Goal: Task Accomplishment & Management: Manage account settings

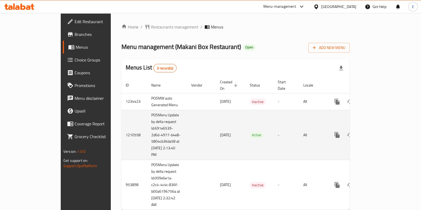
drag, startPoint x: 62, startPoint y: 1, endPoint x: 403, endPoint y: 129, distance: 364.5
click at [379, 132] on icon "enhanced table" at bounding box center [376, 135] width 6 height 6
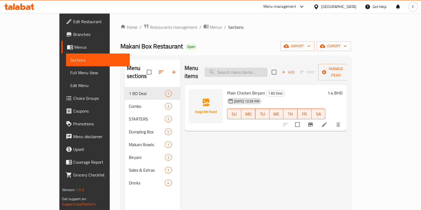
click at [256, 70] on input "search" at bounding box center [236, 72] width 63 height 9
paste input "Makani Box"
type input "Makani Box"
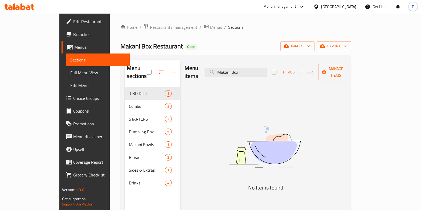
drag, startPoint x: 248, startPoint y: 69, endPoint x: 220, endPoint y: 70, distance: 28.5
click at [221, 70] on div "Menu items Makani Box Add Sort Manage items" at bounding box center [266, 72] width 163 height 25
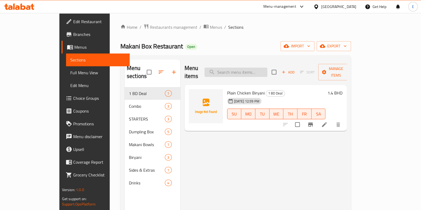
click at [254, 71] on input "search" at bounding box center [236, 72] width 63 height 9
paste input "Chicken Noodles"
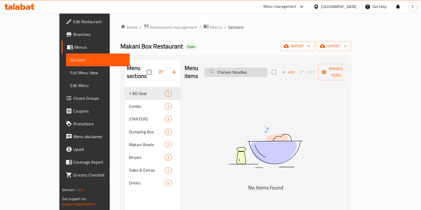
drag, startPoint x: 255, startPoint y: 71, endPoint x: 239, endPoint y: 69, distance: 15.7
click at [239, 69] on input "Chicken Noodles" at bounding box center [236, 72] width 63 height 9
click at [264, 70] on input "noodles" at bounding box center [236, 72] width 63 height 9
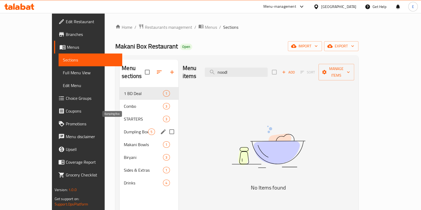
type input "noodl"
click at [120, 127] on div "Dumpling Box 5" at bounding box center [149, 132] width 59 height 13
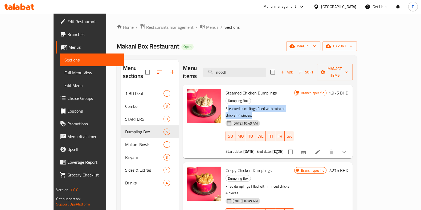
drag, startPoint x: 213, startPoint y: 90, endPoint x: 299, endPoint y: 89, distance: 85.6
click at [296, 89] on div "Steamed Chicken Dumplings Dumpling Box Steamed dumplings filled with minced chi…" at bounding box center [260, 121] width 73 height 69
click at [294, 106] on p "Steamed dumplings filled with minced chicken 4 pieces." at bounding box center [260, 112] width 69 height 13
drag, startPoint x: 308, startPoint y: 94, endPoint x: 212, endPoint y: 91, distance: 96.3
click at [224, 91] on div "Steamed Chicken Dumplings Dumpling Box Steamed dumplings filled with minced chi…" at bounding box center [260, 121] width 73 height 69
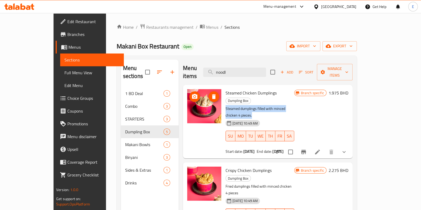
copy p "Steamed dumplings filled with minced chicken 4 pieces."
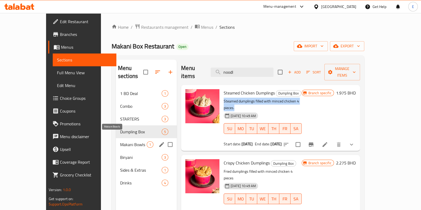
click at [120, 142] on span "Makani Bowls" at bounding box center [133, 145] width 27 height 6
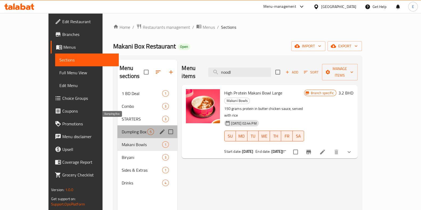
click at [122, 129] on span "Dumpling Box" at bounding box center [135, 132] width 26 height 6
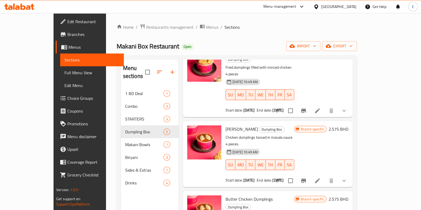
scroll to position [121, 0]
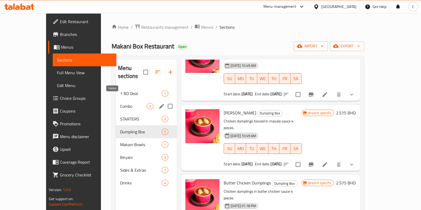
click at [120, 103] on span "Combo" at bounding box center [133, 106] width 27 height 6
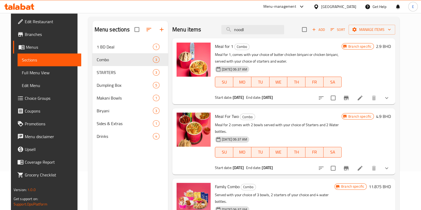
scroll to position [8, 0]
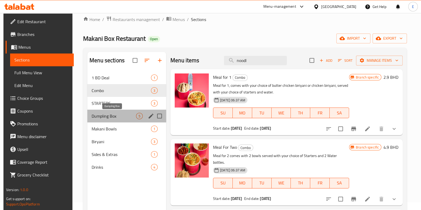
drag, startPoint x: 113, startPoint y: 117, endPoint x: 103, endPoint y: 119, distance: 10.0
click at [113, 117] on span "Dumpling Box" at bounding box center [114, 116] width 45 height 6
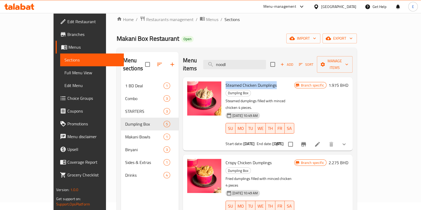
drag, startPoint x: 213, startPoint y: 78, endPoint x: 263, endPoint y: 79, distance: 49.6
click at [263, 81] on span "Steamed Chicken Dumplings" at bounding box center [251, 85] width 51 height 8
click at [226, 98] on p "Steamed dumplings filled with minced chicken 4 pieces." at bounding box center [260, 104] width 69 height 13
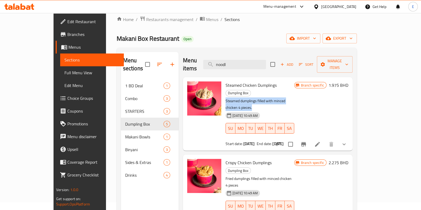
drag, startPoint x: 212, startPoint y: 85, endPoint x: 321, endPoint y: 81, distance: 108.6
click at [296, 81] on div "Steamed Chicken Dumplings Dumpling Box Steamed dumplings filled with minced chi…" at bounding box center [260, 113] width 73 height 69
copy p "Steamed dumplings filled with minced chicken 4 pieces."
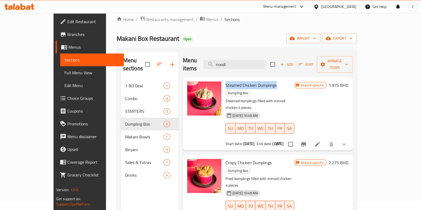
drag, startPoint x: 223, startPoint y: 79, endPoint x: 263, endPoint y: 79, distance: 40.0
click at [263, 79] on div "Steamed Chicken Dumplings Dumpling Box Steamed dumplings filled with minced chi…" at bounding box center [260, 113] width 73 height 69
click at [262, 98] on p "Steamed dumplings filled with minced chicken 4 pieces." at bounding box center [260, 104] width 69 height 13
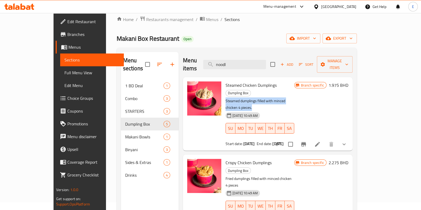
drag, startPoint x: 216, startPoint y: 87, endPoint x: 309, endPoint y: 85, distance: 92.8
click at [296, 85] on div "Steamed Chicken Dumplings Dumpling Box Steamed dumplings filled with minced chi…" at bounding box center [260, 113] width 73 height 69
copy p "Steamed dumplings filled with minced chicken 4 pieces."
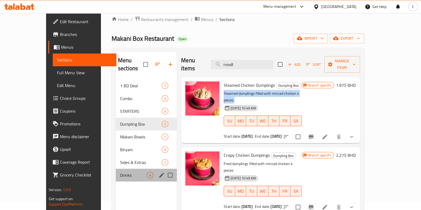
click at [116, 169] on div "Drinks 4" at bounding box center [146, 175] width 61 height 13
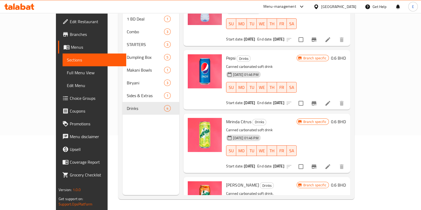
scroll to position [57, 0]
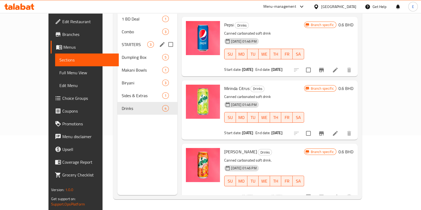
click at [118, 42] on div "STARTERS 3" at bounding box center [148, 44] width 60 height 13
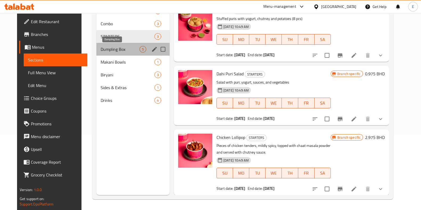
drag, startPoint x: 102, startPoint y: 49, endPoint x: 90, endPoint y: 56, distance: 14.5
click at [102, 49] on span "Dumpling Box" at bounding box center [120, 49] width 39 height 6
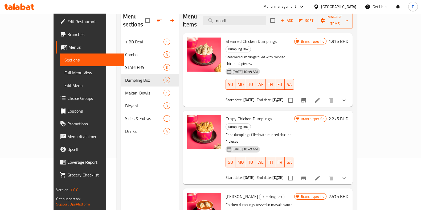
scroll to position [41, 0]
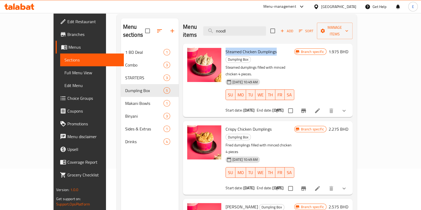
drag, startPoint x: 211, startPoint y: 45, endPoint x: 261, endPoint y: 42, distance: 50.5
click at [263, 46] on div "Steamed Chicken Dumplings Dumpling Box Steamed dumplings filled with minced chi…" at bounding box center [260, 80] width 73 height 69
copy span "Steamed Chicken Dumplings"
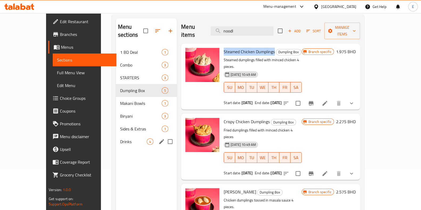
click at [120, 139] on span "Drinks" at bounding box center [133, 142] width 27 height 6
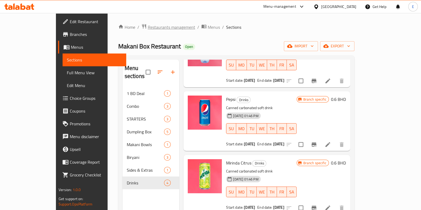
click at [148, 27] on span "Restaurants management" at bounding box center [171, 27] width 47 height 6
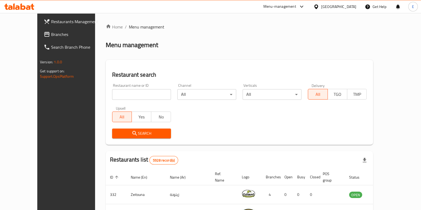
click at [120, 95] on div at bounding box center [210, 105] width 421 height 210
click at [112, 95] on input "search" at bounding box center [141, 94] width 59 height 11
paste input "The Urban"
type input "The Urban"
click button "Search" at bounding box center [141, 134] width 59 height 10
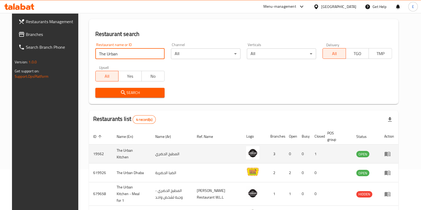
scroll to position [80, 0]
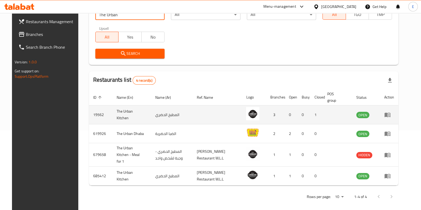
click at [391, 118] on icon "enhanced table" at bounding box center [388, 115] width 6 height 6
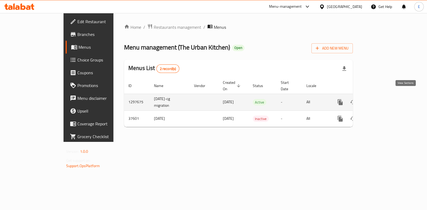
click at [381, 99] on icon "enhanced table" at bounding box center [378, 102] width 6 height 6
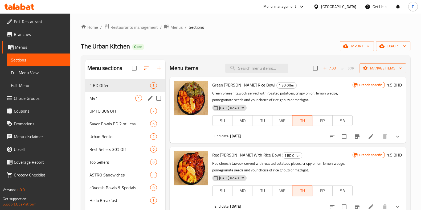
click at [102, 102] on div "M41 1" at bounding box center [125, 98] width 80 height 13
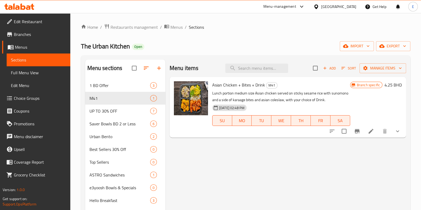
click at [257, 62] on div "Menu items Add Sort Manage items" at bounding box center [288, 68] width 237 height 17
click at [256, 71] on input "search" at bounding box center [257, 68] width 63 height 9
paste input "Coleslaw"
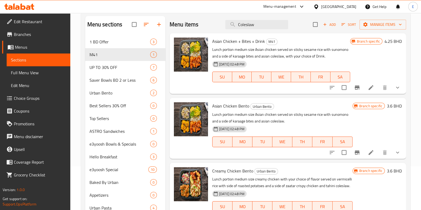
scroll to position [33, 0]
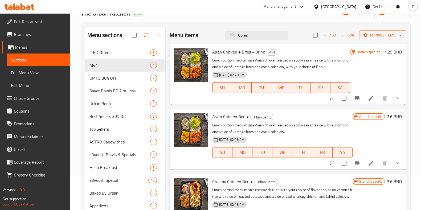
type input "Coles"
drag, startPoint x: 258, startPoint y: 65, endPoint x: 279, endPoint y: 66, distance: 21.1
click at [279, 66] on p "Lunch portion medium size Asian chicken served on sticky sesame rice with sunom…" at bounding box center [281, 63] width 138 height 13
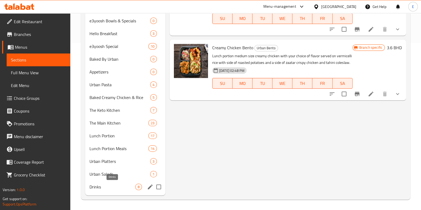
click at [115, 185] on span "Drinks" at bounding box center [113, 187] width 46 height 6
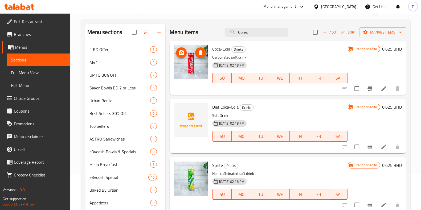
scroll to position [34, 0]
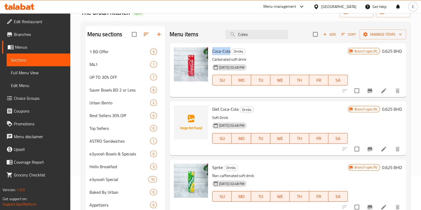
drag, startPoint x: 213, startPoint y: 50, endPoint x: 230, endPoint y: 47, distance: 16.8
click at [230, 47] on span "Coca-Cola" at bounding box center [221, 51] width 18 height 8
copy span "Coca-Cola"
click at [367, 91] on icon "Branch-specific-item" at bounding box center [370, 91] width 6 height 6
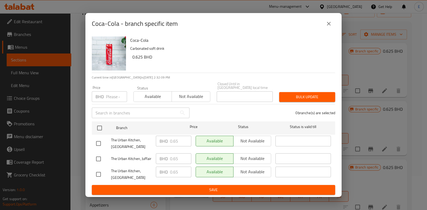
click at [330, 27] on icon "close" at bounding box center [328, 24] width 6 height 6
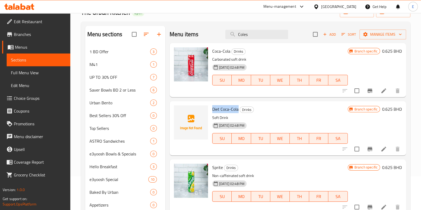
drag, startPoint x: 212, startPoint y: 110, endPoint x: 249, endPoint y: 117, distance: 37.4
click at [238, 110] on span "Diet Coca-Cola" at bounding box center [225, 109] width 26 height 8
copy span "Diet Coca-Cola"
click at [219, 166] on span "Sprite" at bounding box center [217, 168] width 11 height 8
click at [219, 167] on span "Sprite" at bounding box center [217, 168] width 11 height 8
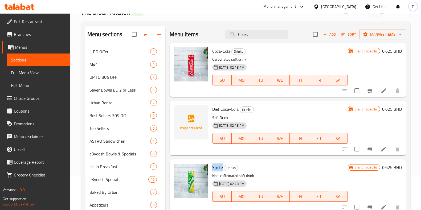
copy span "Sprite"
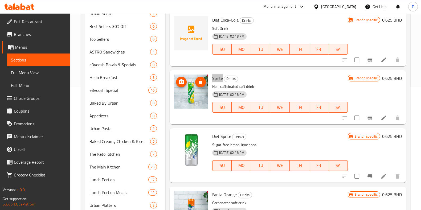
scroll to position [134, 0]
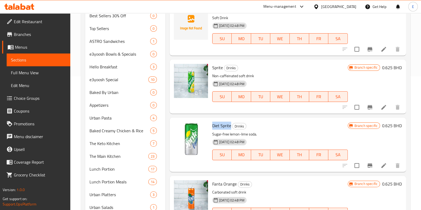
drag, startPoint x: 212, startPoint y: 124, endPoint x: 231, endPoint y: 128, distance: 18.7
click at [231, 128] on span "Diet Sprite" at bounding box center [221, 126] width 19 height 8
copy span "Diet Sprite"
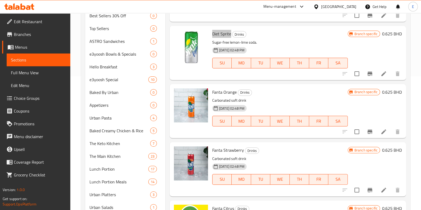
scroll to position [100, 0]
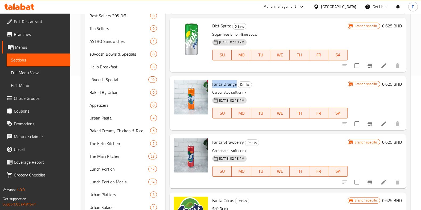
drag, startPoint x: 213, startPoint y: 83, endPoint x: 272, endPoint y: 95, distance: 60.2
click at [235, 86] on span "Fanta Orange" at bounding box center [224, 84] width 25 height 8
copy span "Fanta Orange"
click at [368, 122] on icon "Branch-specific-item" at bounding box center [370, 124] width 5 height 4
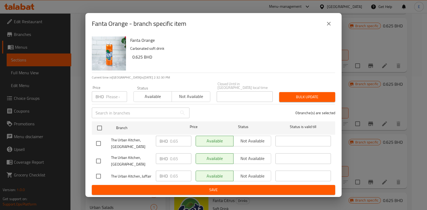
click at [323, 25] on button "close" at bounding box center [328, 23] width 13 height 13
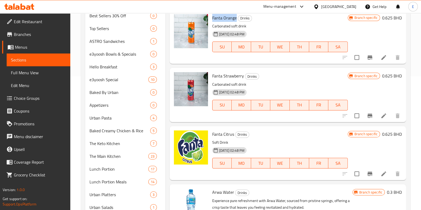
scroll to position [167, 0]
drag, startPoint x: 220, startPoint y: 75, endPoint x: 242, endPoint y: 79, distance: 22.7
click at [243, 79] on div "Fanta Strawberry Drinks Carbonated soft drink 26-06-2025 02:48 PM SU MO TU WE T…" at bounding box center [280, 95] width 140 height 50
copy span "Fanta Strawberry"
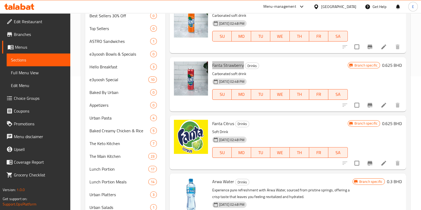
scroll to position [183, 0]
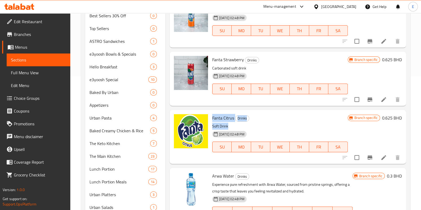
drag, startPoint x: 210, startPoint y: 117, endPoint x: 233, endPoint y: 122, distance: 23.5
click at [233, 122] on div "Fanta Citrus Drinks Soft Drink 26-06-2025 02:48 PM SU MO TU WE TH FR SA" at bounding box center [280, 137] width 140 height 50
click at [239, 118] on span "Drinks" at bounding box center [243, 118] width 14 height 6
click at [222, 114] on span "Fanta Citrus" at bounding box center [223, 118] width 22 height 8
click at [210, 118] on div "Fanta Citrus Drinks Soft Drink 26-06-2025 02:48 PM SU MO TU WE TH FR SA" at bounding box center [280, 137] width 140 height 50
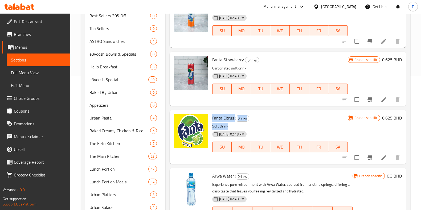
click at [212, 118] on div "Fanta Citrus Drinks Soft Drink 26-06-2025 02:48 PM SU MO TU WE TH FR SA" at bounding box center [280, 137] width 140 height 50
drag, startPoint x: 216, startPoint y: 118, endPoint x: 226, endPoint y: 120, distance: 10.1
click at [217, 118] on span "Fanta Citrus" at bounding box center [223, 118] width 22 height 8
click at [274, 127] on p "Soft Drink" at bounding box center [280, 126] width 136 height 7
click at [232, 118] on span "Fanta Citrus" at bounding box center [223, 118] width 22 height 8
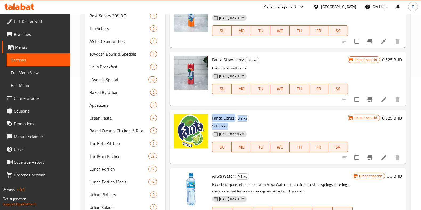
drag, startPoint x: 225, startPoint y: 110, endPoint x: 223, endPoint y: 108, distance: 3.4
click at [224, 110] on div "Fanta Citrus Drinks Soft Drink 26-06-2025 02:48 PM SU MO TU WE TH FR SA Branch …" at bounding box center [288, 137] width 237 height 54
drag, startPoint x: 220, startPoint y: 105, endPoint x: 218, endPoint y: 101, distance: 3.8
click at [219, 103] on div "Fanta Strawberry Drinks Carbonated soft drink 26-06-2025 02:48 PM SU MO TU WE T…" at bounding box center [288, 79] width 237 height 54
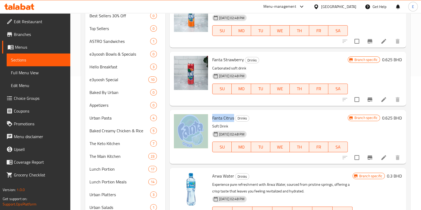
drag, startPoint x: 210, startPoint y: 119, endPoint x: 233, endPoint y: 121, distance: 23.6
click at [233, 121] on div "Fanta Citrus Drinks Soft Drink 26-06-2025 02:48 PM SU MO TU WE TH FR SA Branch …" at bounding box center [288, 137] width 232 height 50
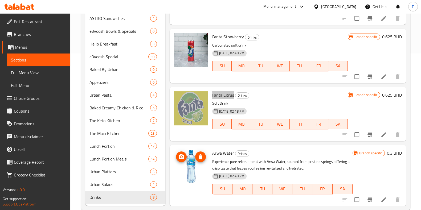
scroll to position [167, 0]
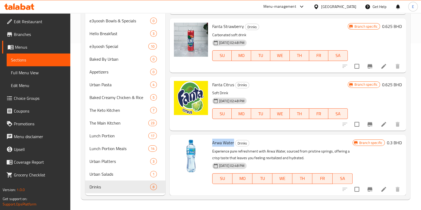
drag, startPoint x: 218, startPoint y: 143, endPoint x: 236, endPoint y: 143, distance: 18.9
click at [233, 141] on div "Arwa Water Drinks Experience pure refreshment with Arwa Water, sourced from pri…" at bounding box center [282, 165] width 145 height 57
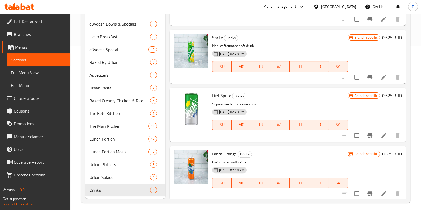
scroll to position [167, 0]
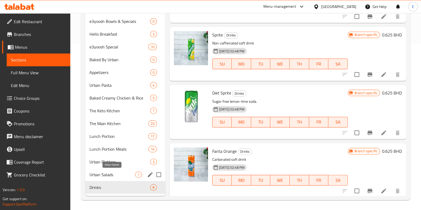
click at [108, 175] on span "Urban Salads" at bounding box center [113, 175] width 46 height 6
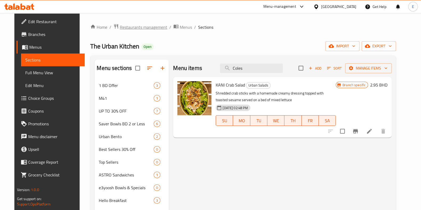
click at [120, 30] on span "Restaurants management" at bounding box center [143, 27] width 47 height 6
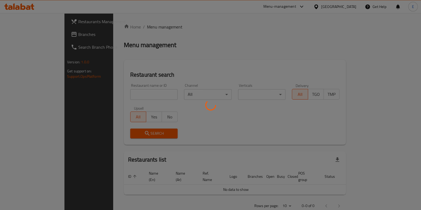
click at [115, 28] on div at bounding box center [210, 105] width 421 height 210
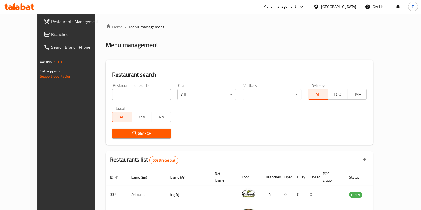
click at [121, 97] on input "search" at bounding box center [141, 94] width 59 height 11
paste input "Kozhikode Star Restaurant"
type input "Kozhikode Star Restaurant"
click button "Search" at bounding box center [141, 134] width 59 height 10
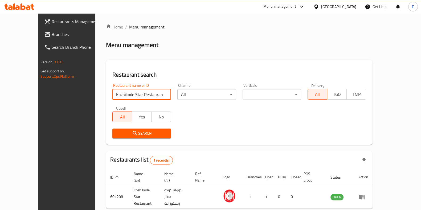
scroll to position [17, 0]
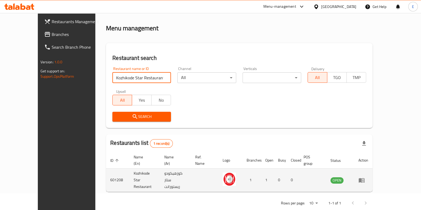
click at [365, 177] on icon "enhanced table" at bounding box center [362, 180] width 6 height 6
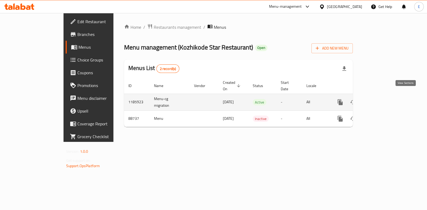
click at [381, 99] on icon "enhanced table" at bounding box center [378, 102] width 6 height 6
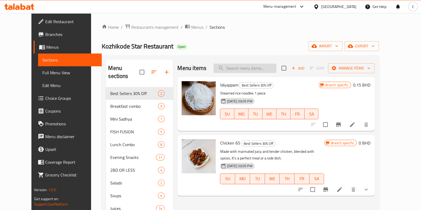
drag, startPoint x: 265, startPoint y: 74, endPoint x: 261, endPoint y: 71, distance: 4.7
click at [264, 74] on div "Menu items Add Sort Manage items" at bounding box center [276, 68] width 197 height 17
click at [261, 69] on input "search" at bounding box center [245, 68] width 63 height 9
paste input "beef ularthiyath"
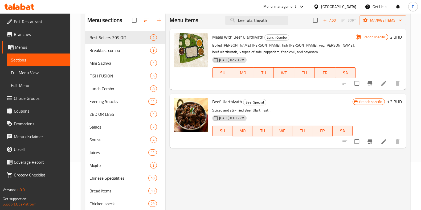
scroll to position [66, 0]
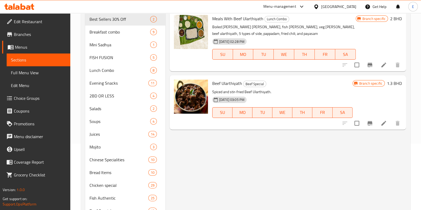
click at [340, 156] on div "Menu items beef ularthiyath Add Sort Manage items Meals With Beef Ularthiyath L…" at bounding box center [286, 176] width 241 height 367
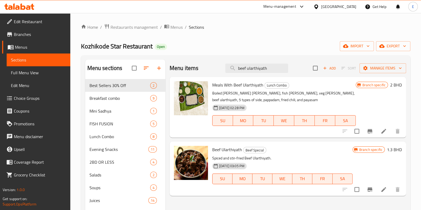
drag, startPoint x: 73, startPoint y: 37, endPoint x: 204, endPoint y: 37, distance: 131.2
drag, startPoint x: 168, startPoint y: 62, endPoint x: 171, endPoint y: 50, distance: 11.7
drag, startPoint x: 171, startPoint y: 50, endPoint x: 170, endPoint y: 47, distance: 3.9
drag, startPoint x: 170, startPoint y: 47, endPoint x: 183, endPoint y: 37, distance: 16.5
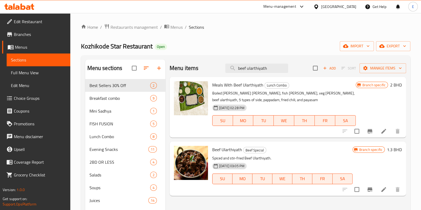
drag, startPoint x: 76, startPoint y: 20, endPoint x: 180, endPoint y: 18, distance: 103.7
drag, startPoint x: 180, startPoint y: 18, endPoint x: 170, endPoint y: 18, distance: 10.4
drag, startPoint x: 411, startPoint y: 0, endPoint x: 238, endPoint y: 54, distance: 181.5
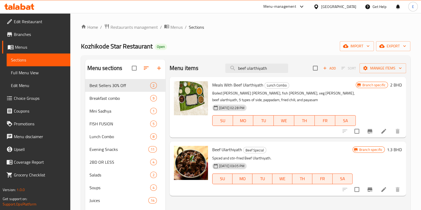
drag, startPoint x: 76, startPoint y: 40, endPoint x: 168, endPoint y: 62, distance: 95.1
drag, startPoint x: 168, startPoint y: 62, endPoint x: 223, endPoint y: 48, distance: 56.3
drag, startPoint x: 223, startPoint y: 48, endPoint x: 207, endPoint y: 47, distance: 15.8
drag, startPoint x: 207, startPoint y: 47, endPoint x: 195, endPoint y: 46, distance: 12.0
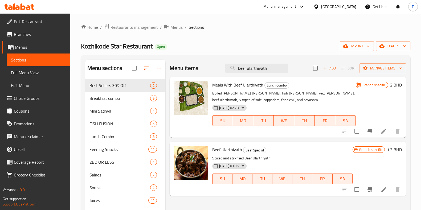
click at [195, 46] on div "Kozhikode Star Restaurant Open import export" at bounding box center [246, 46] width 330 height 10
drag, startPoint x: 78, startPoint y: 42, endPoint x: 280, endPoint y: 51, distance: 202.6
click at [192, 71] on h2 "Menu items" at bounding box center [184, 68] width 29 height 8
click at [201, 71] on div "Menu items beef ularthiyath Add Sort Manage items" at bounding box center [288, 68] width 237 height 17
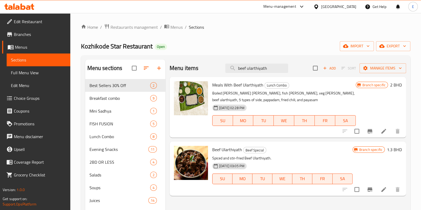
click at [212, 87] on span "Meals With Beef Ularthiyath" at bounding box center [237, 85] width 51 height 8
drag, startPoint x: 211, startPoint y: 81, endPoint x: 329, endPoint y: 76, distance: 118.7
click at [329, 76] on div "Menu items beef ularthiyath Add Sort Manage items" at bounding box center [288, 68] width 237 height 17
drag, startPoint x: 309, startPoint y: 57, endPoint x: 417, endPoint y: 38, distance: 109.8
drag, startPoint x: 417, startPoint y: 38, endPoint x: 250, endPoint y: 53, distance: 168.6
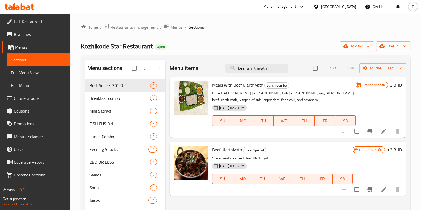
drag, startPoint x: 169, startPoint y: 63, endPoint x: 171, endPoint y: 51, distance: 12.1
drag, startPoint x: 171, startPoint y: 51, endPoint x: 166, endPoint y: 53, distance: 5.5
drag, startPoint x: 166, startPoint y: 53, endPoint x: 81, endPoint y: 57, distance: 84.6
drag, startPoint x: 81, startPoint y: 57, endPoint x: 167, endPoint y: 58, distance: 86.1
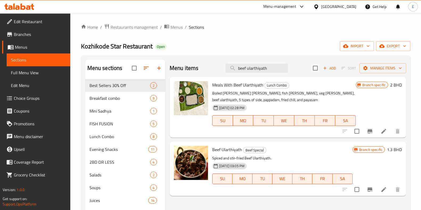
drag, startPoint x: 167, startPoint y: 58, endPoint x: 270, endPoint y: 49, distance: 102.8
drag, startPoint x: 270, startPoint y: 49, endPoint x: 415, endPoint y: 40, distance: 146.1
drag, startPoint x: 415, startPoint y: 40, endPoint x: 276, endPoint y: 51, distance: 139.9
click at [276, 51] on div "Kozhikode Star Restaurant Open import export" at bounding box center [246, 46] width 330 height 10
drag, startPoint x: 76, startPoint y: 42, endPoint x: 242, endPoint y: 35, distance: 165.9
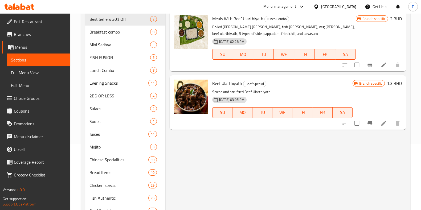
scroll to position [33, 0]
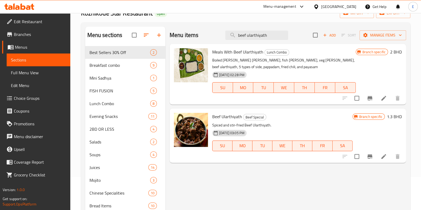
drag, startPoint x: 168, startPoint y: 28, endPoint x: 209, endPoint y: 22, distance: 41.4
drag, startPoint x: 209, startPoint y: 22, endPoint x: 193, endPoint y: 24, distance: 16.3
click at [193, 24] on div "Menu sections Best Sellers 30% Off 2 Breakfast combo 9 Mini Sadhya 1 FISH FUSIO…" at bounding box center [246, 210] width 330 height 376
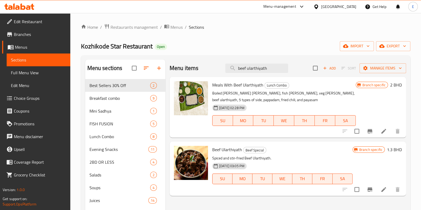
drag, startPoint x: 171, startPoint y: 192, endPoint x: 208, endPoint y: 190, distance: 36.6
drag, startPoint x: 208, startPoint y: 190, endPoint x: 171, endPoint y: 191, distance: 36.6
drag, startPoint x: 171, startPoint y: 191, endPoint x: 225, endPoint y: 195, distance: 53.4
drag, startPoint x: 225, startPoint y: 195, endPoint x: 207, endPoint y: 193, distance: 17.9
drag, startPoint x: 207, startPoint y: 193, endPoint x: 191, endPoint y: 193, distance: 15.5
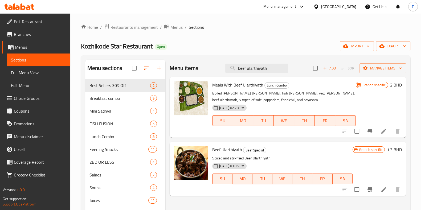
click at [191, 193] on div at bounding box center [191, 169] width 38 height 50
drag, startPoint x: 212, startPoint y: 150, endPoint x: 241, endPoint y: 154, distance: 29.9
click at [241, 154] on div "Beef Ularthiyath Beef Special Spiced and stir-fried Beef Ularthiyath. 18-08-202…" at bounding box center [282, 169] width 145 height 50
click at [232, 150] on span "Beef Ularthiyath" at bounding box center [227, 150] width 30 height 8
drag, startPoint x: 169, startPoint y: 192, endPoint x: 208, endPoint y: 192, distance: 39.5
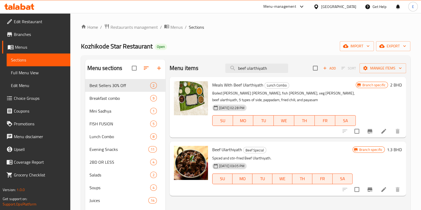
drag, startPoint x: 208, startPoint y: 192, endPoint x: 196, endPoint y: 193, distance: 11.7
click at [196, 193] on div at bounding box center [191, 169] width 38 height 50
drag, startPoint x: 170, startPoint y: 188, endPoint x: 184, endPoint y: 195, distance: 16.0
click at [184, 195] on div "Beef Ularthiyath Beef Special Spiced and stir-fried Beef Ularthiyath. 18-08-202…" at bounding box center [288, 169] width 237 height 54
drag, startPoint x: 210, startPoint y: 148, endPoint x: 241, endPoint y: 152, distance: 31.2
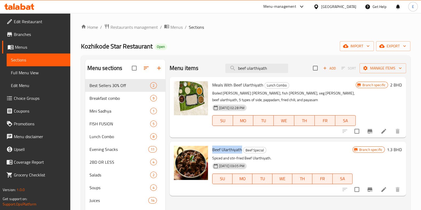
click at [241, 152] on div "Beef Ularthiyath Beef Special Spiced and stir-fried Beef Ularthiyath. 18-08-202…" at bounding box center [282, 169] width 145 height 50
click at [236, 151] on span "Beef Ularthiyath" at bounding box center [227, 150] width 30 height 8
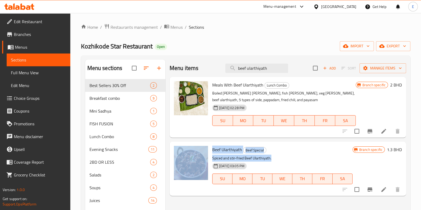
drag, startPoint x: 210, startPoint y: 158, endPoint x: 273, endPoint y: 155, distance: 63.8
click at [273, 155] on div "Beef Ularthiyath Beef Special Spiced and stir-fried Beef Ularthiyath. 18-08-202…" at bounding box center [288, 169] width 232 height 50
click at [273, 155] on p "Spiced and stir-fried Beef Ularthiyath." at bounding box center [282, 158] width 140 height 7
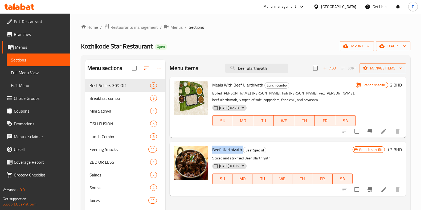
drag, startPoint x: 212, startPoint y: 151, endPoint x: 242, endPoint y: 152, distance: 30.4
click at [242, 152] on div "Beef Ularthiyath Beef Special Spiced and stir-fried Beef Ularthiyath. 18-08-202…" at bounding box center [282, 169] width 145 height 50
click at [239, 161] on div "18-08-2023 03:05 PM" at bounding box center [228, 166] width 36 height 11
drag, startPoint x: 168, startPoint y: 62, endPoint x: 193, endPoint y: 51, distance: 27.4
drag, startPoint x: 193, startPoint y: 51, endPoint x: 183, endPoint y: 53, distance: 10.7
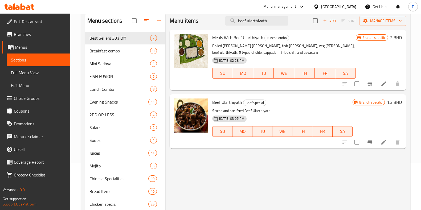
scroll to position [33, 0]
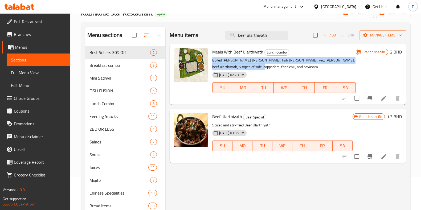
drag, startPoint x: 214, startPoint y: 60, endPoint x: 242, endPoint y: 65, distance: 28.4
click at [242, 65] on p "Boiled matta rice, fish curry, veg curry, beef ularthiyath, 5 types of side, pa…" at bounding box center [284, 63] width 144 height 13
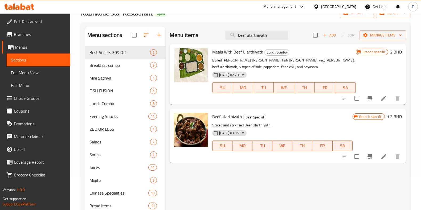
click at [241, 65] on p "Boiled matta rice, fish curry, veg curry, beef ularthiyath, 5 types of side, pa…" at bounding box center [284, 63] width 144 height 13
drag, startPoint x: 240, startPoint y: 66, endPoint x: 234, endPoint y: 68, distance: 6.6
click at [234, 68] on p "Boiled matta rice, fish curry, veg curry, beef ularthiyath, 5 types of side, pa…" at bounding box center [284, 63] width 144 height 13
drag, startPoint x: 171, startPoint y: 168, endPoint x: 171, endPoint y: 188, distance: 20.8
click at [171, 188] on div "Menu items beef ularthiyath Add Sort Manage items Meals With Beef Ularthiyath L…" at bounding box center [286, 210] width 241 height 367
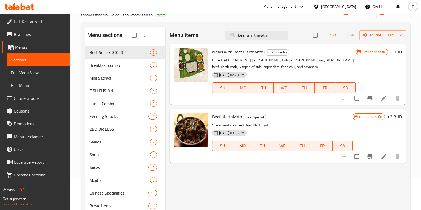
click at [166, 20] on div "Home / Restaurants management / Menus / Sections Kozhikode Star Restaurant Open…" at bounding box center [246, 194] width 330 height 407
drag, startPoint x: 170, startPoint y: 25, endPoint x: 193, endPoint y: 26, distance: 23.7
drag, startPoint x: 193, startPoint y: 26, endPoint x: 176, endPoint y: 27, distance: 17.7
click at [176, 27] on div "Menu items beef ularthiyath Add Sort Manage items" at bounding box center [288, 35] width 237 height 17
drag, startPoint x: 167, startPoint y: 23, endPoint x: 203, endPoint y: 27, distance: 36.3
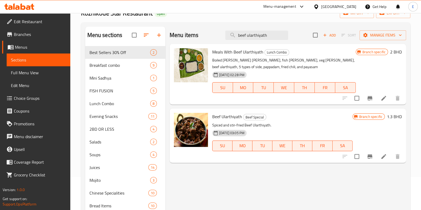
drag, startPoint x: 203, startPoint y: 27, endPoint x: 191, endPoint y: 30, distance: 12.8
click at [191, 29] on div "Menu items beef ularthiyath Add Sort Manage items" at bounding box center [288, 35] width 237 height 17
drag, startPoint x: 211, startPoint y: 115, endPoint x: 241, endPoint y: 118, distance: 30.1
click at [241, 118] on div "Beef Ularthiyath Beef Special Spiced and stir-fried Beef Ularthiyath. 18-08-202…" at bounding box center [282, 136] width 145 height 50
click at [272, 167] on div "Menu items beef ularthiyath Add Sort Manage items Meals With Beef Ularthiyath L…" at bounding box center [286, 210] width 241 height 367
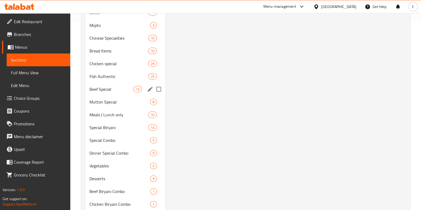
scroll to position [231, 0]
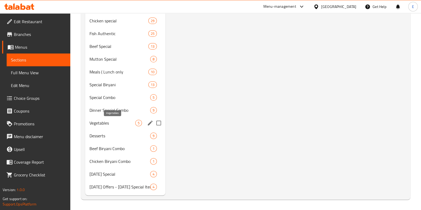
click at [110, 122] on span "Vegetables" at bounding box center [113, 123] width 46 height 6
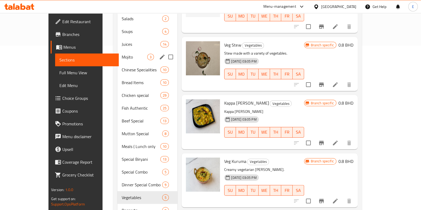
scroll to position [98, 0]
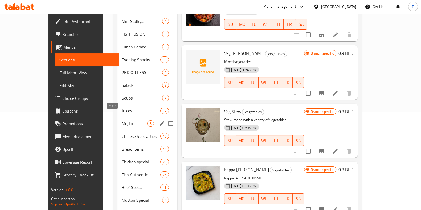
click at [122, 121] on span "Mojito" at bounding box center [135, 124] width 26 height 6
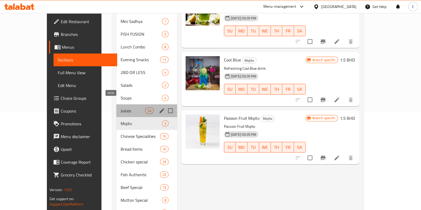
click at [121, 108] on span "Juices" at bounding box center [133, 111] width 25 height 6
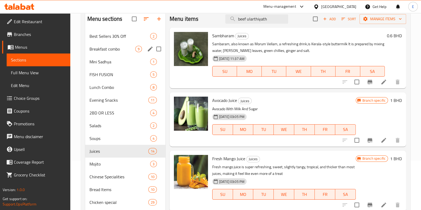
scroll to position [31, 0]
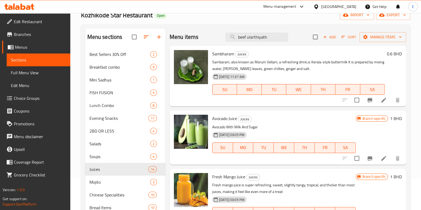
drag, startPoint x: 82, startPoint y: 26, endPoint x: 169, endPoint y: 30, distance: 86.5
drag, startPoint x: 169, startPoint y: 30, endPoint x: 170, endPoint y: 22, distance: 7.8
click at [170, 22] on div "Home / Restaurants management / Menus / Sections Kozhikode Star Restaurant Open…" at bounding box center [246, 196] width 330 height 407
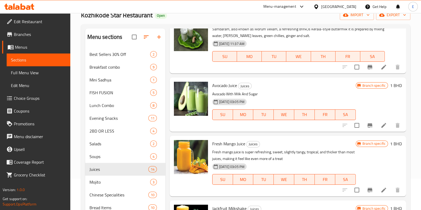
scroll to position [0, 0]
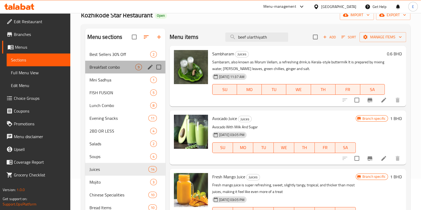
click at [102, 72] on div "Breakfast combo 9" at bounding box center [125, 67] width 80 height 13
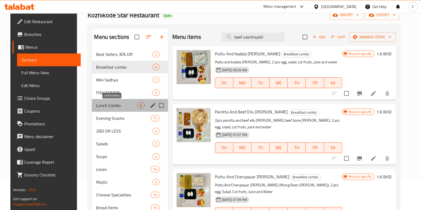
click at [114, 107] on span "Lunch Combo" at bounding box center [117, 105] width 42 height 6
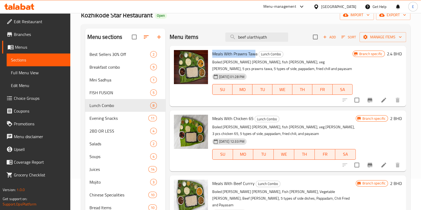
drag, startPoint x: 210, startPoint y: 51, endPoint x: 247, endPoint y: 56, distance: 37.4
click at [254, 55] on div "Meals With Prawns Tawa Lunch Combo Boiled matta rice, fish curry, veg curry, 5 …" at bounding box center [282, 76] width 145 height 57
click at [247, 56] on span "Meals With Prawns Tawa" at bounding box center [234, 54] width 45 height 8
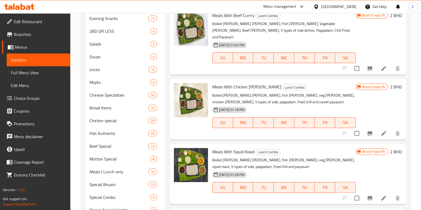
scroll to position [65, 0]
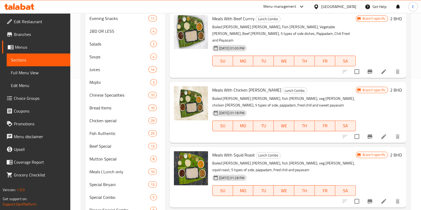
drag, startPoint x: 197, startPoint y: 109, endPoint x: 187, endPoint y: 122, distance: 16.7
click at [187, 122] on div at bounding box center [191, 112] width 38 height 57
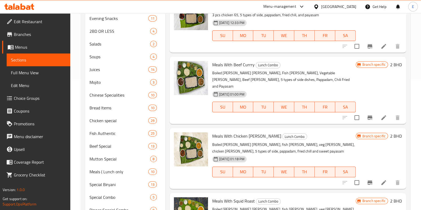
scroll to position [0, 0]
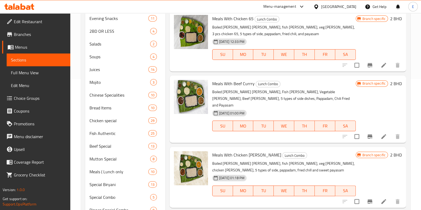
drag, startPoint x: 167, startPoint y: 72, endPoint x: 296, endPoint y: 74, distance: 129.3
click at [296, 74] on div "Menu items beef ularthiyath Add Sort Manage items Meals With Prawns Tawa Lunch …" at bounding box center [286, 112] width 241 height 367
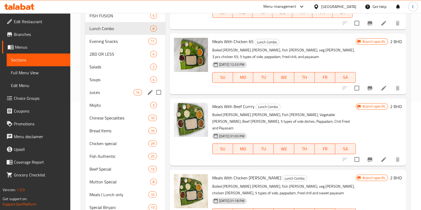
scroll to position [98, 0]
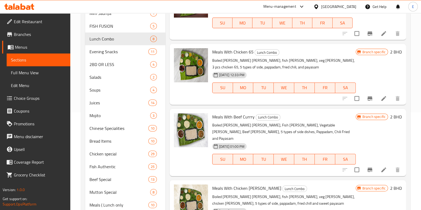
drag, startPoint x: 168, startPoint y: 42, endPoint x: 212, endPoint y: 43, distance: 43.7
drag, startPoint x: 212, startPoint y: 43, endPoint x: 208, endPoint y: 43, distance: 3.2
click at [208, 43] on div "Menu items beef ularthiyath Add Sort Manage items Meals With Prawns Tawa Lunch …" at bounding box center [286, 145] width 241 height 367
drag, startPoint x: 169, startPoint y: 42, endPoint x: 269, endPoint y: 42, distance: 99.7
drag, startPoint x: 269, startPoint y: 42, endPoint x: 255, endPoint y: 41, distance: 14.4
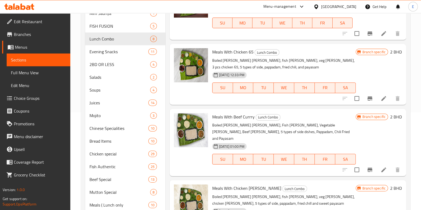
click at [255, 41] on div "Menu items beef ularthiyath Add Sort Manage items Meals With Prawns Tawa Lunch …" at bounding box center [286, 145] width 241 height 367
drag, startPoint x: 214, startPoint y: 43, endPoint x: 211, endPoint y: 43, distance: 3.0
drag, startPoint x: 211, startPoint y: 43, endPoint x: 168, endPoint y: 42, distance: 43.2
drag, startPoint x: 168, startPoint y: 42, endPoint x: 211, endPoint y: 45, distance: 43.5
drag, startPoint x: 211, startPoint y: 45, endPoint x: 209, endPoint y: 41, distance: 4.0
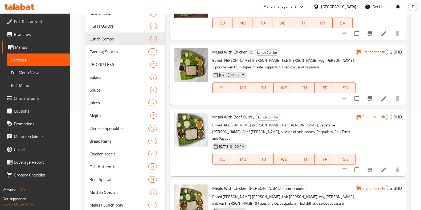
click at [209, 41] on div "Menu items beef ularthiyath Add Sort Manage items Meals With Prawns Tawa Lunch …" at bounding box center [286, 145] width 241 height 367
drag, startPoint x: 168, startPoint y: 43, endPoint x: 211, endPoint y: 44, distance: 42.1
click at [210, 43] on div "Menu items beef ularthiyath Add Sort Manage items Meals With Prawns Tawa Lunch …" at bounding box center [286, 145] width 241 height 367
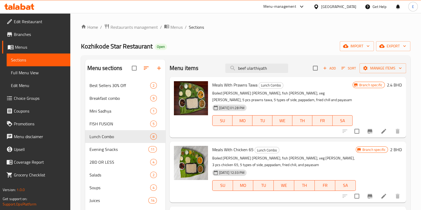
drag, startPoint x: 170, startPoint y: 61, endPoint x: 173, endPoint y: 48, distance: 13.8
click at [173, 48] on div "Kozhikode Star Restaurant Open import export" at bounding box center [246, 46] width 330 height 10
drag, startPoint x: 168, startPoint y: 62, endPoint x: 170, endPoint y: 57, distance: 5.6
drag, startPoint x: 170, startPoint y: 57, endPoint x: 179, endPoint y: 47, distance: 13.0
click at [179, 47] on div "Kozhikode Star Restaurant Open import export" at bounding box center [246, 46] width 330 height 10
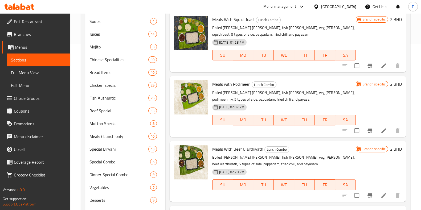
scroll to position [231, 0]
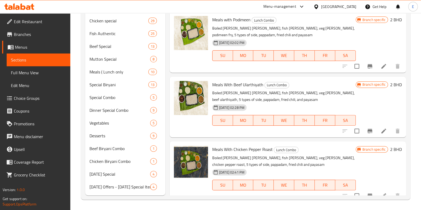
drag, startPoint x: 171, startPoint y: 192, endPoint x: 209, endPoint y: 195, distance: 37.7
drag, startPoint x: 209, startPoint y: 195, endPoint x: 172, endPoint y: 201, distance: 37.3
drag, startPoint x: 167, startPoint y: 201, endPoint x: 269, endPoint y: 206, distance: 101.5
drag, startPoint x: 269, startPoint y: 206, endPoint x: 253, endPoint y: 203, distance: 16.1
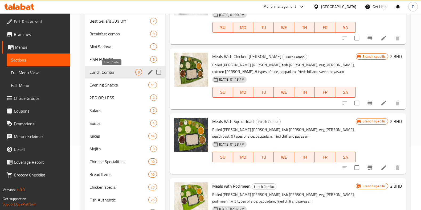
scroll to position [31, 0]
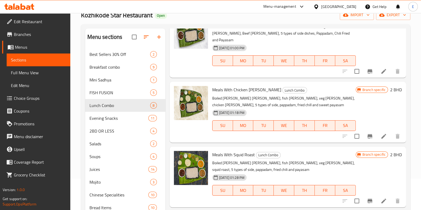
drag, startPoint x: 82, startPoint y: 26, endPoint x: 167, endPoint y: 24, distance: 84.5
drag, startPoint x: 167, startPoint y: 24, endPoint x: 169, endPoint y: 19, distance: 5.0
click at [169, 19] on div "Kozhikode Star Restaurant Open import export" at bounding box center [246, 15] width 330 height 10
drag, startPoint x: 168, startPoint y: 73, endPoint x: 212, endPoint y: 75, distance: 43.5
click at [197, 82] on div "Meals With Chicken Curry Lunch Combo Boiled matta rice, fish curry, veg curry, …" at bounding box center [288, 112] width 237 height 61
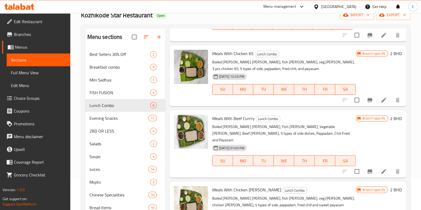
scroll to position [0, 0]
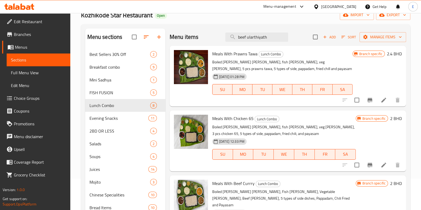
click at [389, 74] on div "Branch specific 2.4 BHD" at bounding box center [377, 76] width 49 height 52
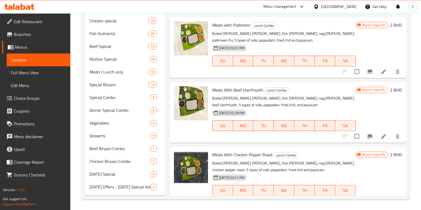
scroll to position [165, 0]
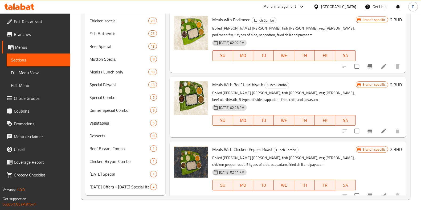
click at [213, 81] on span "Meals With Beef Ularthiyath" at bounding box center [237, 85] width 51 height 8
drag, startPoint x: 246, startPoint y: 79, endPoint x: 259, endPoint y: 82, distance: 13.1
click at [261, 81] on span "Meals With Beef Ularthiyath" at bounding box center [237, 85] width 51 height 8
click at [266, 91] on p "Boiled matta rice, fish curry, veg curry, beef ularthiyath, 5 types of side, pa…" at bounding box center [284, 96] width 144 height 13
drag, startPoint x: 214, startPoint y: 86, endPoint x: 238, endPoint y: 86, distance: 24.0
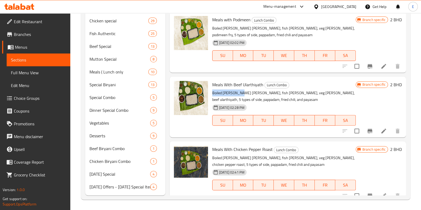
click at [238, 86] on div "Meals With Beef Ularthiyath Lunch Combo Boiled matta rice, fish curry, veg curr…" at bounding box center [284, 107] width 148 height 57
click at [228, 90] on p "Boiled matta rice, fish curry, veg curry, beef ularthiyath, 5 types of side, pa…" at bounding box center [284, 96] width 144 height 13
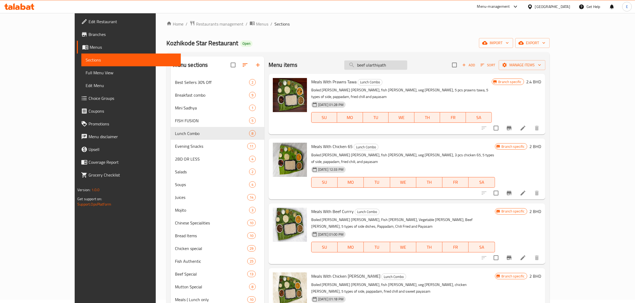
scroll to position [0, 0]
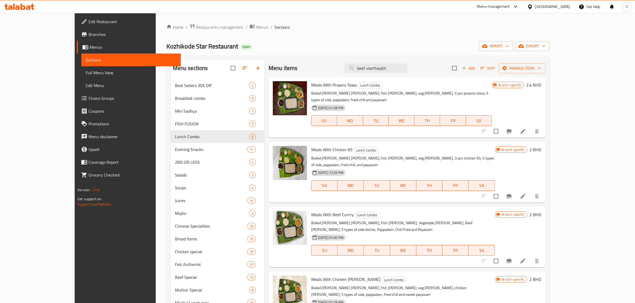
drag, startPoint x: 400, startPoint y: 71, endPoint x: 317, endPoint y: 72, distance: 83.2
click at [322, 66] on div "Menu items beef ularthiyath Add Sort Manage items" at bounding box center [406, 68] width 277 height 17
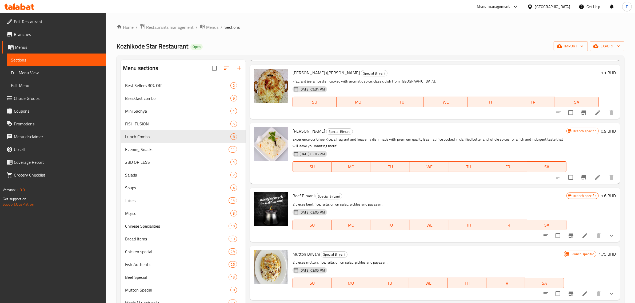
scroll to position [1733, 0]
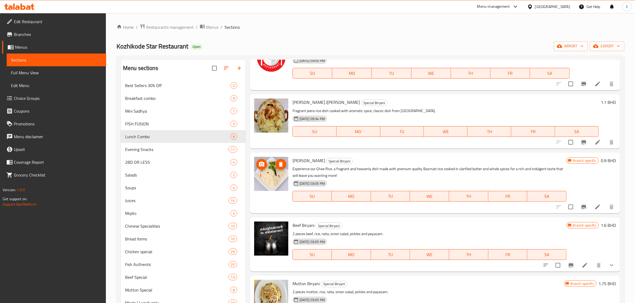
drag, startPoint x: 280, startPoint y: 163, endPoint x: 310, endPoint y: 127, distance: 47.1
click at [310, 127] on div "Biryani Rice (Jeerakashala Rice Special Biryani Fragrant jeera rice dish cooked…" at bounding box center [435, 121] width 370 height 54
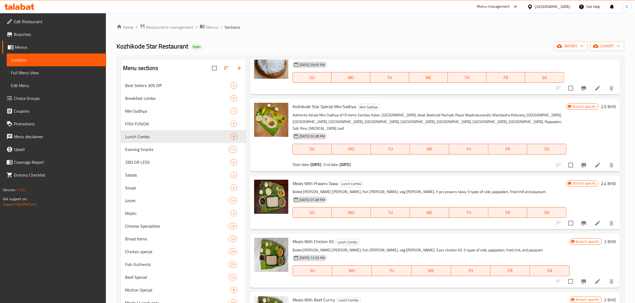
scroll to position [0, 0]
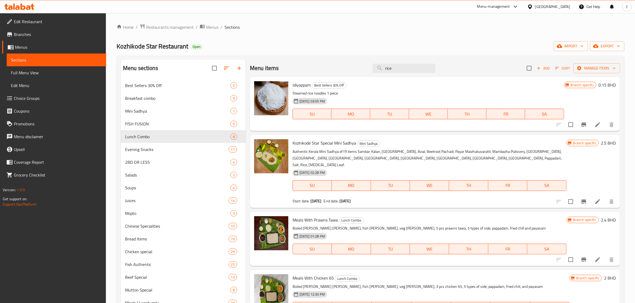
drag, startPoint x: 396, startPoint y: 67, endPoint x: 366, endPoint y: 65, distance: 30.2
click at [366, 65] on div "Menu items rice Add Sort Manage items" at bounding box center [435, 68] width 370 height 17
paste input "ghee rice chicken combo"
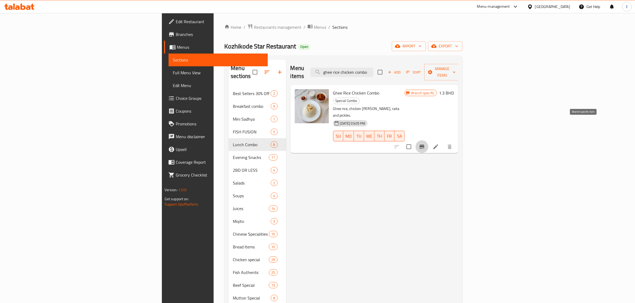
click at [421, 145] on icon "Branch-specific-item" at bounding box center [421, 147] width 5 height 4
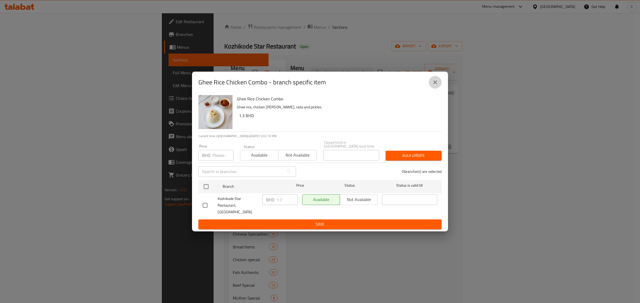
click at [421, 83] on icon "close" at bounding box center [435, 82] width 6 height 6
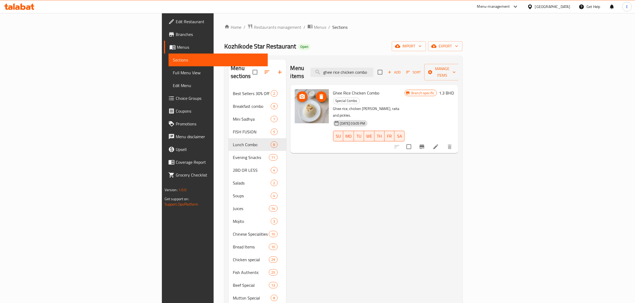
drag, startPoint x: 277, startPoint y: 113, endPoint x: 295, endPoint y: 89, distance: 29.8
click at [331, 89] on div "Ghee Rice Chicken Combo Special Combo Ghee rice, chicken curry, raita and pickl…" at bounding box center [369, 119] width 76 height 64
drag, startPoint x: 291, startPoint y: 94, endPoint x: 307, endPoint y: 95, distance: 15.5
click at [331, 95] on div "Ghee Rice Chicken Combo Special Combo Ghee rice, chicken curry, raita and pickl…" at bounding box center [369, 119] width 76 height 64
click at [333, 106] on p "Ghee rice, chicken curry, raita and pickles." at bounding box center [369, 112] width 72 height 13
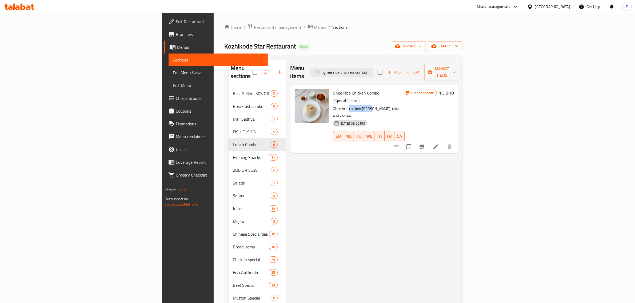
drag, startPoint x: 309, startPoint y: 93, endPoint x: 329, endPoint y: 95, distance: 19.6
click at [333, 106] on p "Ghee rice, chicken curry, raita and pickles." at bounding box center [369, 112] width 72 height 13
click at [373, 69] on input "ghee rice chicken combo" at bounding box center [341, 72] width 63 height 9
paste input "chicken curry"
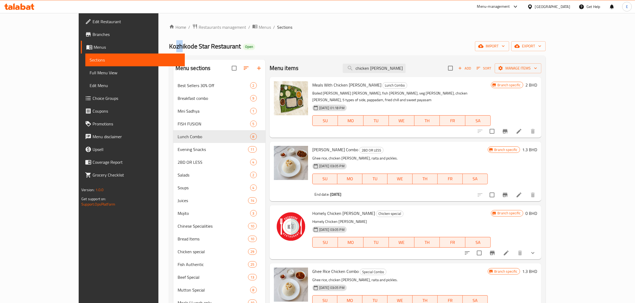
drag, startPoint x: 124, startPoint y: 46, endPoint x: 129, endPoint y: 46, distance: 5.3
click at [169, 46] on span "Kozhikode Star Restaurant" at bounding box center [205, 46] width 72 height 12
click at [311, 55] on div "Home / Restaurants management / Menus / Sections Kozhikode Star Restaurant Open…" at bounding box center [357, 227] width 376 height 407
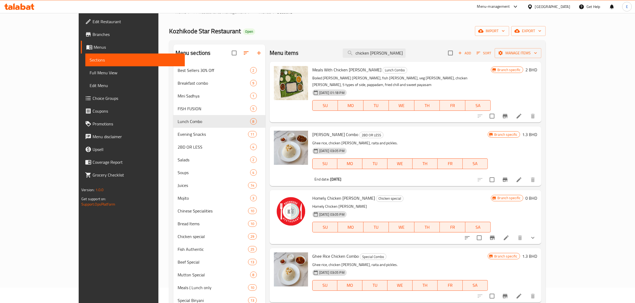
scroll to position [5, 0]
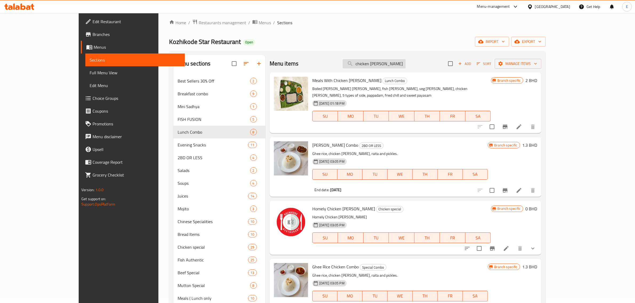
click at [405, 66] on input "chicken curry" at bounding box center [374, 63] width 63 height 9
drag, startPoint x: 292, startPoint y: 137, endPoint x: 324, endPoint y: 139, distance: 32.0
click at [324, 139] on div "Ghee Rice Combo 2BD OR LESS Ghee rice, chicken curry, raita and pickles. 18-08-…" at bounding box center [400, 166] width 180 height 55
drag, startPoint x: 269, startPoint y: 155, endPoint x: 392, endPoint y: 145, distance: 123.8
click at [396, 151] on p "Ghee rice, chicken curry, raita and pickles." at bounding box center [399, 154] width 175 height 7
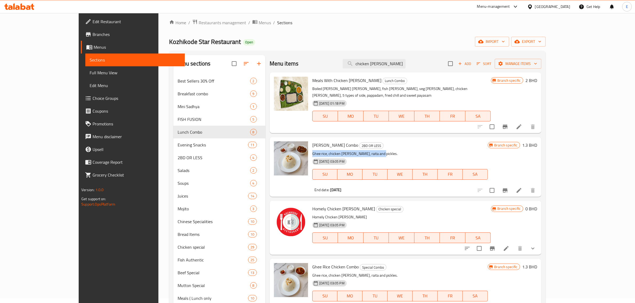
drag, startPoint x: 291, startPoint y: 147, endPoint x: 390, endPoint y: 154, distance: 99.2
click at [363, 148] on div "Ghee Rice Combo 2BD OR LESS Ghee rice, chicken curry, raita and pickles. 18-08-…" at bounding box center [400, 166] width 180 height 55
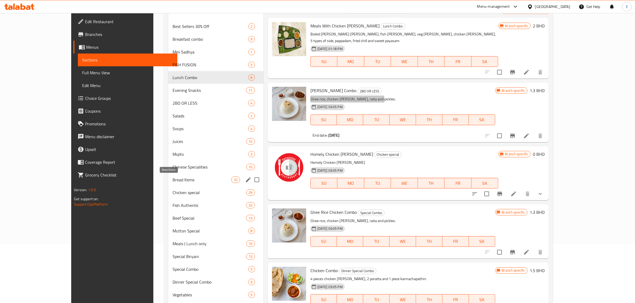
scroll to position [71, 0]
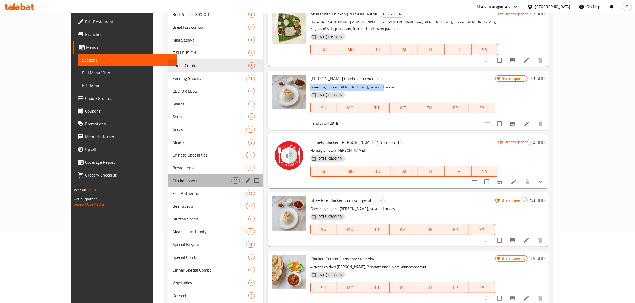
click at [168, 184] on div "Chicken special 29" at bounding box center [215, 180] width 95 height 13
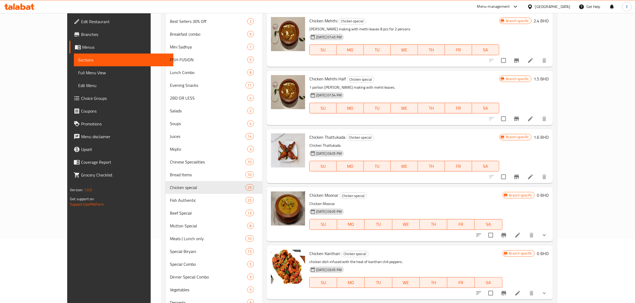
scroll to position [67, 0]
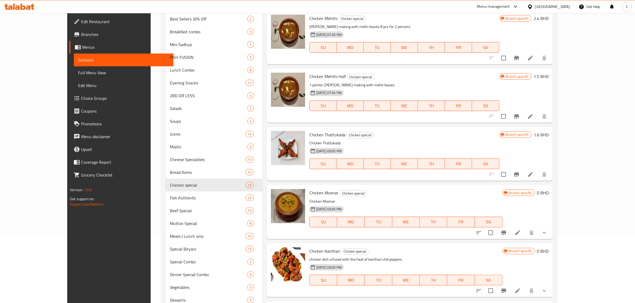
drag, startPoint x: 251, startPoint y: 155, endPoint x: 259, endPoint y: 159, distance: 9.7
click at [421, 176] on button "Branch-specific-item" at bounding box center [516, 174] width 13 height 13
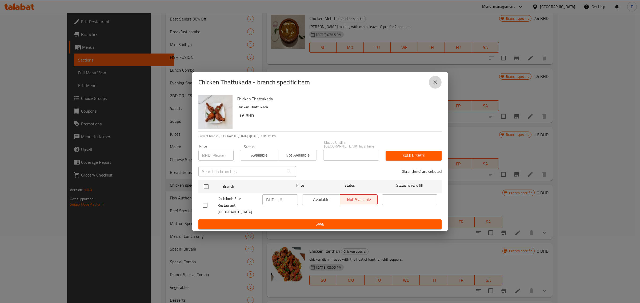
click at [421, 84] on button "close" at bounding box center [435, 82] width 13 height 13
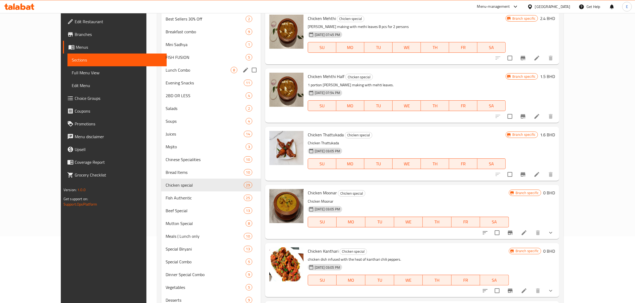
scroll to position [0, 0]
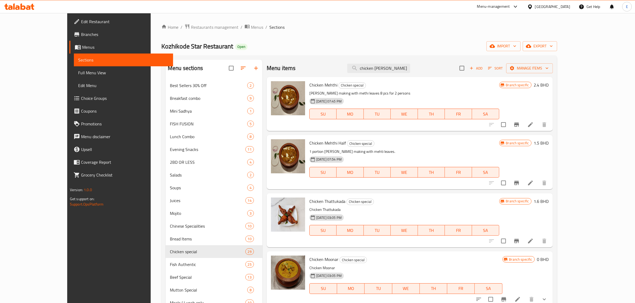
drag, startPoint x: 411, startPoint y: 67, endPoint x: 351, endPoint y: 69, distance: 59.2
click at [358, 64] on div "Menu items chicken curry Add Sort Manage items" at bounding box center [410, 68] width 286 height 17
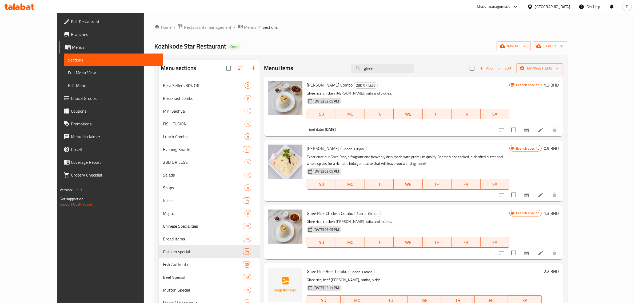
click at [317, 84] on span "Ghee Rice Combo" at bounding box center [330, 85] width 46 height 8
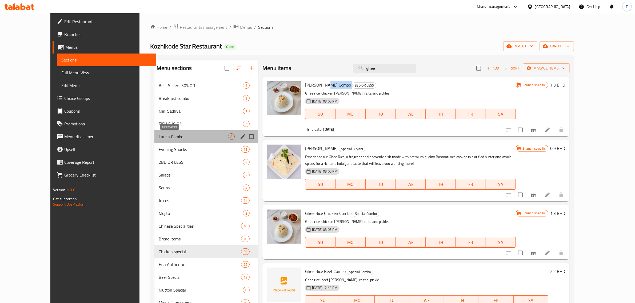
click at [159, 135] on span "Lunch Combo" at bounding box center [193, 137] width 69 height 6
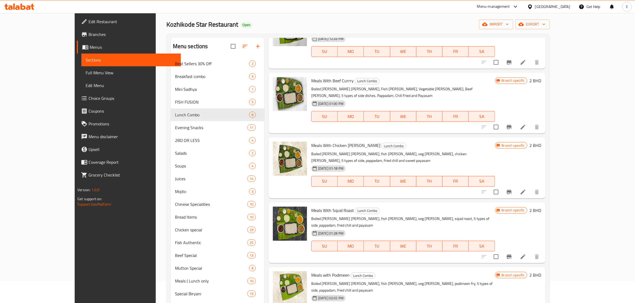
scroll to position [133, 0]
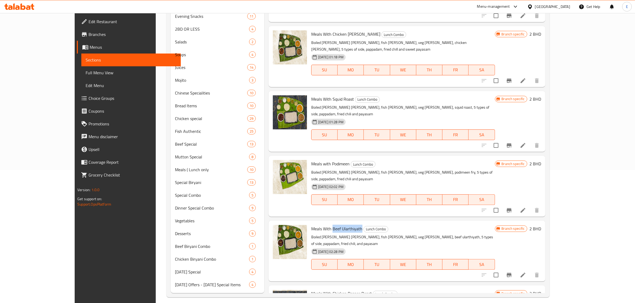
drag, startPoint x: 314, startPoint y: 188, endPoint x: 343, endPoint y: 200, distance: 32.4
click at [342, 210] on span "Meals With Beef Ularthiyath" at bounding box center [336, 229] width 51 height 8
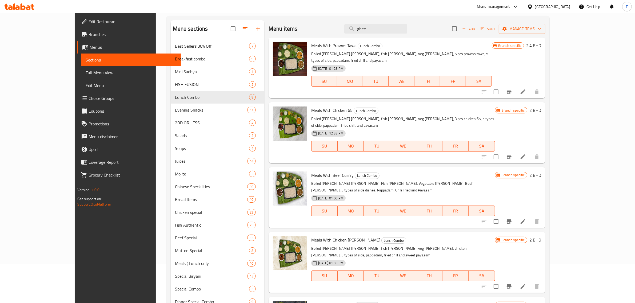
scroll to position [0, 0]
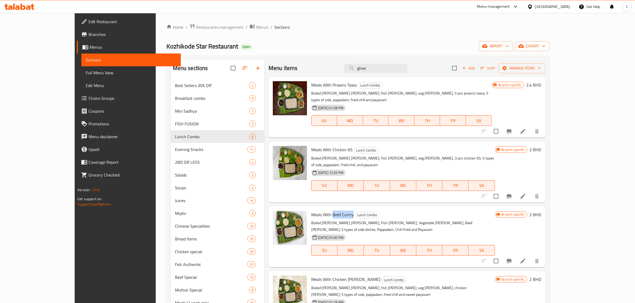
drag, startPoint x: 314, startPoint y: 202, endPoint x: 333, endPoint y: 204, distance: 19.0
click at [333, 210] on span "Meals With Beef Currry" at bounding box center [332, 215] width 42 height 8
drag, startPoint x: 401, startPoint y: 68, endPoint x: 363, endPoint y: 73, distance: 38.9
click at [363, 73] on div "Menu items ghee Add Sort Manage items" at bounding box center [406, 68] width 277 height 17
paste input "Chicken 65"
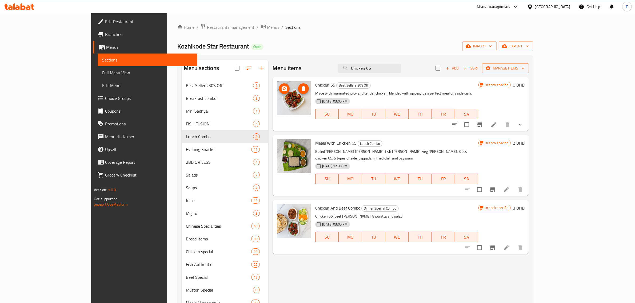
type input "Chicken 65"
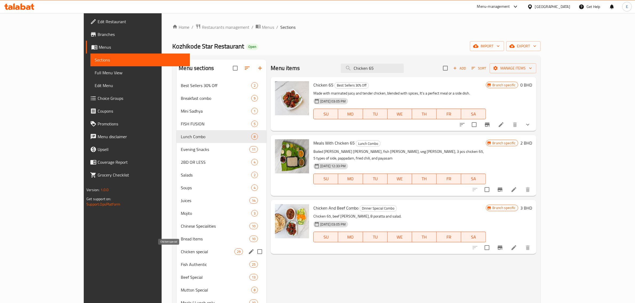
drag, startPoint x: 146, startPoint y: 252, endPoint x: 151, endPoint y: 251, distance: 5.3
click at [181, 210] on span "Chicken special" at bounding box center [208, 252] width 54 height 6
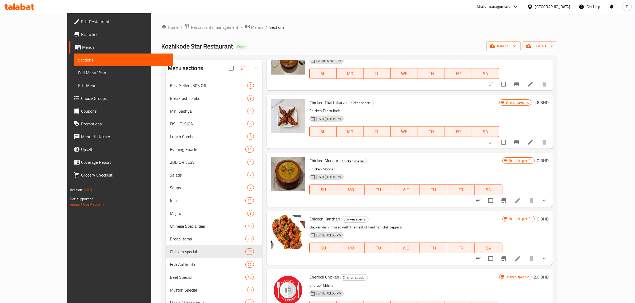
scroll to position [100, 0]
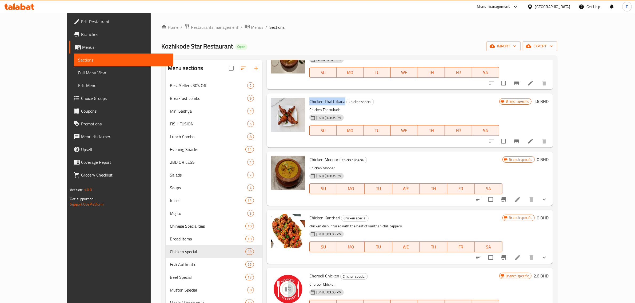
drag, startPoint x: 292, startPoint y: 101, endPoint x: 321, endPoint y: 112, distance: 30.8
click at [328, 105] on h6 "Chicken Thattukada Chicken special" at bounding box center [404, 101] width 190 height 7
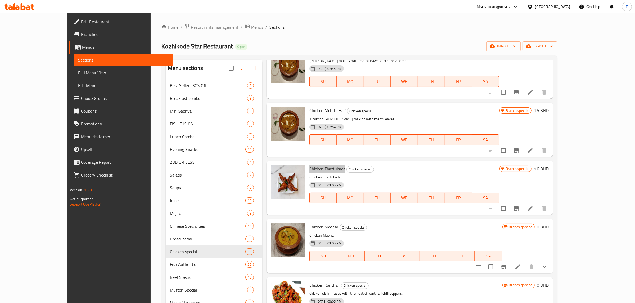
scroll to position [0, 0]
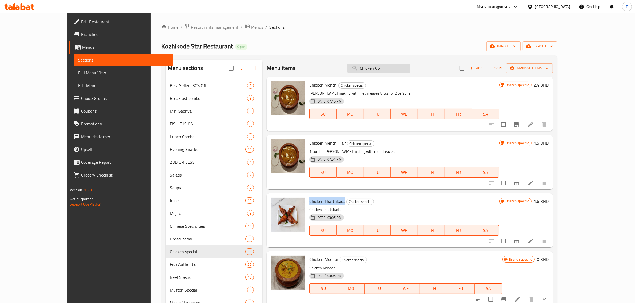
click at [403, 72] on input "Chicken 65" at bounding box center [378, 68] width 63 height 9
paste input "Chicken 65"
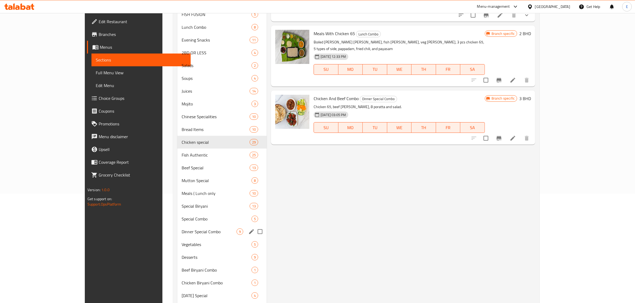
scroll to position [138, 0]
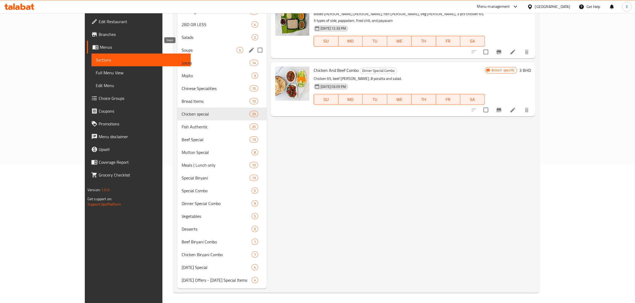
click at [182, 48] on span "Soups" at bounding box center [209, 50] width 55 height 6
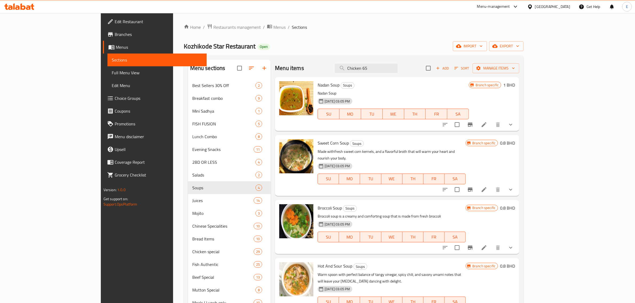
drag, startPoint x: 406, startPoint y: 67, endPoint x: 335, endPoint y: 73, distance: 70.8
click at [336, 73] on div "Menu items Chicken 65 Add Sort Manage items" at bounding box center [397, 68] width 244 height 17
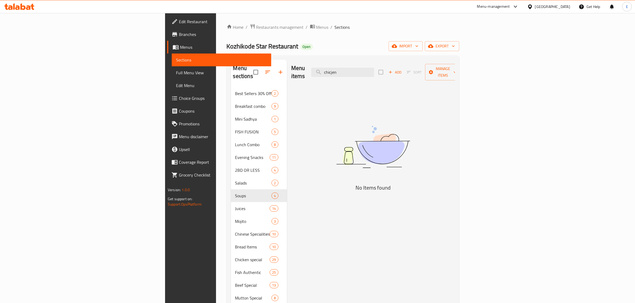
click at [400, 74] on div "Menu items chicjen Add Sort Manage items" at bounding box center [373, 72] width 164 height 25
drag, startPoint x: 402, startPoint y: 69, endPoint x: 339, endPoint y: 72, distance: 62.5
click at [341, 67] on div "Menu items chicjen Add Sort Manage items" at bounding box center [373, 72] width 164 height 25
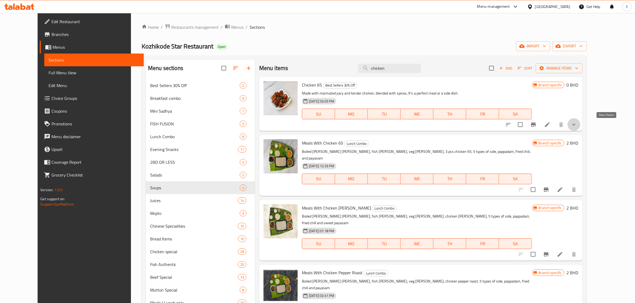
click at [421, 125] on icon "show more" at bounding box center [574, 125] width 6 height 6
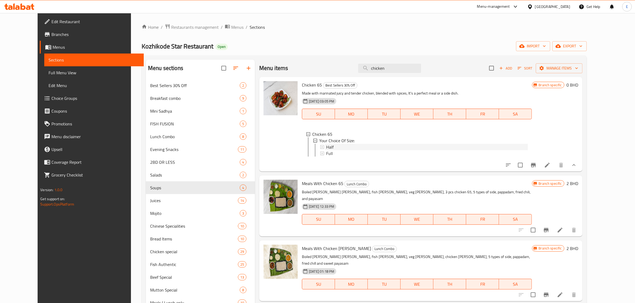
click at [332, 147] on div "Half" at bounding box center [426, 147] width 201 height 6
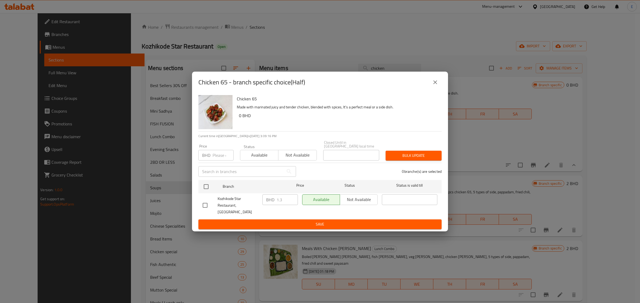
drag, startPoint x: 438, startPoint y: 86, endPoint x: 405, endPoint y: 79, distance: 33.3
click at [421, 86] on icon "close" at bounding box center [435, 82] width 6 height 6
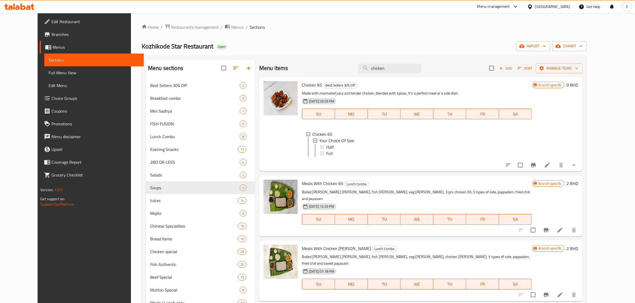
drag, startPoint x: 386, startPoint y: 70, endPoint x: 334, endPoint y: 107, distance: 63.7
click at [341, 66] on div "Menu items chicken Add Sort Manage items" at bounding box center [420, 68] width 323 height 17
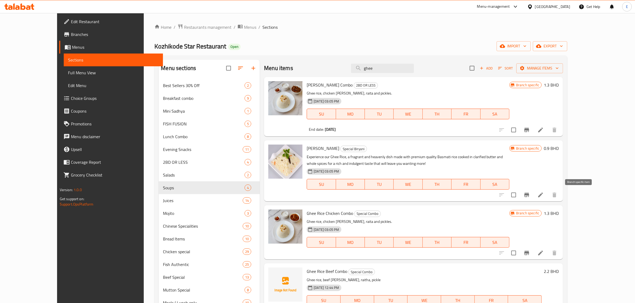
click at [421, 198] on icon "Branch-specific-item" at bounding box center [526, 195] width 6 height 6
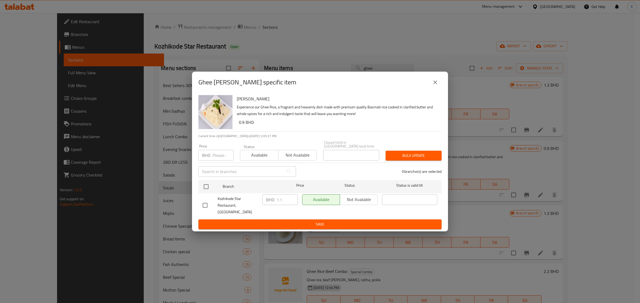
click at [261, 200] on div "BHD 1.1 ​" at bounding box center [280, 205] width 40 height 26
click at [421, 86] on button "close" at bounding box center [435, 82] width 13 height 13
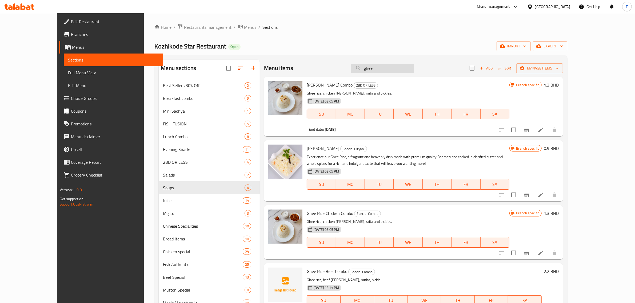
drag, startPoint x: 405, startPoint y: 71, endPoint x: 403, endPoint y: 69, distance: 3.0
click at [404, 70] on input "ghee" at bounding box center [382, 68] width 63 height 9
drag, startPoint x: 403, startPoint y: 67, endPoint x: 345, endPoint y: 62, distance: 58.4
click at [345, 62] on div "Menu items ghee Add Sort Manage items" at bounding box center [413, 68] width 299 height 17
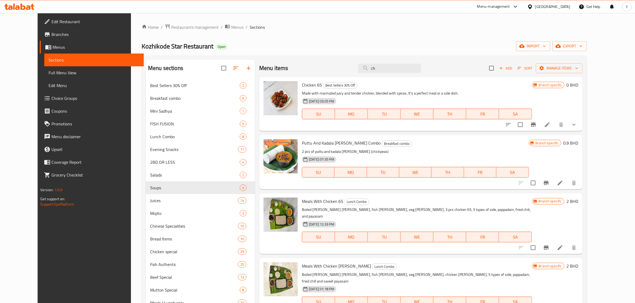
type input "c"
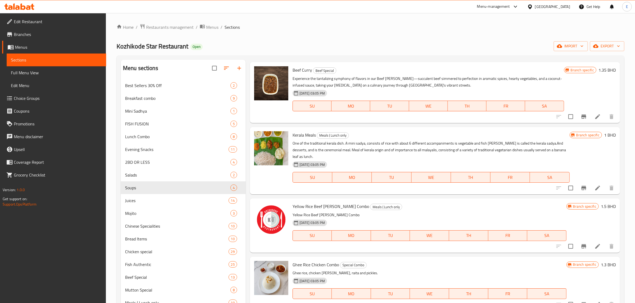
scroll to position [1833, 0]
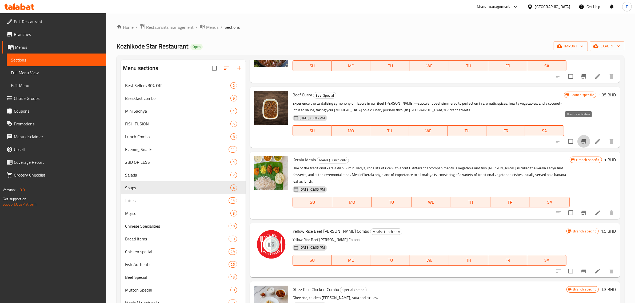
click at [421, 138] on icon "Branch-specific-item" at bounding box center [583, 141] width 6 height 6
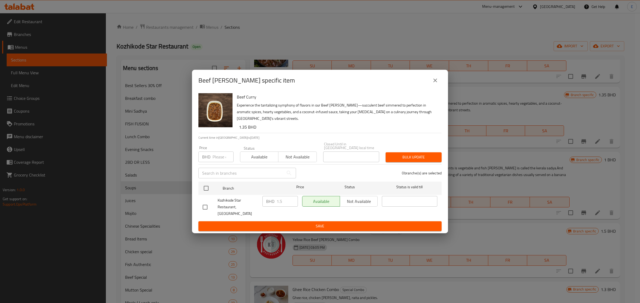
click at [270, 198] on div "BHD 1.5 ​" at bounding box center [279, 201] width 35 height 11
click at [421, 84] on icon "close" at bounding box center [435, 80] width 6 height 6
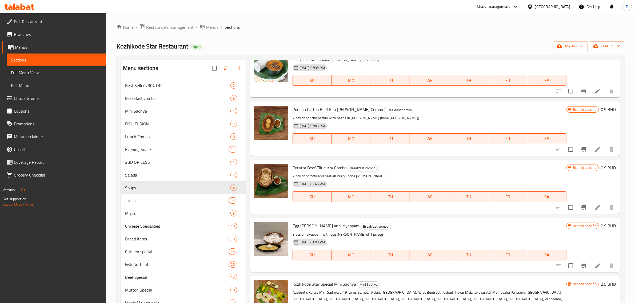
scroll to position [0, 0]
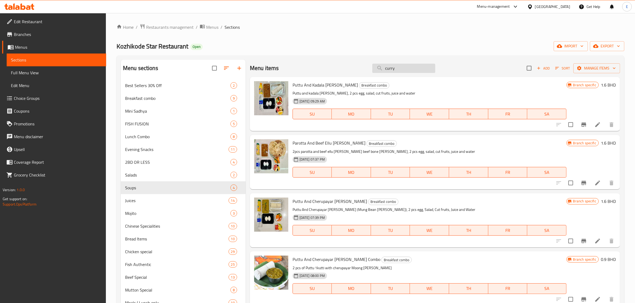
click at [388, 68] on input "curry" at bounding box center [403, 68] width 63 height 9
paste input "chicken curry"
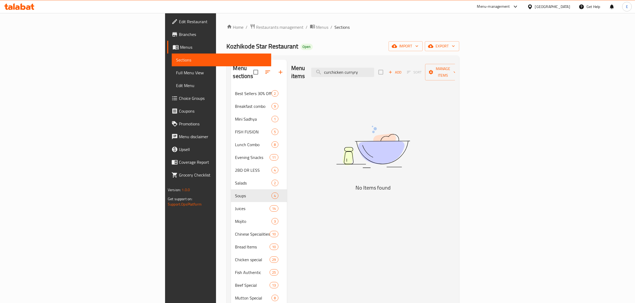
drag, startPoint x: 419, startPoint y: 70, endPoint x: 321, endPoint y: 76, distance: 97.8
click at [321, 67] on div "Menu items curchicken curryry Add Sort Manage items" at bounding box center [373, 72] width 164 height 25
paste input "hicken cur"
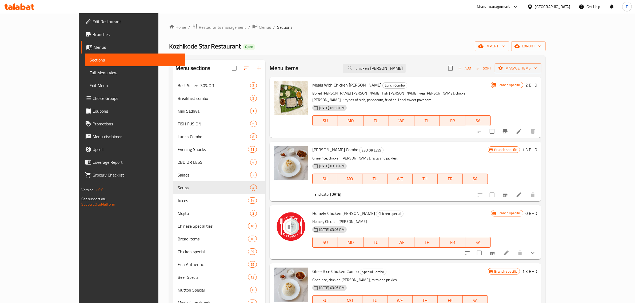
type input "chicken curry"
drag, startPoint x: 637, startPoint y: 0, endPoint x: 392, endPoint y: 36, distance: 247.1
click at [392, 36] on div "Home / Restaurants management / Menus / Sections Kozhikode Star Restaurant Open…" at bounding box center [357, 227] width 376 height 407
click at [199, 24] on span "Restaurants management" at bounding box center [222, 27] width 47 height 6
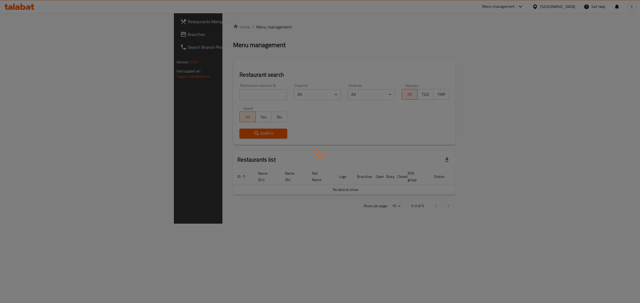
click at [187, 94] on div at bounding box center [320, 151] width 640 height 303
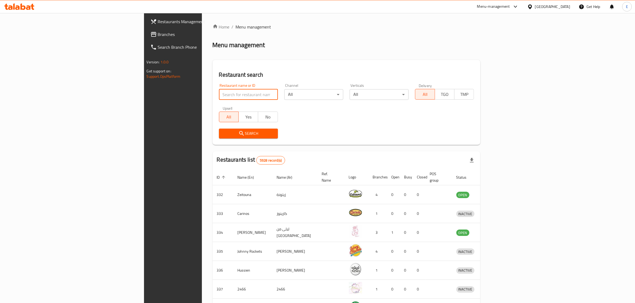
click at [219, 97] on input "search" at bounding box center [248, 94] width 59 height 11
type input "ق"
type input "rice rolls"
click button "Search" at bounding box center [248, 134] width 59 height 10
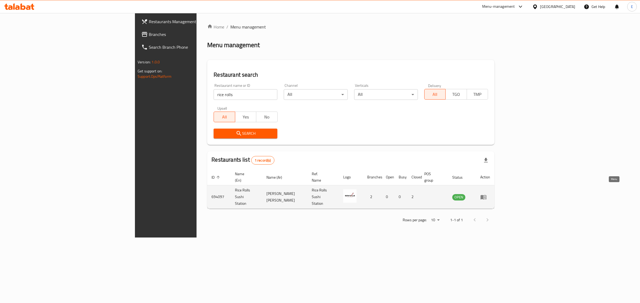
click at [421, 195] on icon "enhanced table" at bounding box center [483, 197] width 6 height 5
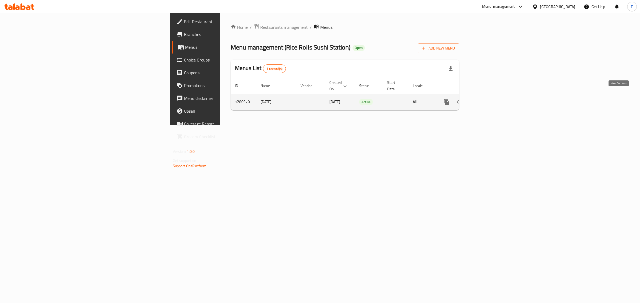
click at [421, 99] on icon "enhanced table" at bounding box center [485, 102] width 6 height 6
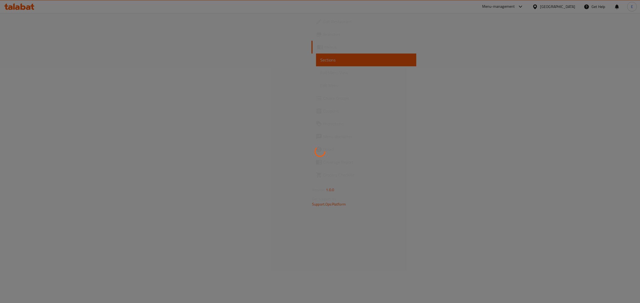
drag, startPoint x: 630, startPoint y: 0, endPoint x: 444, endPoint y: 43, distance: 191.5
click at [421, 43] on div at bounding box center [320, 151] width 640 height 303
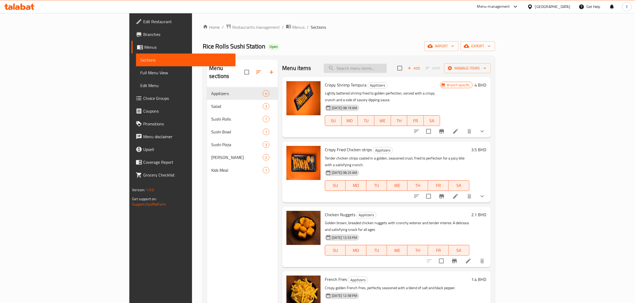
click at [387, 71] on input "search" at bounding box center [355, 68] width 63 height 9
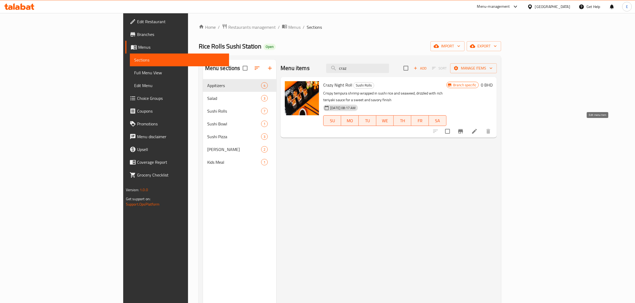
type input "craz"
click at [421, 128] on icon at bounding box center [474, 131] width 6 height 6
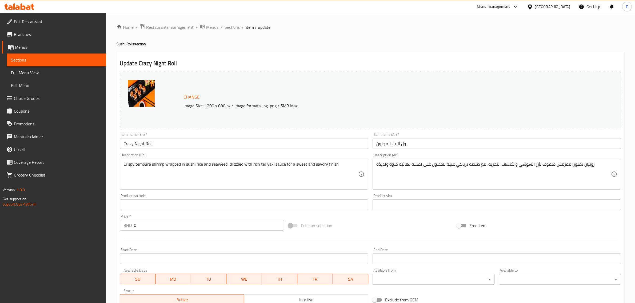
click at [235, 27] on span "Sections" at bounding box center [231, 27] width 15 height 6
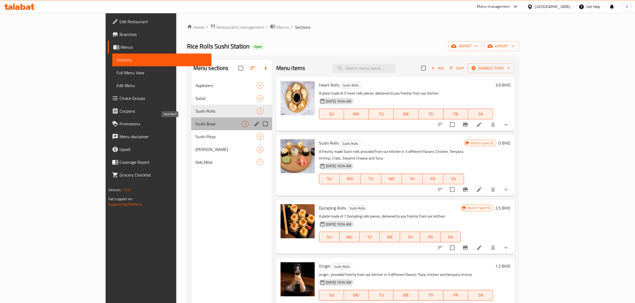
click at [195, 123] on span "Sushi Bowl" at bounding box center [218, 124] width 46 height 6
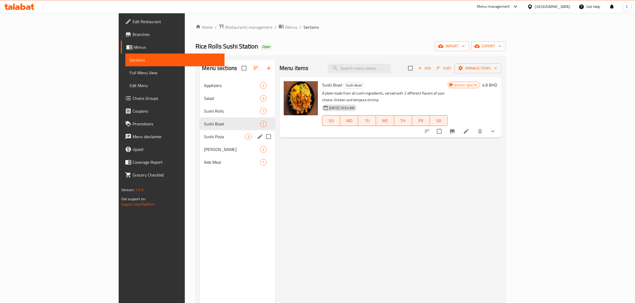
click at [200, 131] on div "Sushi Pizza 3" at bounding box center [237, 136] width 75 height 13
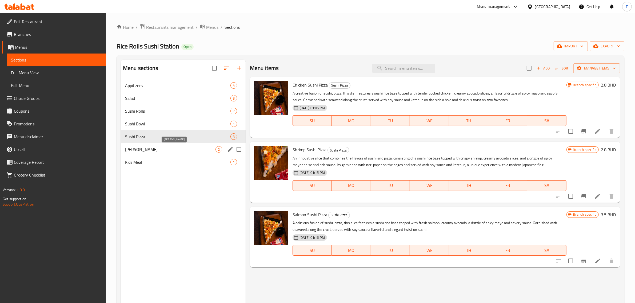
click at [161, 148] on span "Sushi Cake" at bounding box center [170, 149] width 90 height 6
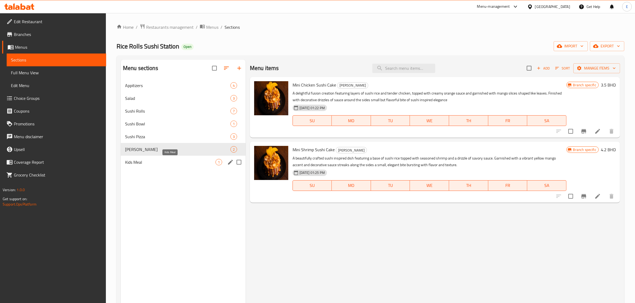
click at [156, 162] on span "Kids Meal" at bounding box center [170, 162] width 90 height 6
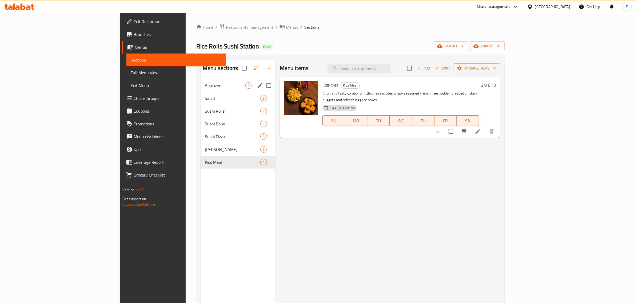
click at [200, 90] on div "Appitizers 4" at bounding box center [237, 85] width 75 height 13
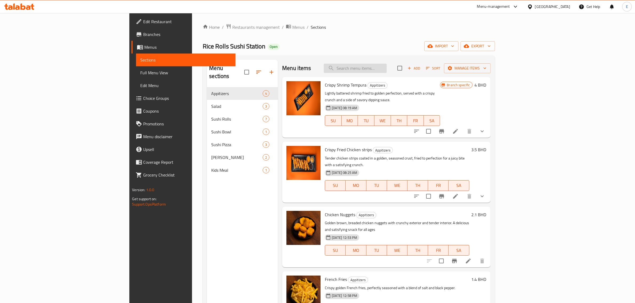
click at [387, 71] on input "search" at bounding box center [355, 68] width 63 height 9
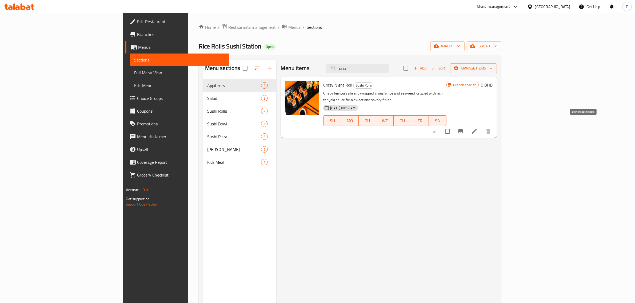
type input "craz"
click at [421, 128] on button "Branch-specific-item" at bounding box center [460, 131] width 13 height 13
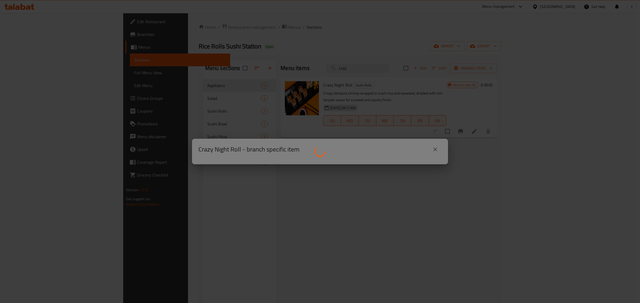
click at [403, 195] on div at bounding box center [320, 151] width 640 height 303
click at [421, 153] on div at bounding box center [320, 151] width 640 height 303
click at [421, 152] on div at bounding box center [320, 151] width 640 height 303
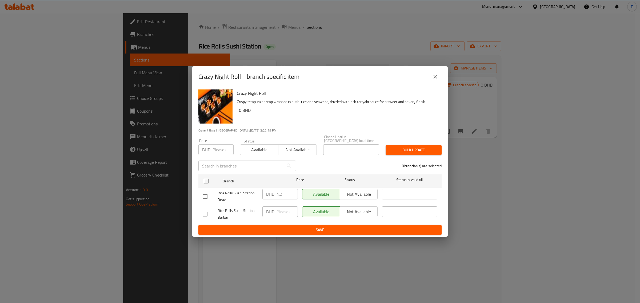
click at [207, 193] on input "checkbox" at bounding box center [204, 196] width 11 height 11
checkbox input "true"
drag, startPoint x: 283, startPoint y: 192, endPoint x: 256, endPoint y: 196, distance: 26.7
click at [256, 196] on div "Rice Rolls Sushi Station, Diraz BHD 4.2 ​ Available Not available ​" at bounding box center [319, 197] width 239 height 20
click at [214, 150] on input "number" at bounding box center [222, 149] width 21 height 11
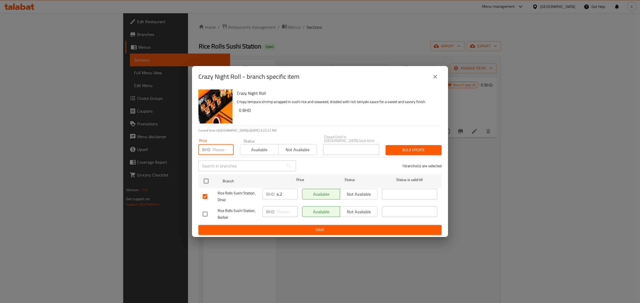
paste input "4.2"
type input "4.2"
click at [408, 149] on span "Bulk update" at bounding box center [413, 150] width 47 height 7
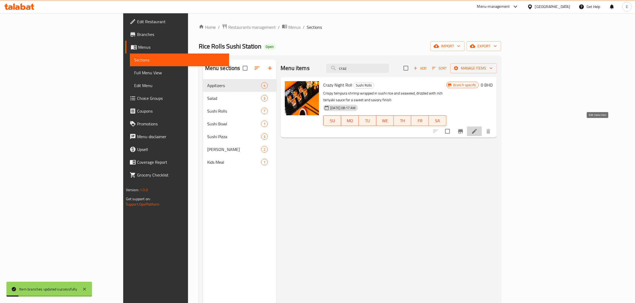
click at [421, 129] on icon at bounding box center [474, 131] width 5 height 5
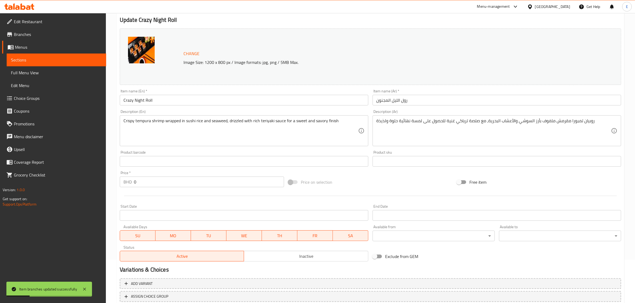
scroll to position [80, 0]
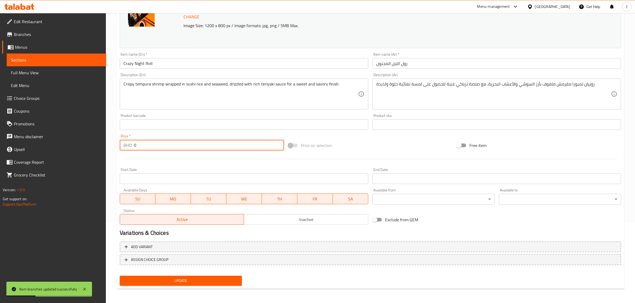
drag, startPoint x: 147, startPoint y: 141, endPoint x: 106, endPoint y: 147, distance: 41.4
click at [105, 146] on div "Edit Restaurant Branches Menus Sections Full Menu View Edit Menu Choice Groups …" at bounding box center [317, 118] width 635 height 371
paste input "4.2"
type input "4.2"
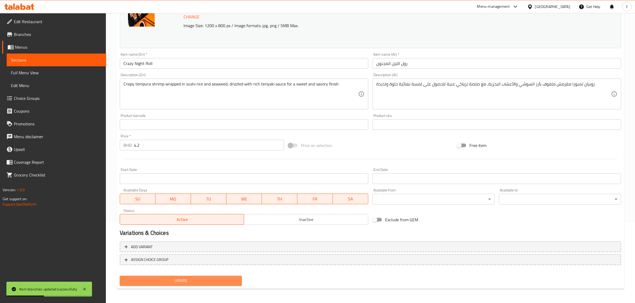
click at [162, 210] on span "Update" at bounding box center [181, 281] width 114 height 7
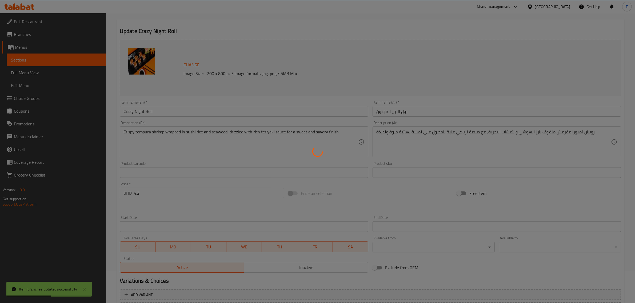
scroll to position [0, 0]
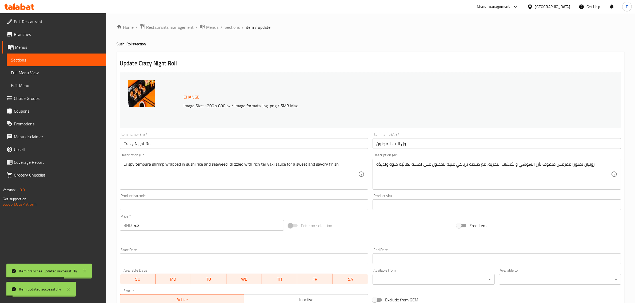
click at [232, 27] on span "Sections" at bounding box center [231, 27] width 15 height 6
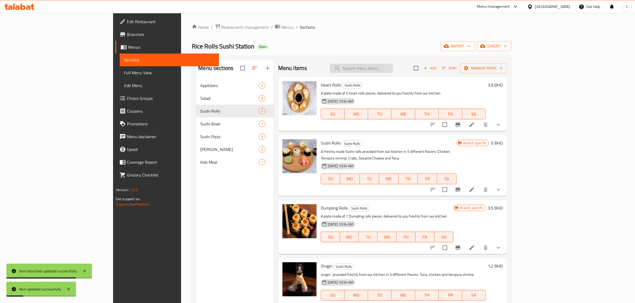
click at [389, 69] on input "search" at bounding box center [361, 68] width 63 height 9
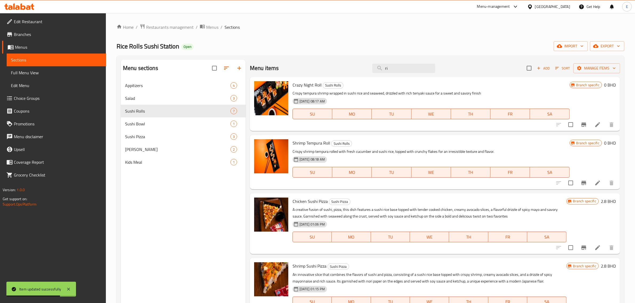
type input "r"
type input "rice"
click at [421, 126] on icon "Branch-specific-item" at bounding box center [583, 125] width 6 height 6
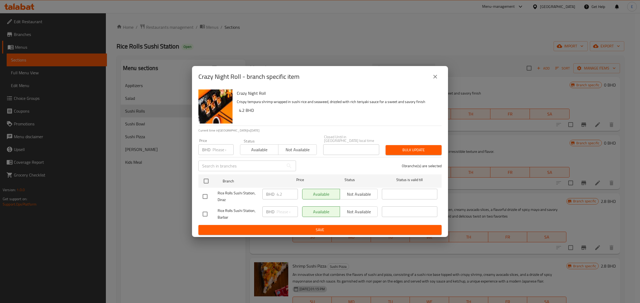
click at [214, 149] on input "number" at bounding box center [222, 149] width 21 height 11
paste input "4.2"
type input "4.2"
click at [206, 178] on input "checkbox" at bounding box center [205, 181] width 11 height 11
checkbox input "true"
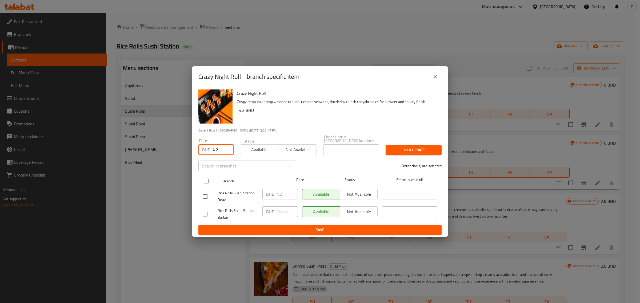
checkbox input "true"
click at [421, 145] on button "Bulk update" at bounding box center [413, 150] width 56 height 10
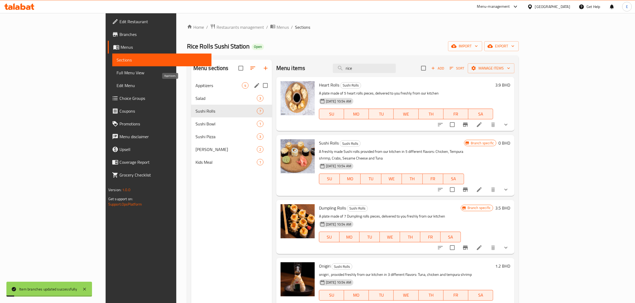
click at [195, 86] on span "Appitizers" at bounding box center [218, 85] width 46 height 6
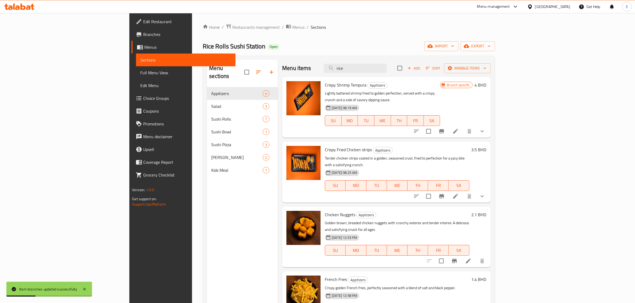
drag, startPoint x: 248, startPoint y: 61, endPoint x: 289, endPoint y: 63, distance: 40.8
drag, startPoint x: 289, startPoint y: 63, endPoint x: 278, endPoint y: 63, distance: 10.9
click at [282, 63] on div "Menu items rice Add Sort Manage items" at bounding box center [386, 68] width 208 height 17
drag, startPoint x: 247, startPoint y: 59, endPoint x: 243, endPoint y: 55, distance: 5.7
click at [243, 55] on div "Home / Restaurants management / Menus / Sections Rice Rolls Sushi Station Open …" at bounding box center [349, 196] width 292 height 344
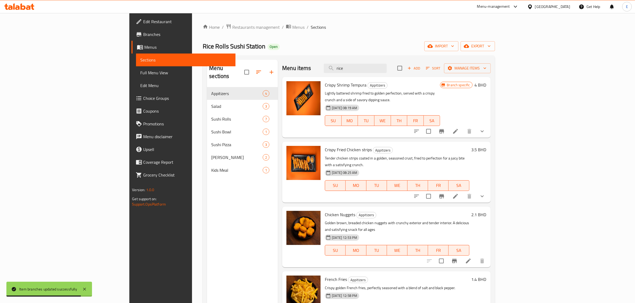
drag, startPoint x: 247, startPoint y: 61, endPoint x: 242, endPoint y: 54, distance: 8.2
click at [242, 54] on div "Home / Restaurants management / Menus / Sections Rice Rolls Sushi Station Open …" at bounding box center [349, 196] width 292 height 344
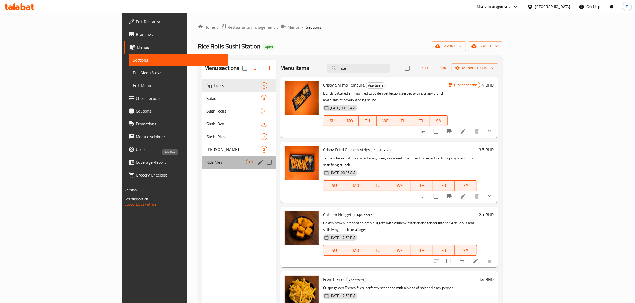
click at [206, 164] on span "Kids Meal" at bounding box center [225, 162] width 39 height 6
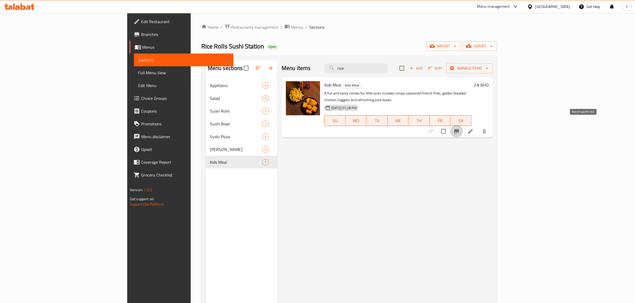
click at [421, 128] on icon "Branch-specific-item" at bounding box center [456, 131] width 6 height 6
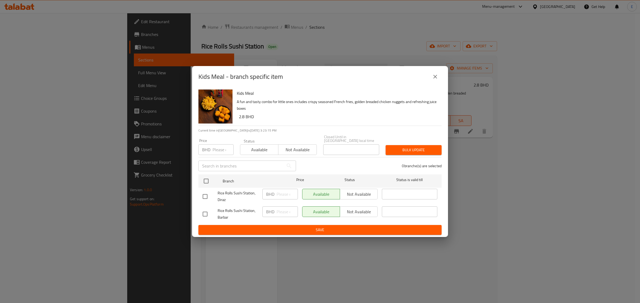
drag, startPoint x: 435, startPoint y: 82, endPoint x: 477, endPoint y: 91, distance: 43.5
click at [421, 80] on icon "close" at bounding box center [435, 77] width 6 height 6
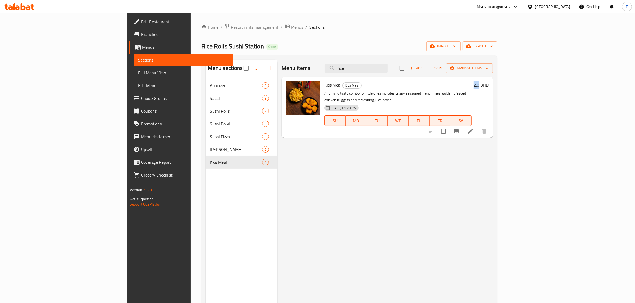
drag, startPoint x: 599, startPoint y: 86, endPoint x: 606, endPoint y: 90, distance: 8.1
click at [421, 90] on div "2.8 BHD" at bounding box center [479, 107] width 17 height 52
click at [421, 128] on icon "Branch-specific-item" at bounding box center [456, 131] width 6 height 6
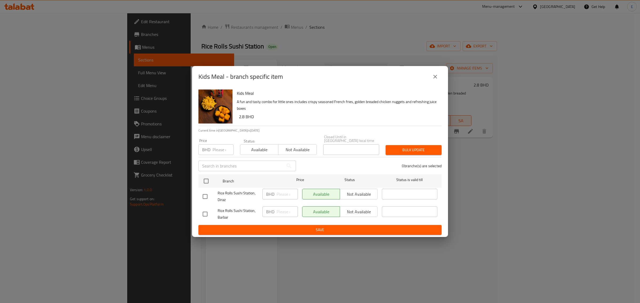
click at [217, 154] on div "Price BHD Price" at bounding box center [216, 147] width 42 height 23
click at [217, 151] on input "number" at bounding box center [222, 149] width 21 height 11
paste input "2.8"
type input "2.8"
click at [208, 179] on input "checkbox" at bounding box center [205, 181] width 11 height 11
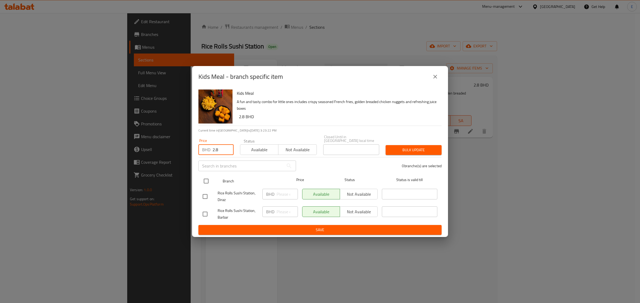
checkbox input "true"
click at [405, 147] on span "Bulk update" at bounding box center [413, 150] width 47 height 7
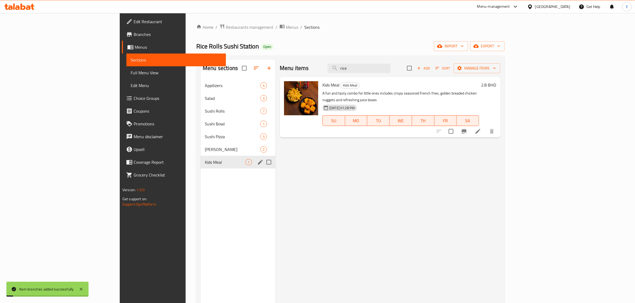
click at [200, 157] on div "Kids Meal 1" at bounding box center [237, 162] width 75 height 13
click at [200, 153] on div "Sushi Cake 2" at bounding box center [237, 149] width 75 height 13
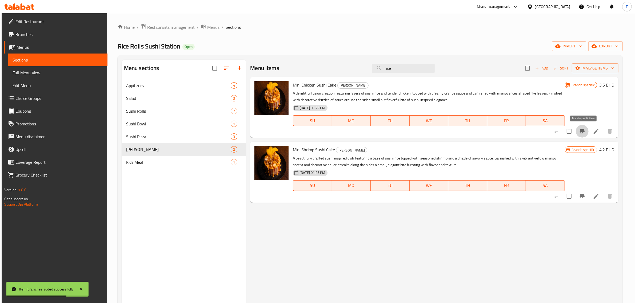
click at [421, 133] on icon "Branch-specific-item" at bounding box center [582, 131] width 6 height 6
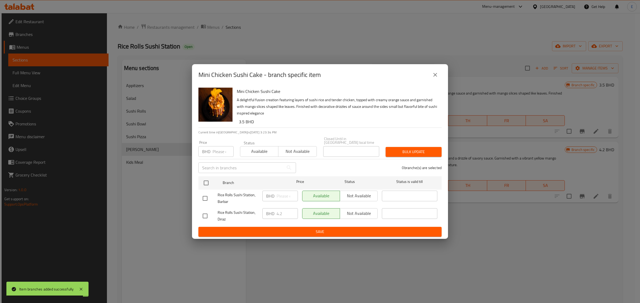
click at [263, 210] on div "BHD 4.2 ​" at bounding box center [279, 213] width 35 height 11
click at [208, 148] on p "BHD" at bounding box center [206, 151] width 8 height 6
click at [212, 150] on div "BHD Price" at bounding box center [215, 151] width 35 height 11
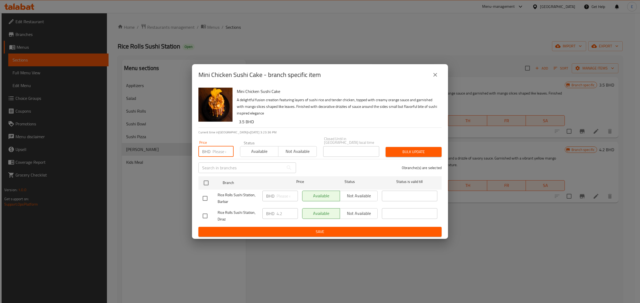
paste input "4.2"
type input "4.2"
click at [207, 182] on input "checkbox" at bounding box center [205, 183] width 11 height 11
checkbox input "true"
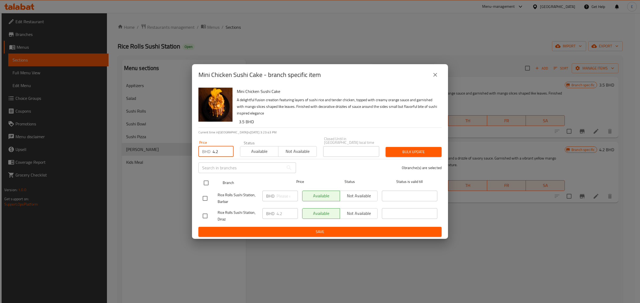
checkbox input "true"
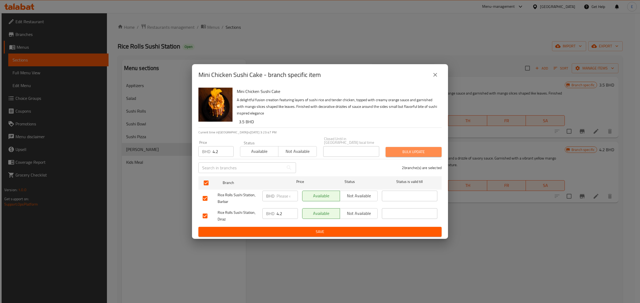
click at [421, 151] on span "Bulk update" at bounding box center [413, 152] width 47 height 7
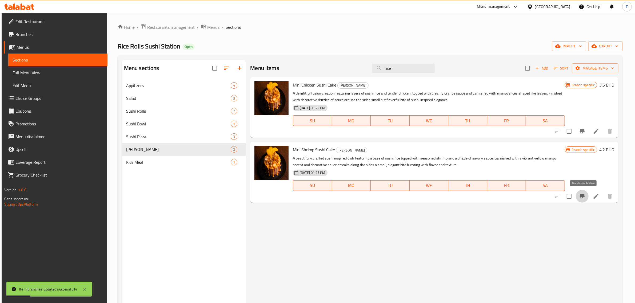
click at [421, 196] on icon "Branch-specific-item" at bounding box center [582, 196] width 5 height 4
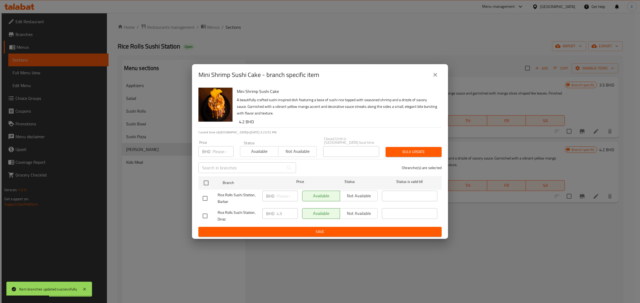
click at [269, 210] on div "BHD 4.9 ​" at bounding box center [279, 213] width 35 height 11
click at [211, 148] on div "BHD Price" at bounding box center [215, 151] width 35 height 11
paste input "4.9"
type input "4.9"
click at [205, 181] on input "checkbox" at bounding box center [205, 183] width 11 height 11
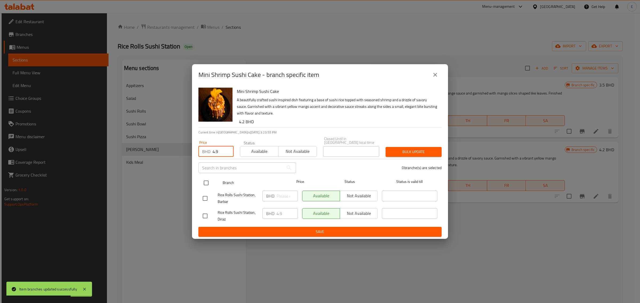
checkbox input "true"
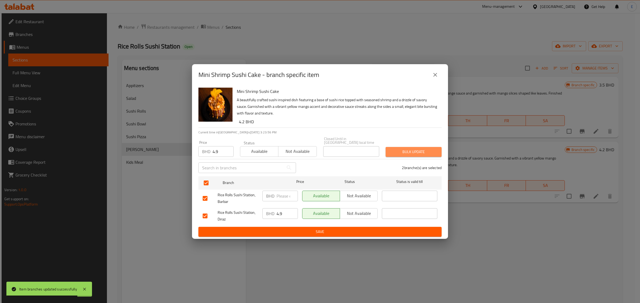
click at [416, 150] on span "Bulk update" at bounding box center [413, 152] width 47 height 7
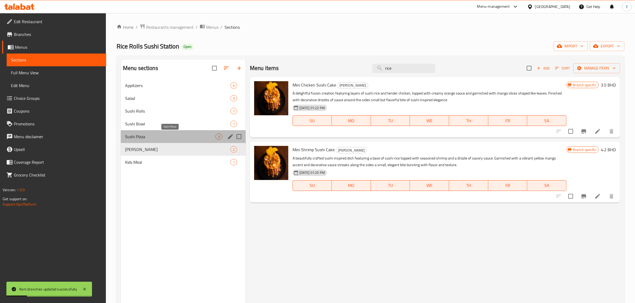
click at [154, 137] on span "Sushi Pizza" at bounding box center [170, 137] width 90 height 6
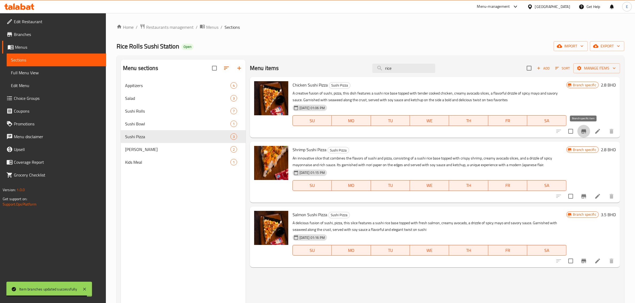
click at [421, 131] on icon "Branch-specific-item" at bounding box center [583, 131] width 6 height 6
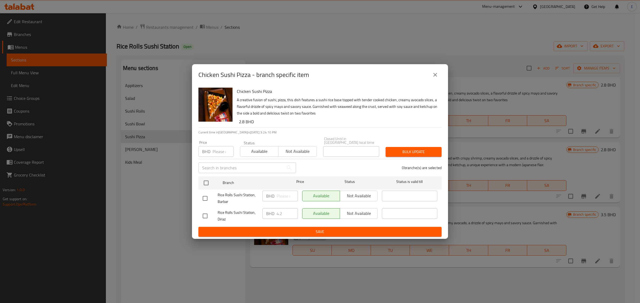
click at [263, 208] on div "BHD 4.2 ​" at bounding box center [279, 213] width 35 height 11
click at [220, 149] on input "number" at bounding box center [222, 151] width 21 height 11
paste input "4.2"
type input "4.2"
drag, startPoint x: 210, startPoint y: 179, endPoint x: 328, endPoint y: 167, distance: 118.9
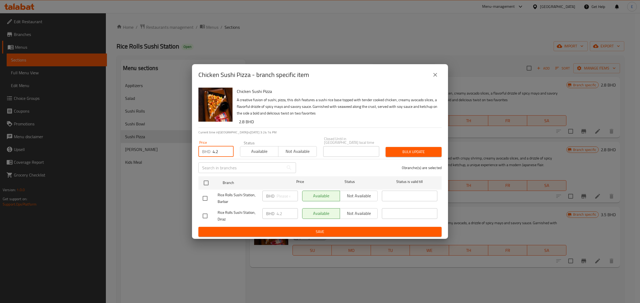
click at [210, 179] on input "checkbox" at bounding box center [205, 183] width 11 height 11
checkbox input "true"
click at [421, 147] on button "Bulk update" at bounding box center [413, 152] width 56 height 10
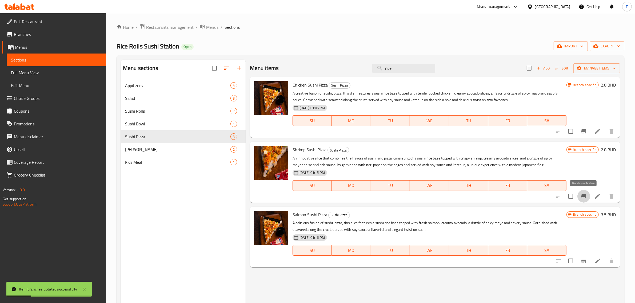
click at [421, 198] on icon "Branch-specific-item" at bounding box center [583, 196] width 6 height 6
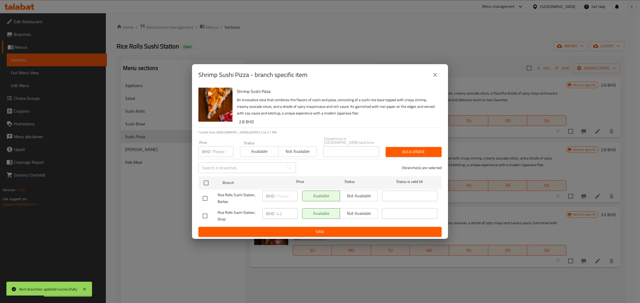
click at [267, 210] on div "BHD 4.2 ​" at bounding box center [279, 213] width 35 height 11
click at [216, 151] on input "number" at bounding box center [222, 151] width 21 height 11
paste input "4.2"
type input "4.2"
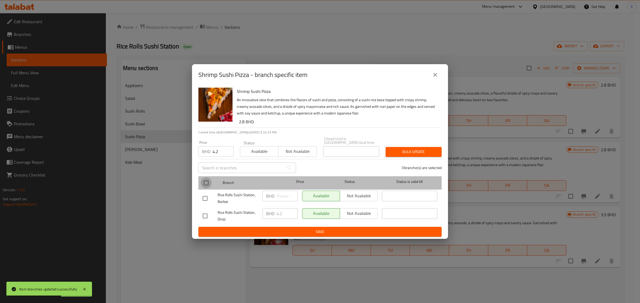
click at [209, 183] on input "checkbox" at bounding box center [205, 183] width 11 height 11
checkbox input "true"
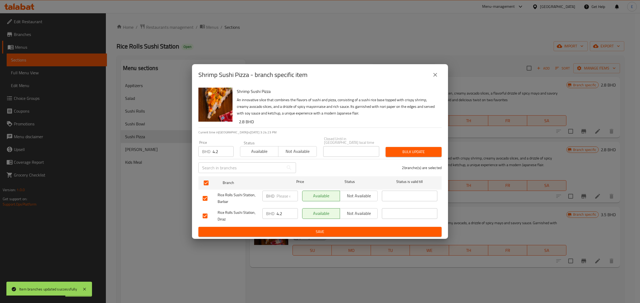
click at [421, 149] on span "Bulk update" at bounding box center [413, 152] width 47 height 7
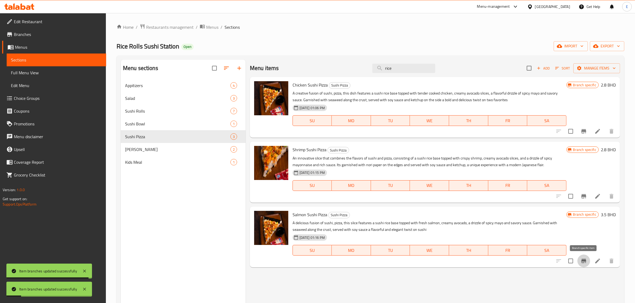
click at [421, 210] on icon "Branch-specific-item" at bounding box center [583, 261] width 6 height 6
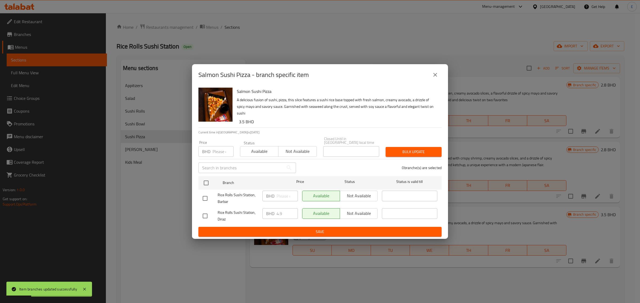
click at [263, 210] on div "BHD 4.9 ​" at bounding box center [279, 213] width 35 height 11
click at [213, 150] on input "number" at bounding box center [222, 151] width 21 height 11
paste input "4.9"
type input "4.9"
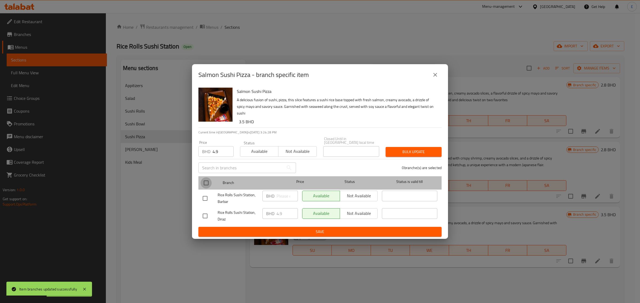
click at [209, 179] on input "checkbox" at bounding box center [205, 183] width 11 height 11
checkbox input "true"
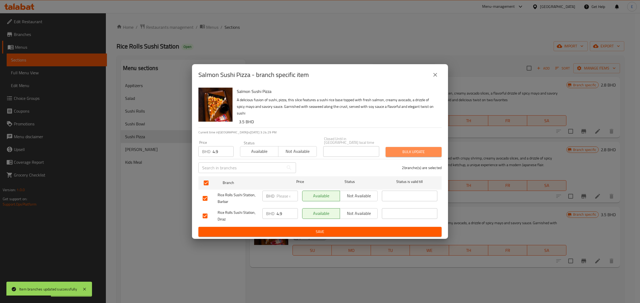
click at [416, 147] on button "Bulk update" at bounding box center [413, 152] width 56 height 10
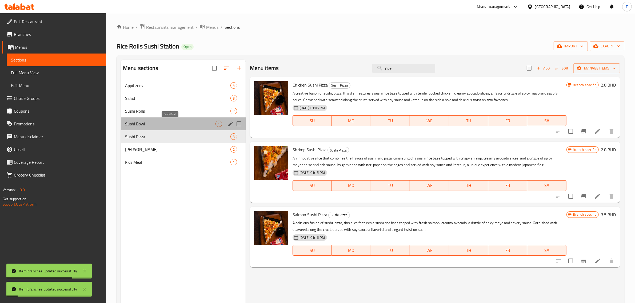
click at [153, 127] on span "Sushi Bowl" at bounding box center [170, 124] width 90 height 6
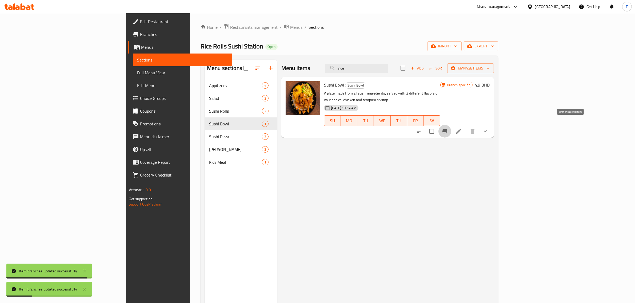
click at [421, 128] on icon "Branch-specific-item" at bounding box center [444, 131] width 6 height 6
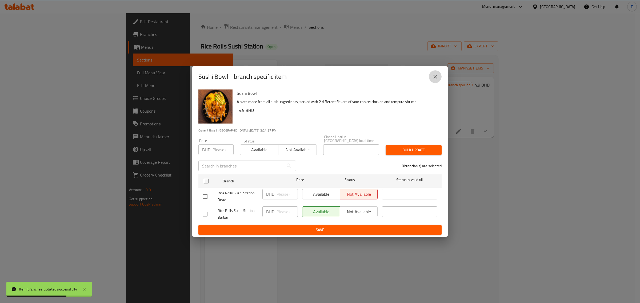
click at [421, 75] on button "close" at bounding box center [435, 76] width 13 height 13
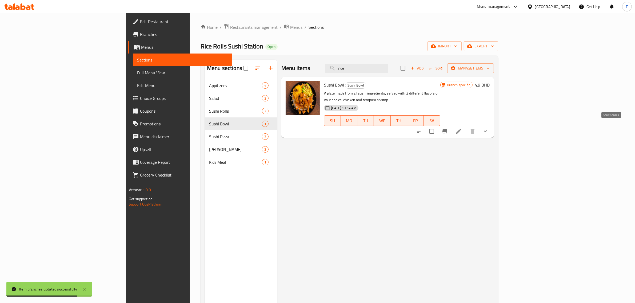
click at [421, 128] on icon "show more" at bounding box center [485, 131] width 6 height 6
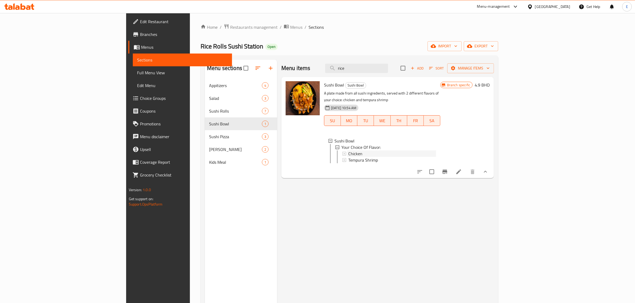
click at [348, 151] on div "Chicken" at bounding box center [392, 154] width 88 height 6
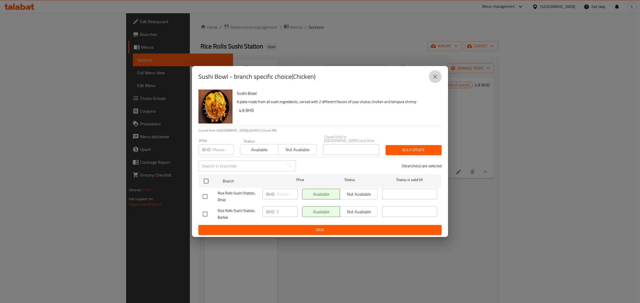
click at [421, 81] on button "close" at bounding box center [435, 76] width 13 height 13
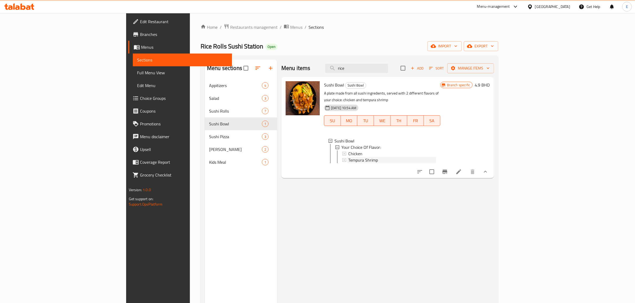
click at [348, 157] on span "Tempura Shrimp" at bounding box center [363, 160] width 30 height 6
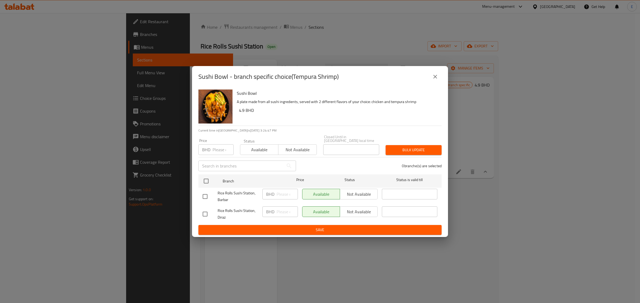
click at [421, 77] on icon "close" at bounding box center [435, 77] width 6 height 6
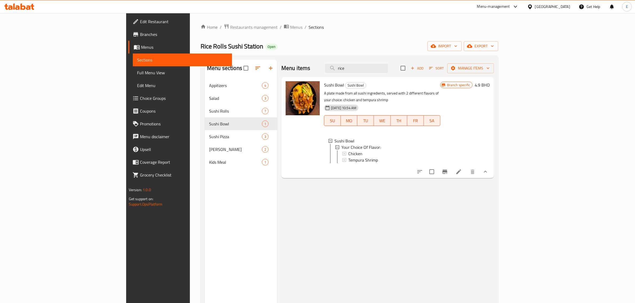
scroll to position [1, 0]
drag, startPoint x: 292, startPoint y: 86, endPoint x: 314, endPoint y: 92, distance: 22.9
click at [324, 87] on span "Sushi Bowl" at bounding box center [334, 85] width 20 height 8
drag, startPoint x: 312, startPoint y: 84, endPoint x: 289, endPoint y: 85, distance: 22.9
click at [289, 85] on div "Sushi Bowl Sushi Bowl A plate made from all sushi ingredients, served with 2 di…" at bounding box center [387, 127] width 208 height 97
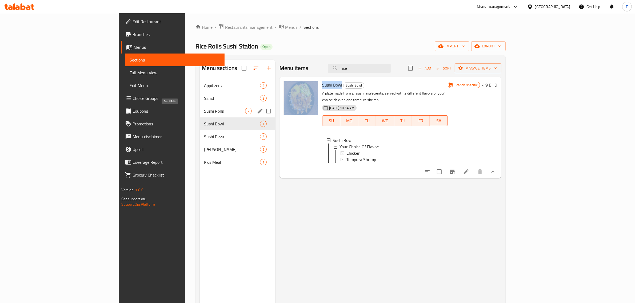
click at [204, 109] on span "Sushi Rolls" at bounding box center [224, 111] width 41 height 6
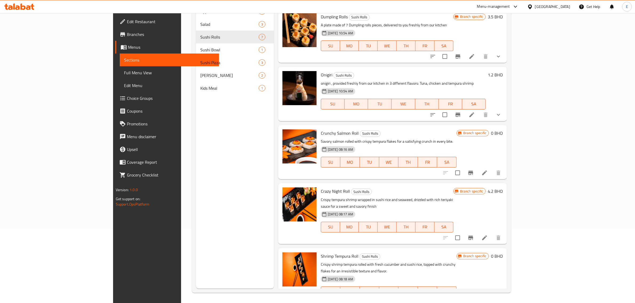
scroll to position [75, 0]
click at [421, 210] on icon "Branch-specific-item" at bounding box center [470, 302] width 5 height 4
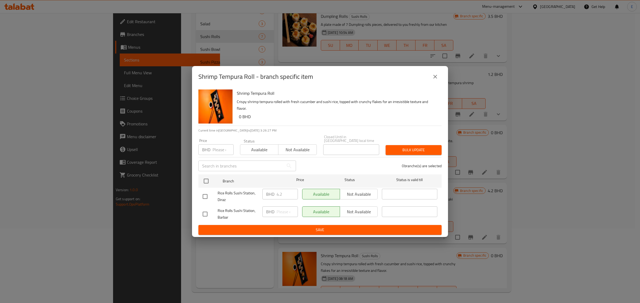
click at [259, 190] on div "Rice Rolls Sushi Station, Diraz BHD 4.2 ​ Available Not available ​" at bounding box center [319, 197] width 239 height 20
click at [216, 149] on input "number" at bounding box center [222, 149] width 21 height 11
paste input "4.2"
type input "4.2"
click at [202, 179] on input "checkbox" at bounding box center [205, 181] width 11 height 11
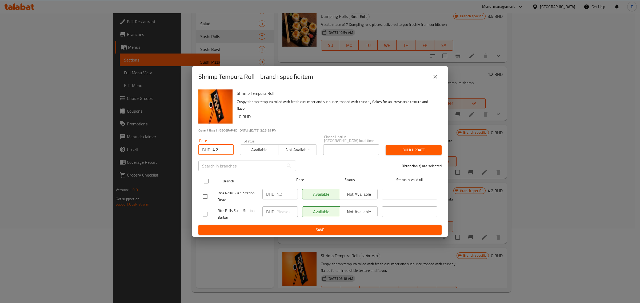
checkbox input "true"
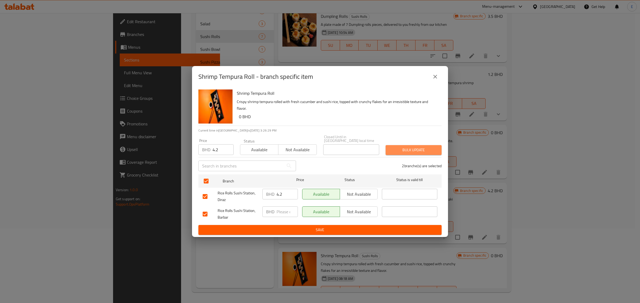
click at [420, 151] on span "Bulk update" at bounding box center [413, 150] width 47 height 7
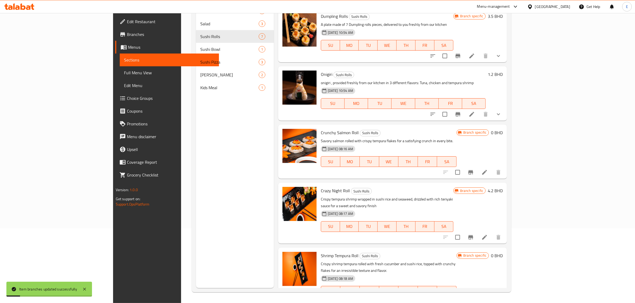
scroll to position [84, 0]
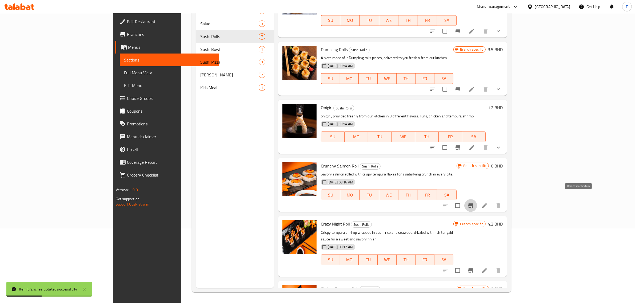
click at [421, 199] on button "Branch-specific-item" at bounding box center [470, 205] width 13 height 13
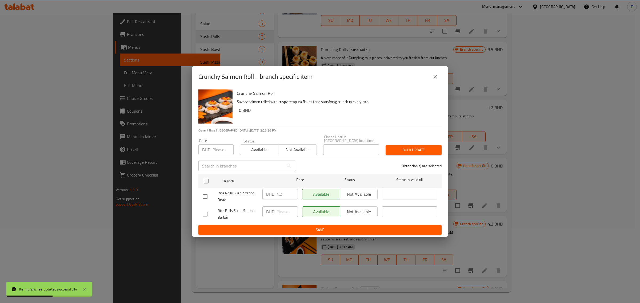
click at [223, 190] on div "Rice Rolls Sushi Station, Diraz BHD 4.2 ​ Available Not available ​" at bounding box center [319, 197] width 239 height 20
click at [215, 142] on div "Price BHD Price" at bounding box center [215, 147] width 35 height 16
click at [217, 146] on input "number" at bounding box center [222, 149] width 21 height 11
paste input "4.2"
type input "4.2"
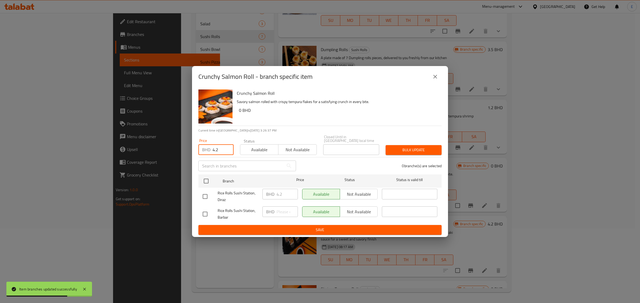
drag, startPoint x: 208, startPoint y: 178, endPoint x: 343, endPoint y: 157, distance: 136.2
click at [208, 178] on input "checkbox" at bounding box center [205, 181] width 11 height 11
checkbox input "true"
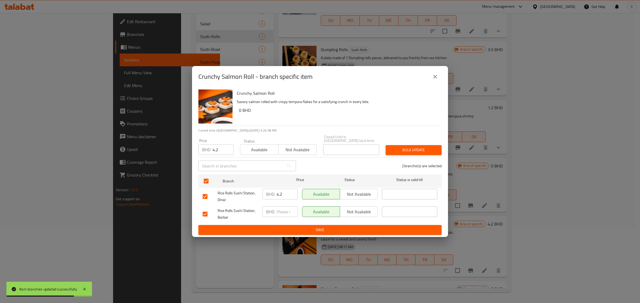
drag, startPoint x: 392, startPoint y: 156, endPoint x: 393, endPoint y: 154, distance: 3.2
click at [392, 156] on div "2 branche(s) are selected" at bounding box center [372, 165] width 146 height 19
click at [396, 148] on span "Bulk update" at bounding box center [413, 150] width 47 height 7
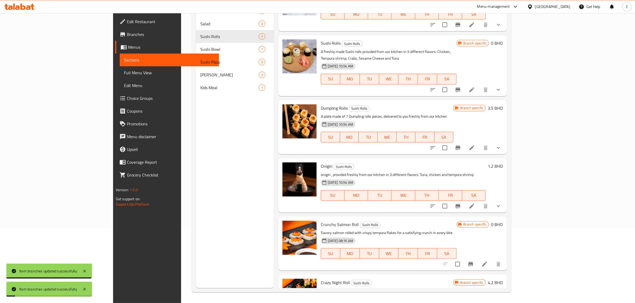
scroll to position [17, 0]
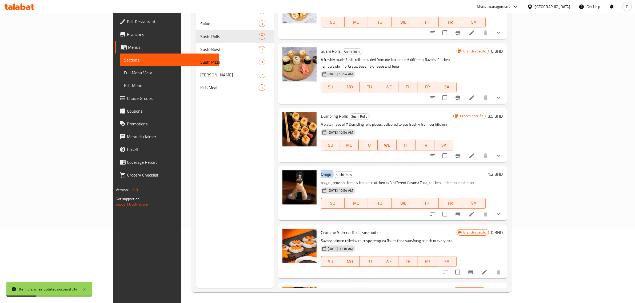
drag, startPoint x: 290, startPoint y: 167, endPoint x: 304, endPoint y: 171, distance: 14.9
click at [319, 171] on div "Onigiri Sushi Rolls onigiri , provided freshly from our kitchen in 3 different …" at bounding box center [403, 193] width 169 height 50
click at [421, 210] on icon "Branch-specific-item" at bounding box center [457, 214] width 5 height 4
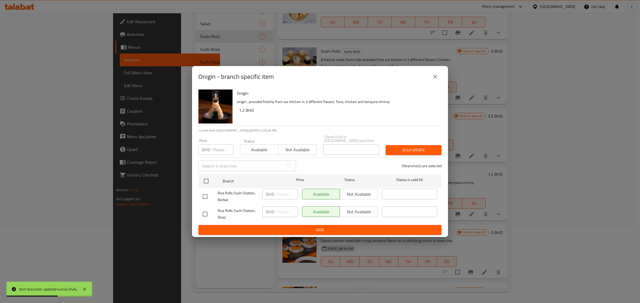
click at [421, 80] on icon "close" at bounding box center [435, 77] width 6 height 6
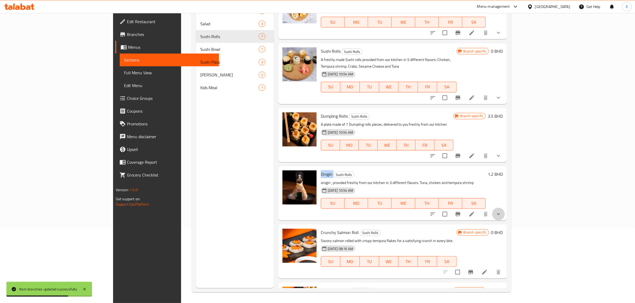
click at [421, 210] on button "show more" at bounding box center [498, 214] width 13 height 13
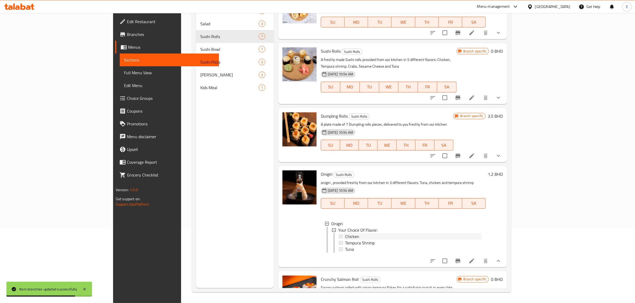
click at [356, 210] on div "Chicken" at bounding box center [413, 237] width 136 height 6
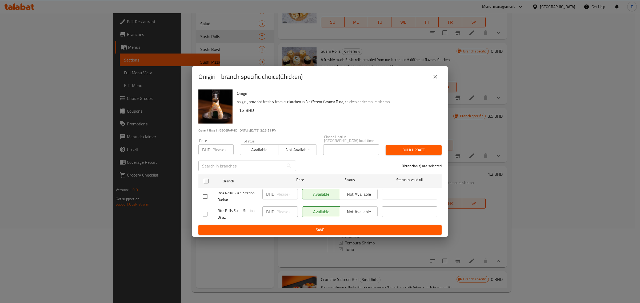
click at [421, 80] on icon "close" at bounding box center [435, 77] width 6 height 6
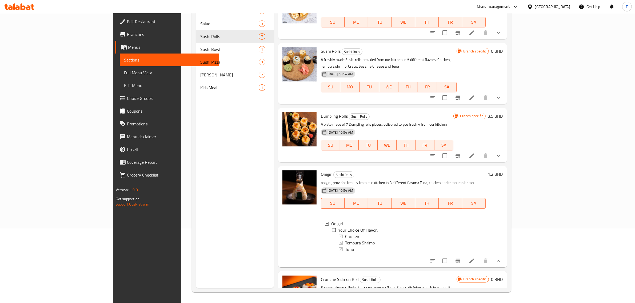
click at [421, 150] on button "show more" at bounding box center [498, 156] width 13 height 13
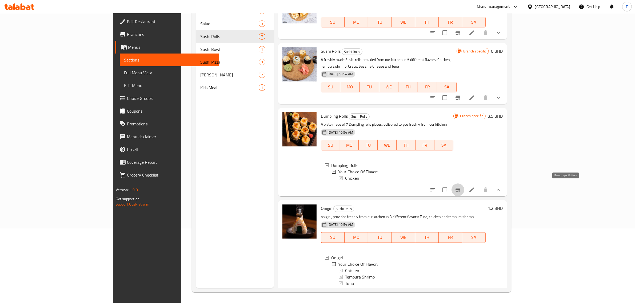
click at [421, 192] on button "Branch-specific-item" at bounding box center [457, 190] width 13 height 13
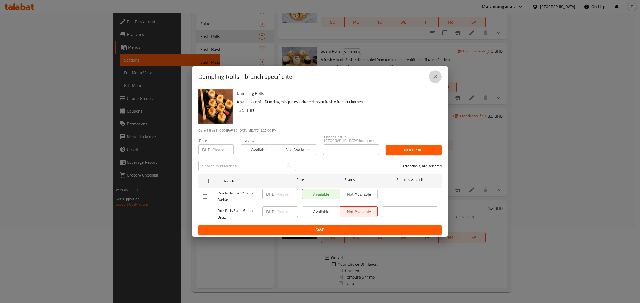
click at [421, 80] on icon "close" at bounding box center [435, 77] width 6 height 6
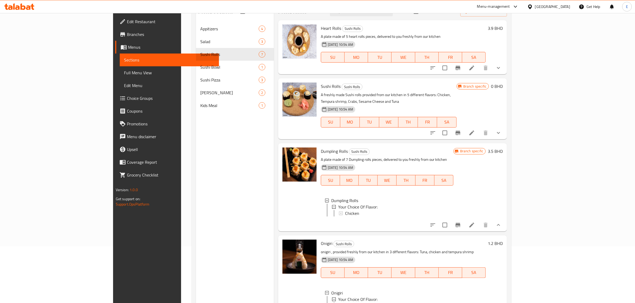
scroll to position [42, 0]
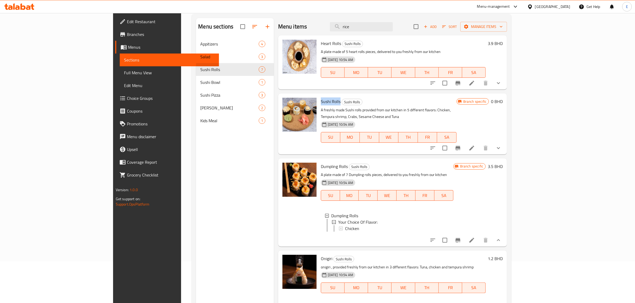
drag, startPoint x: 292, startPoint y: 101, endPoint x: 312, endPoint y: 103, distance: 20.1
click at [319, 103] on div "Sushi Rolls Sushi Rolls A freshly made Sushi rolls provided from our kitchen in…" at bounding box center [389, 124] width 140 height 57
click at [421, 145] on icon "show more" at bounding box center [498, 148] width 6 height 6
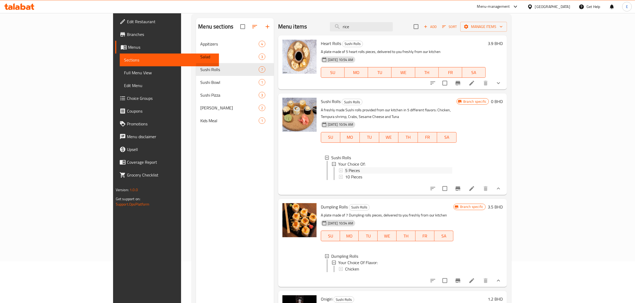
click at [352, 167] on div "5 Pieces" at bounding box center [398, 170] width 107 height 6
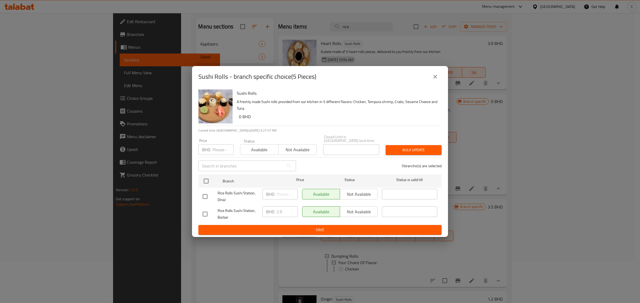
click at [250, 209] on div "Rice Rolls Sushi Station, Barbar BHD 2.9 ​ Available Not available ​" at bounding box center [319, 214] width 239 height 20
click at [215, 150] on input "number" at bounding box center [222, 149] width 21 height 11
paste input "2.9"
type input "2.9"
drag, startPoint x: 207, startPoint y: 176, endPoint x: 270, endPoint y: 168, distance: 63.7
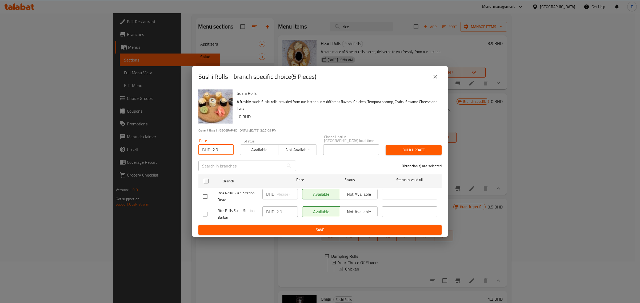
click at [206, 176] on input "checkbox" at bounding box center [205, 181] width 11 height 11
checkbox input "true"
click at [413, 140] on div "Price BHD 2.9 Price Status Available Not available Closed Until in Bahrain loca…" at bounding box center [320, 145] width 250 height 26
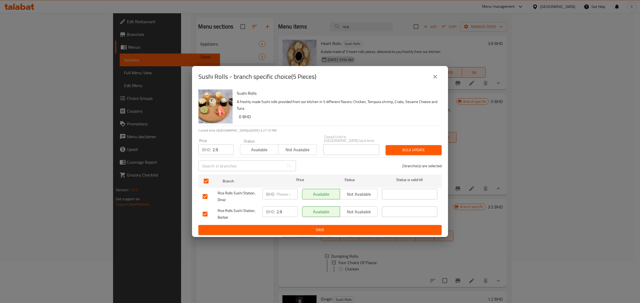
click at [414, 145] on button "Bulk update" at bounding box center [413, 150] width 56 height 10
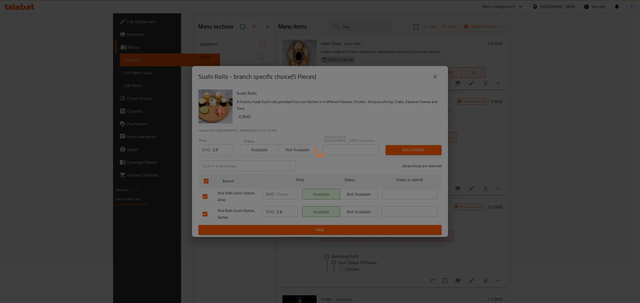
click at [415, 144] on div at bounding box center [320, 151] width 640 height 303
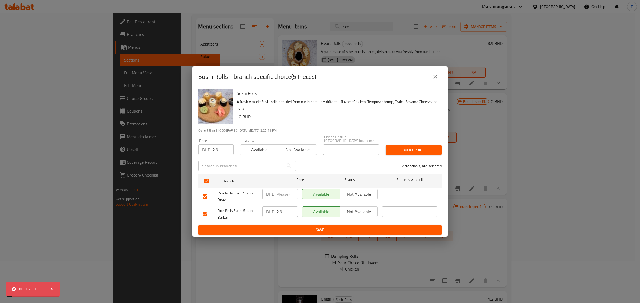
click at [419, 152] on button "Bulk update" at bounding box center [413, 150] width 56 height 10
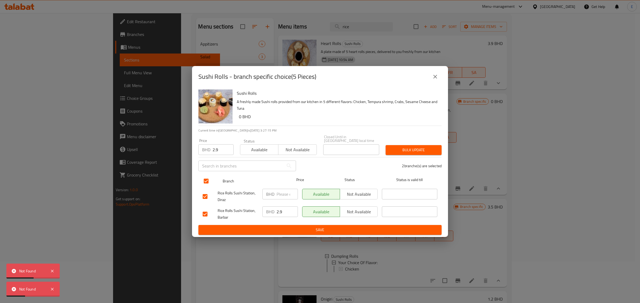
click at [206, 182] on input "checkbox" at bounding box center [205, 181] width 11 height 11
checkbox input "false"
click at [293, 187] on div "BHD ​" at bounding box center [280, 197] width 40 height 20
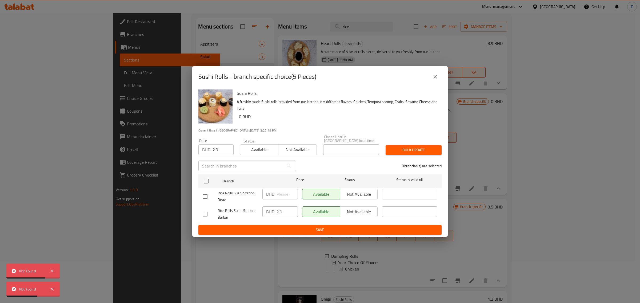
click at [200, 195] on input "checkbox" at bounding box center [204, 196] width 11 height 11
checkbox input "true"
click at [279, 194] on input "number" at bounding box center [286, 194] width 21 height 11
drag, startPoint x: 436, startPoint y: 77, endPoint x: 436, endPoint y: 83, distance: 6.7
click at [421, 77] on icon "close" at bounding box center [435, 77] width 6 height 6
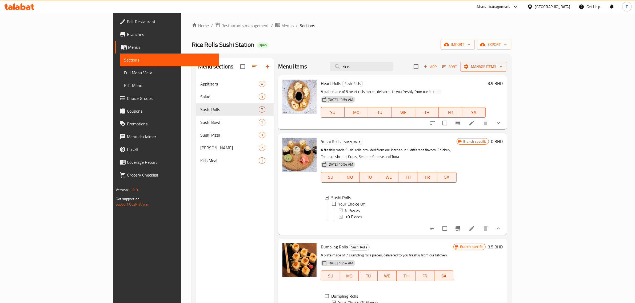
scroll to position [0, 0]
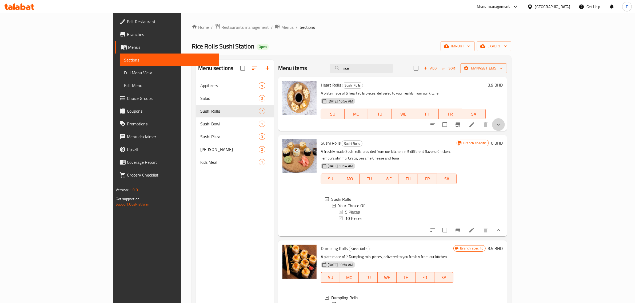
click at [421, 128] on button "show more" at bounding box center [498, 124] width 13 height 13
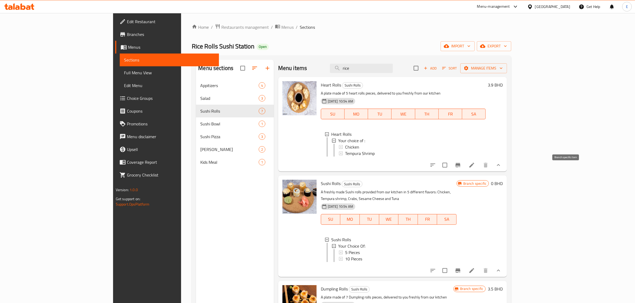
click at [421, 167] on icon "Branch-specific-item" at bounding box center [457, 165] width 5 height 4
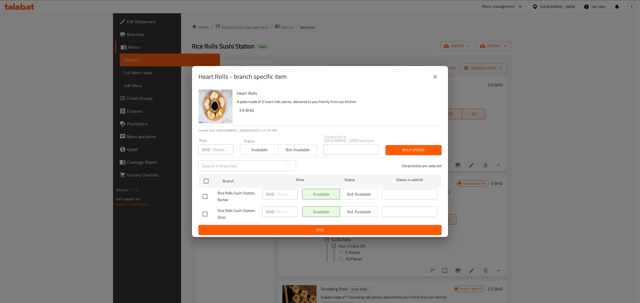
click at [421, 79] on icon "close" at bounding box center [435, 77] width 4 height 4
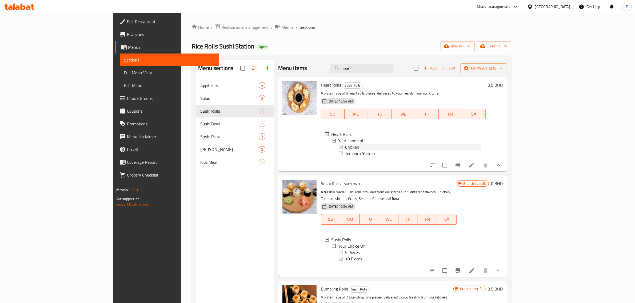
click at [345, 148] on span "Chicken" at bounding box center [352, 147] width 14 height 6
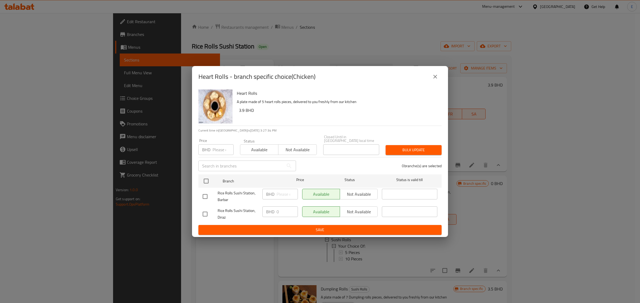
click at [421, 75] on button "close" at bounding box center [435, 76] width 13 height 13
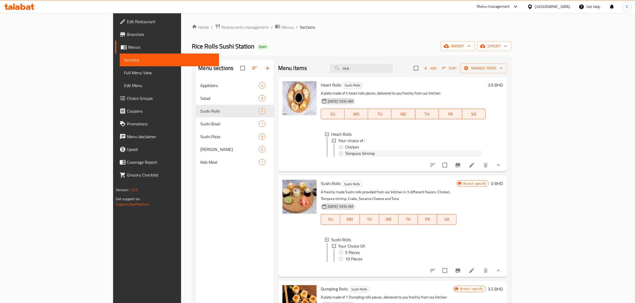
click at [351, 155] on div "Tempura Shrimp" at bounding box center [413, 153] width 136 height 6
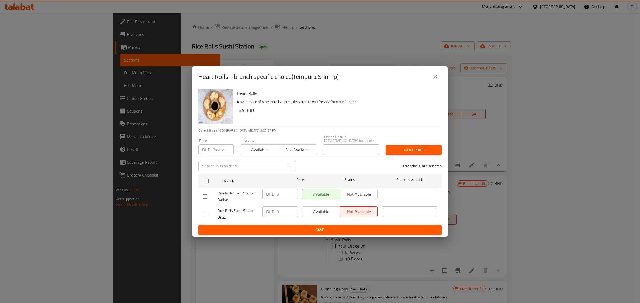
click at [421, 83] on div "Heart Rolls - branch specific choice(Tempura Shrimp)" at bounding box center [319, 76] width 243 height 13
click at [421, 80] on icon "close" at bounding box center [435, 77] width 6 height 6
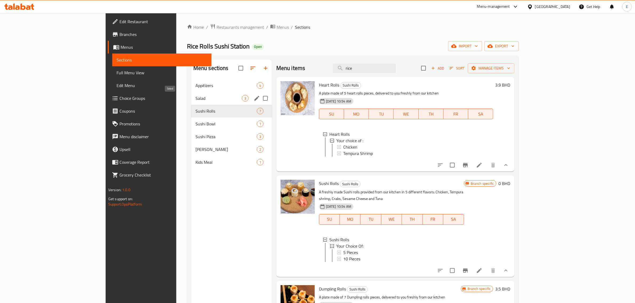
click at [195, 101] on span "Salad" at bounding box center [218, 98] width 46 height 6
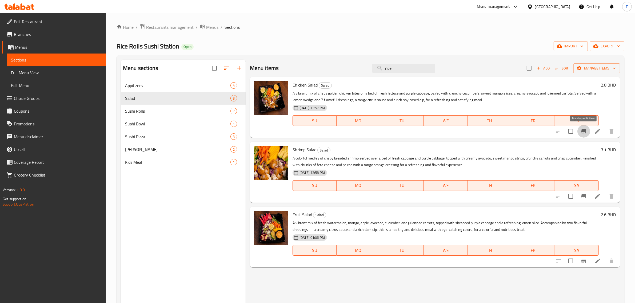
click at [421, 131] on button "Branch-specific-item" at bounding box center [583, 131] width 13 height 13
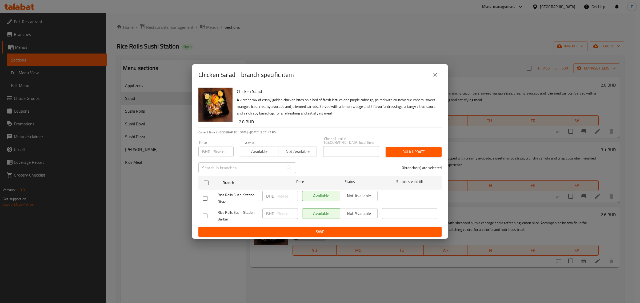
click at [421, 81] on button "close" at bounding box center [435, 75] width 13 height 13
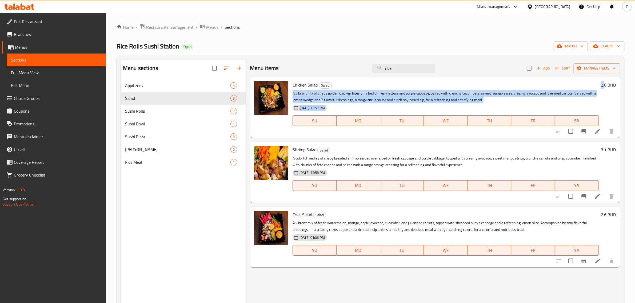
drag, startPoint x: 598, startPoint y: 84, endPoint x: 605, endPoint y: 87, distance: 7.6
click at [421, 87] on div "Chicken Salad Salad A vibrant mix of crispy golden chicken bites on a bed of fr…" at bounding box center [453, 107] width 327 height 57
drag, startPoint x: 588, startPoint y: 89, endPoint x: 588, endPoint y: 93, distance: 3.5
click at [421, 90] on div "Chicken Salad Salad A vibrant mix of crispy golden chicken bites on a bed of fr…" at bounding box center [445, 107] width 310 height 57
click at [421, 109] on div "31-07-2025 12:57 PM SU MO TU WE TH FR SA" at bounding box center [445, 117] width 310 height 29
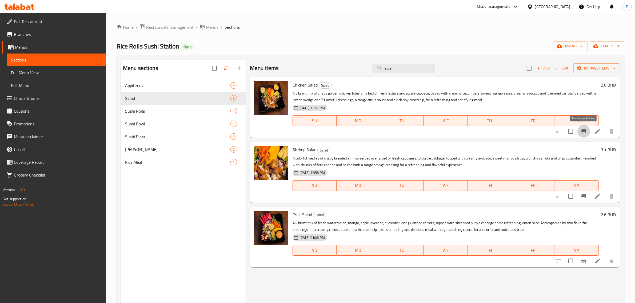
click at [421, 130] on icon "Branch-specific-item" at bounding box center [583, 131] width 6 height 6
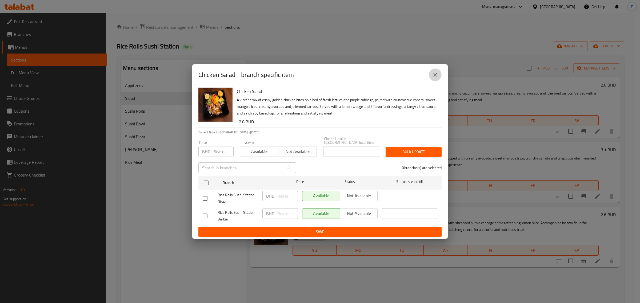
click at [421, 75] on icon "close" at bounding box center [435, 75] width 6 height 6
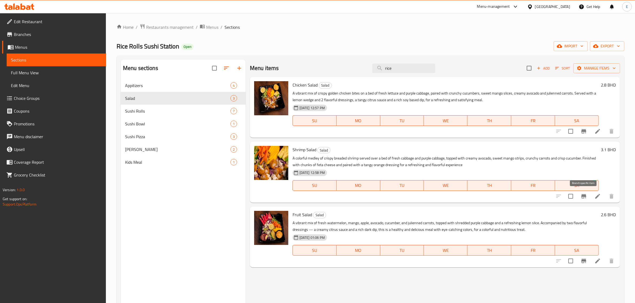
click at [421, 196] on icon "Branch-specific-item" at bounding box center [583, 196] width 5 height 4
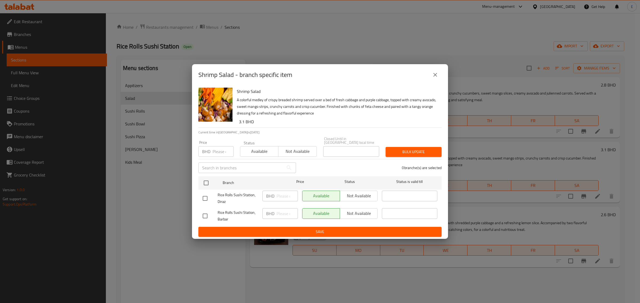
click at [421, 77] on div "Shrimp Salad - branch specific item" at bounding box center [320, 74] width 256 height 21
click at [421, 76] on icon "close" at bounding box center [435, 75] width 6 height 6
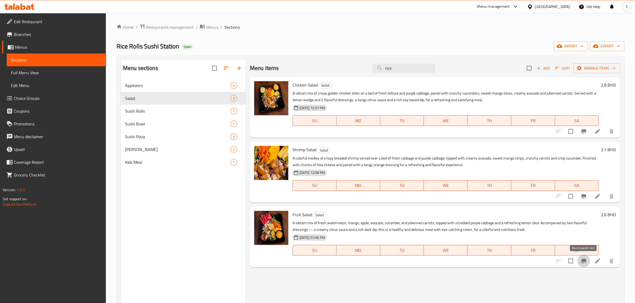
click at [421, 210] on icon "Branch-specific-item" at bounding box center [583, 261] width 6 height 6
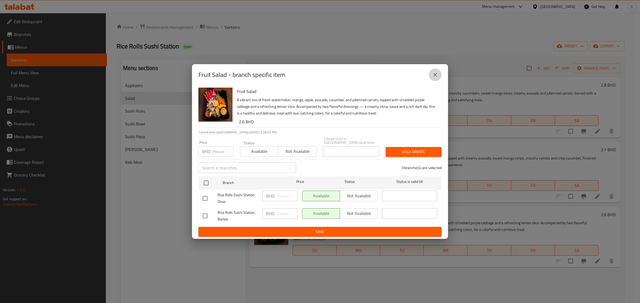
click at [421, 77] on icon "close" at bounding box center [435, 75] width 6 height 6
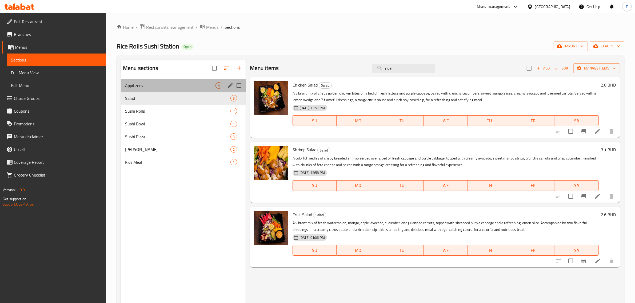
click at [150, 81] on div "Appitizers 4" at bounding box center [183, 85] width 125 height 13
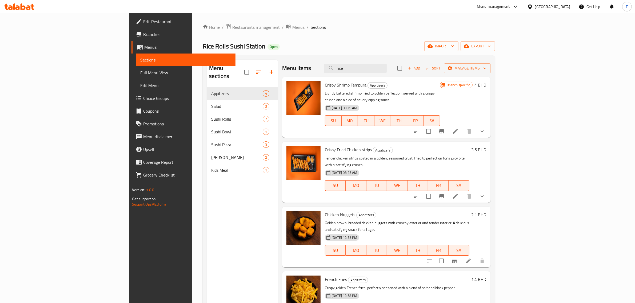
click at [421, 128] on icon "show more" at bounding box center [482, 131] width 6 height 6
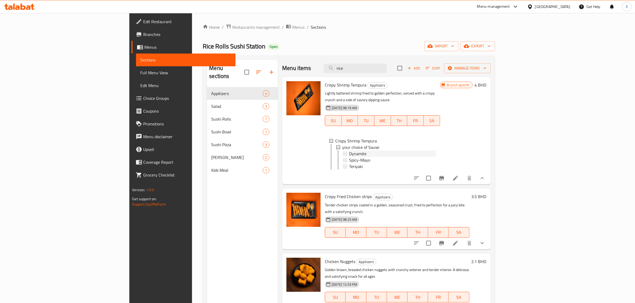
click at [349, 151] on span "Dynamite" at bounding box center [357, 154] width 17 height 6
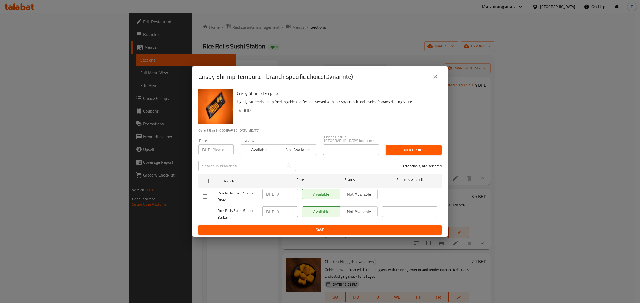
click at [421, 79] on icon "close" at bounding box center [435, 77] width 6 height 6
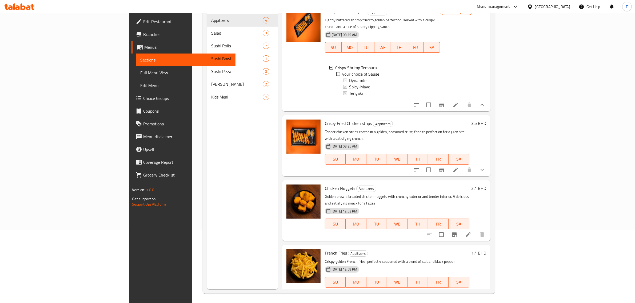
scroll to position [75, 0]
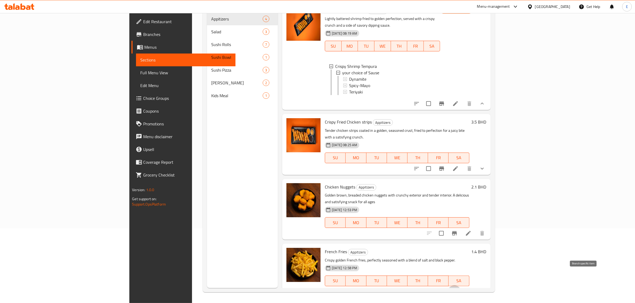
click at [421, 210] on button "Branch-specific-item" at bounding box center [454, 292] width 13 height 13
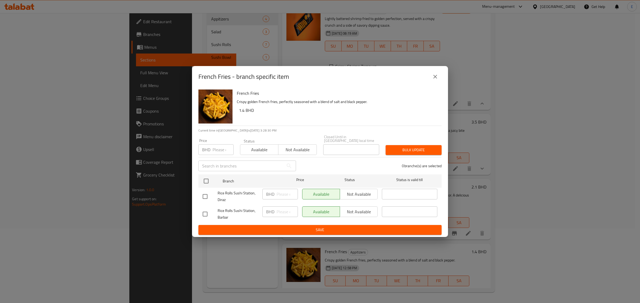
click at [421, 83] on button "close" at bounding box center [435, 76] width 13 height 13
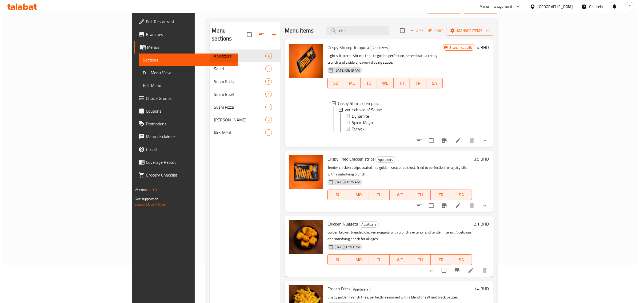
scroll to position [0, 0]
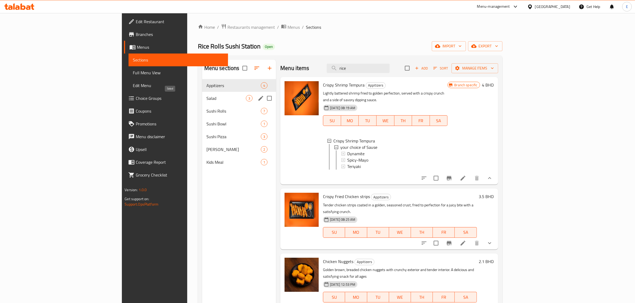
click at [206, 101] on span "Salad" at bounding box center [225, 98] width 39 height 6
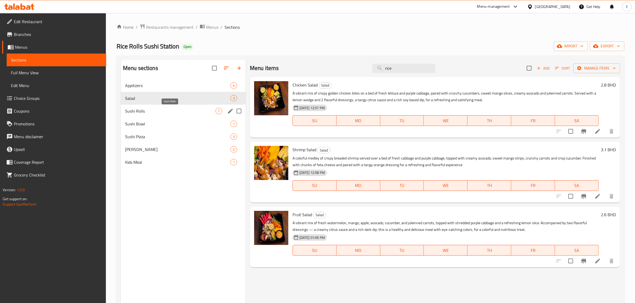
click at [143, 110] on span "Sushi Rolls" at bounding box center [170, 111] width 90 height 6
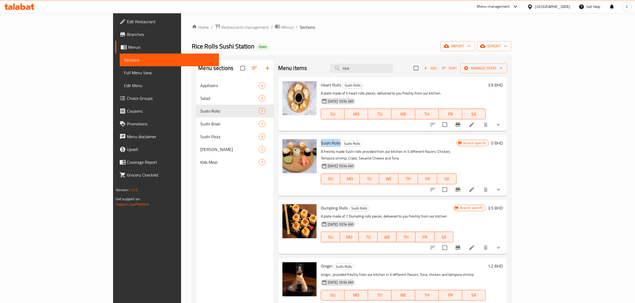
drag, startPoint x: 293, startPoint y: 142, endPoint x: 312, endPoint y: 143, distance: 19.5
click at [321, 143] on h6 "Sushi Rolls Sushi Rolls" at bounding box center [389, 142] width 136 height 7
click at [127, 101] on span "Choice Groups" at bounding box center [171, 98] width 88 height 6
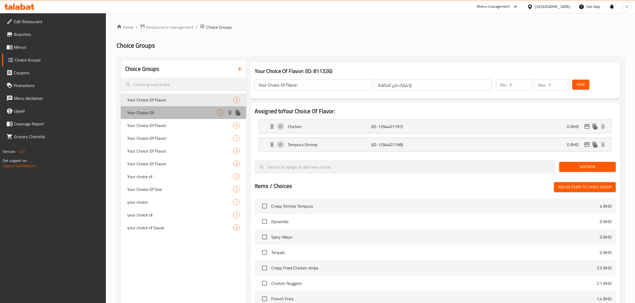
click at [168, 116] on div "Your Choice Of: 2" at bounding box center [183, 112] width 125 height 13
type input "Your Choice Of:"
type input "إختيارك من :"
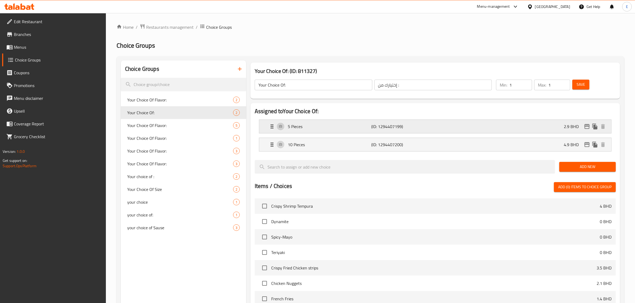
click at [317, 131] on div "5 Pieces (ID: 1294407199) 2.9 BHD" at bounding box center [437, 126] width 336 height 13
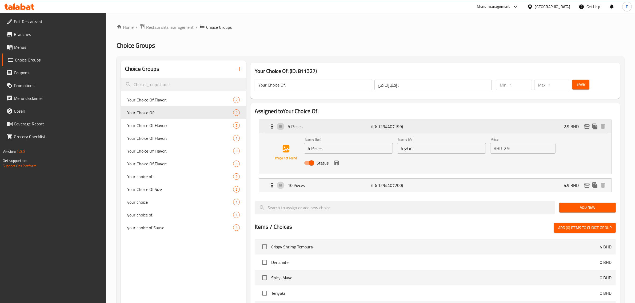
click at [421, 127] on icon "edit" at bounding box center [586, 126] width 5 height 5
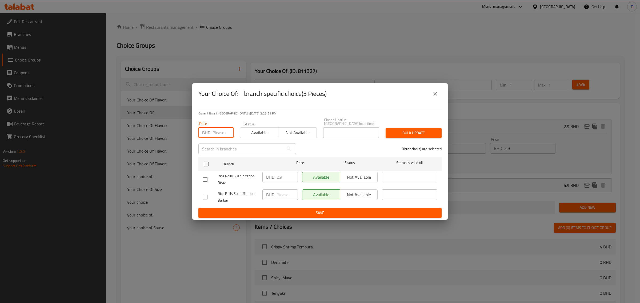
click at [218, 132] on input "number" at bounding box center [222, 132] width 21 height 11
type input "2.9"
click at [211, 159] on input "checkbox" at bounding box center [205, 164] width 11 height 11
checkbox input "true"
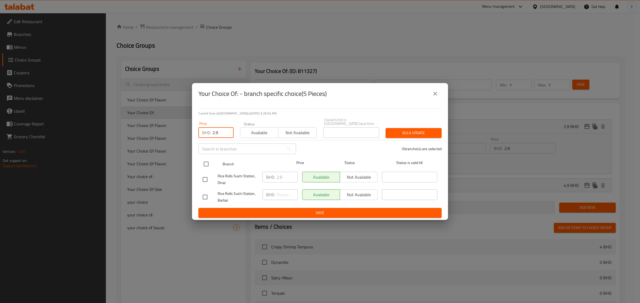
checkbox input "true"
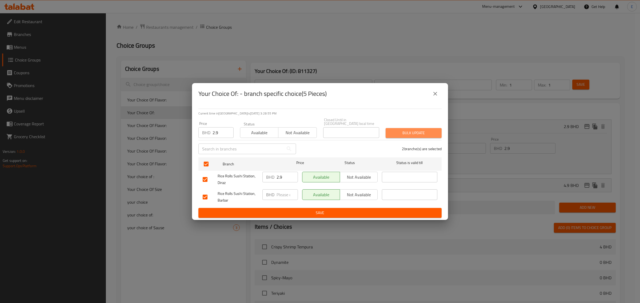
click at [421, 130] on span "Bulk update" at bounding box center [413, 133] width 47 height 7
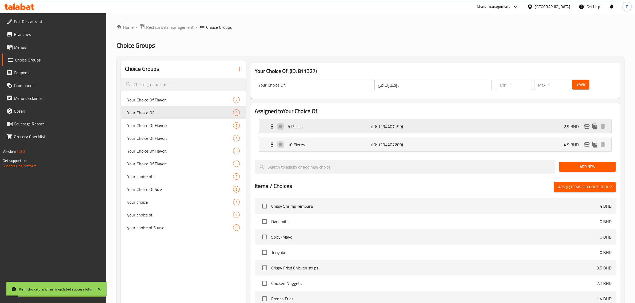
click at [355, 131] on div "5 Pieces (ID: 1294407199) 2.9 BHD" at bounding box center [437, 126] width 336 height 13
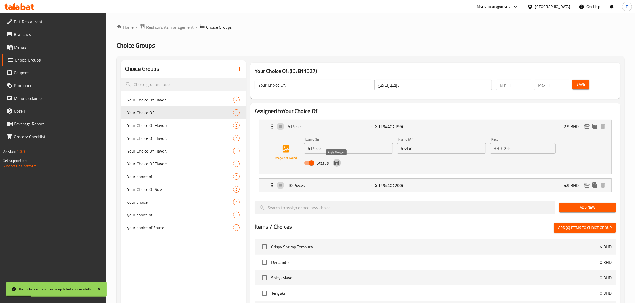
click at [335, 167] on button "save" at bounding box center [337, 163] width 8 height 8
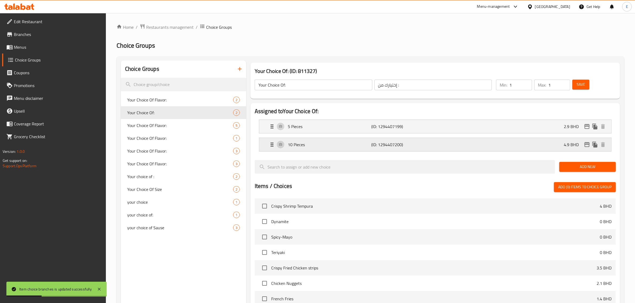
click at [347, 151] on div "10 Pieces (ID: 1294407200) 4.9 BHD" at bounding box center [437, 144] width 336 height 13
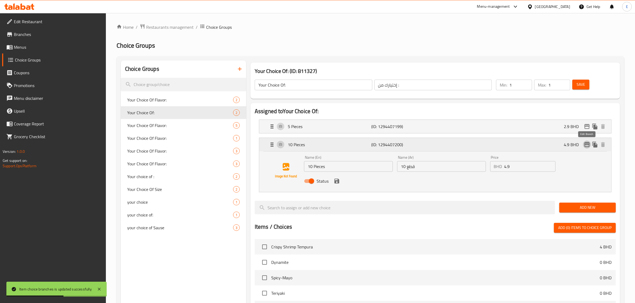
click at [421, 146] on icon "edit" at bounding box center [587, 145] width 6 height 6
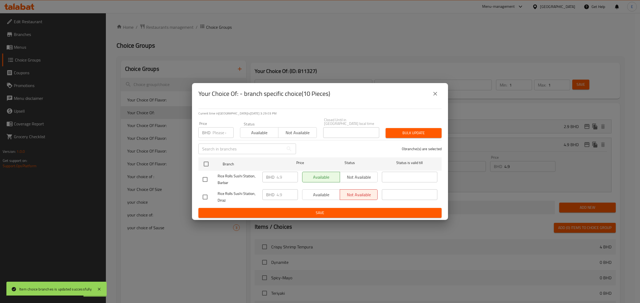
click at [421, 97] on icon "close" at bounding box center [435, 94] width 6 height 6
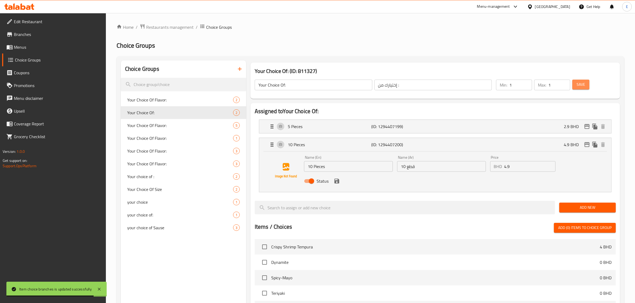
click at [421, 87] on span "Save" at bounding box center [580, 84] width 9 height 7
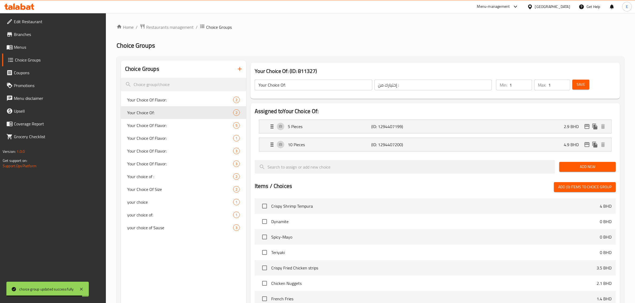
drag, startPoint x: 114, startPoint y: 53, endPoint x: 110, endPoint y: 39, distance: 14.2
drag, startPoint x: 110, startPoint y: 39, endPoint x: 244, endPoint y: 42, distance: 134.1
click at [245, 42] on h2 "Choice Groups" at bounding box center [371, 45] width 508 height 9
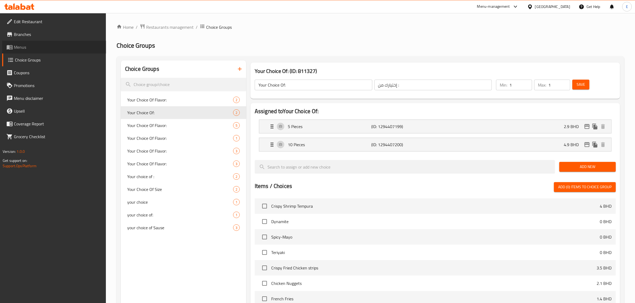
click at [57, 47] on span "Menus" at bounding box center [58, 47] width 88 height 6
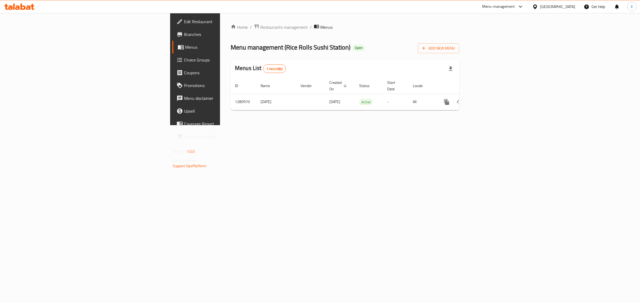
drag, startPoint x: 115, startPoint y: 17, endPoint x: 226, endPoint y: 17, distance: 111.2
click at [226, 17] on div "Home / Restaurants management / Menus Menu management ( Rice Rolls Sushi Statio…" at bounding box center [345, 69] width 250 height 112
drag, startPoint x: 497, startPoint y: 3, endPoint x: 347, endPoint y: 43, distance: 154.9
click at [347, 43] on div "Menu management ( Rice Rolls Sushi Station ) Open Add New Menu" at bounding box center [345, 47] width 228 height 12
drag, startPoint x: 631, startPoint y: 60, endPoint x: 631, endPoint y: 39, distance: 21.6
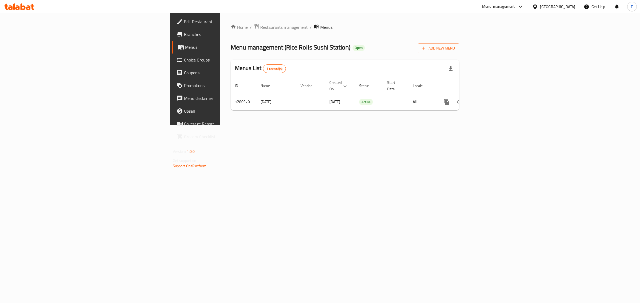
drag, startPoint x: 631, startPoint y: 39, endPoint x: 475, endPoint y: 46, distance: 156.1
click at [421, 46] on div "Menu management ( Rice Rolls Sushi Station ) Open Add New Menu" at bounding box center [345, 47] width 228 height 12
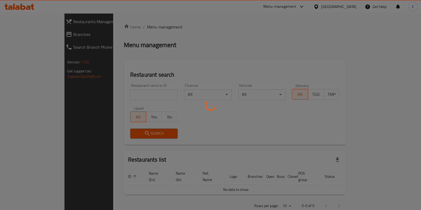
click at [101, 93] on div at bounding box center [210, 105] width 421 height 210
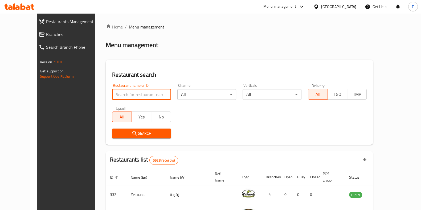
click at [112, 95] on input "search" at bounding box center [141, 94] width 59 height 11
paste input "Um Khalid"
type input "Um Khalid"
click button "Search" at bounding box center [141, 134] width 59 height 10
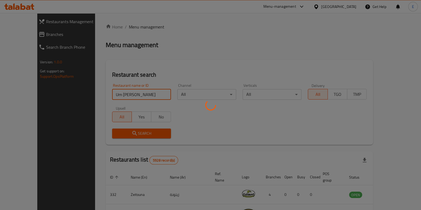
click button "Search" at bounding box center [141, 134] width 59 height 10
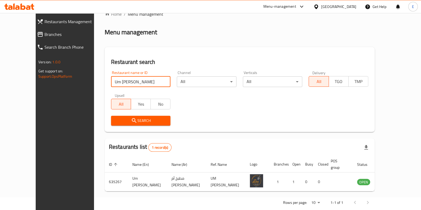
scroll to position [17, 0]
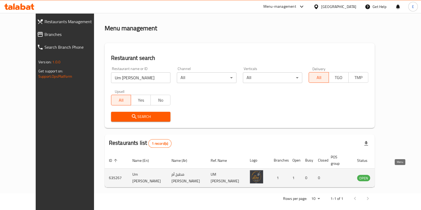
click at [392, 175] on icon "enhanced table" at bounding box center [388, 178] width 6 height 6
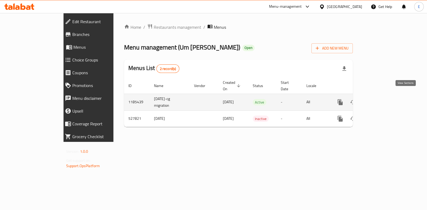
click at [381, 99] on icon "enhanced table" at bounding box center [378, 102] width 6 height 6
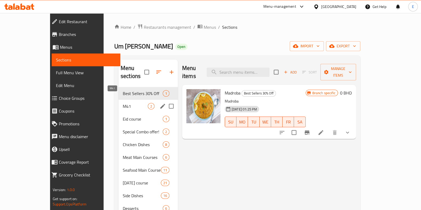
click at [123, 103] on span "M41" at bounding box center [135, 106] width 25 height 6
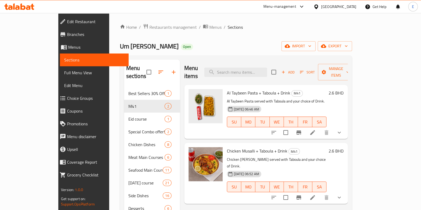
click at [346, 126] on button "show more" at bounding box center [339, 132] width 13 height 13
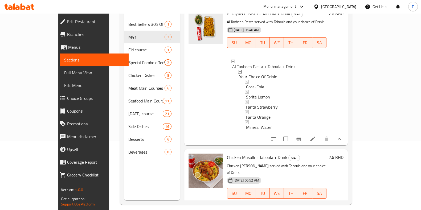
scroll to position [75, 0]
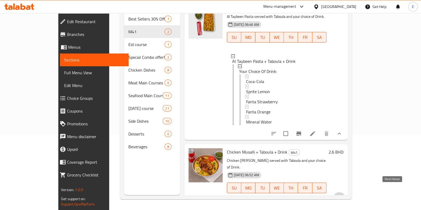
click at [343, 196] on icon "show more" at bounding box center [339, 199] width 6 height 6
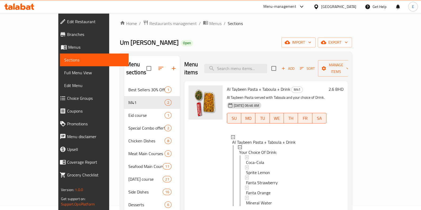
scroll to position [0, 0]
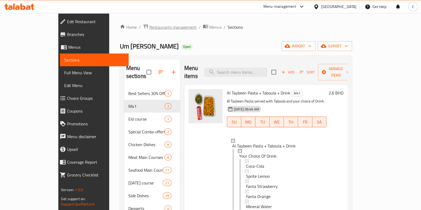
click at [150, 24] on span "Restaurants management" at bounding box center [173, 27] width 47 height 6
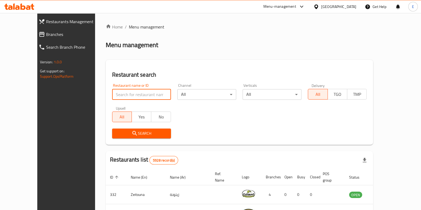
click at [135, 89] on input "search" at bounding box center [141, 94] width 59 height 11
paste input "butter chicken bow"
drag, startPoint x: 131, startPoint y: 96, endPoint x: 48, endPoint y: 95, distance: 83.5
click at [48, 95] on div "Restaurants Management Branches Search Branch Phone Version: 1.0.0 Get support …" at bounding box center [210, 194] width 347 height 363
type input "Makani Box"
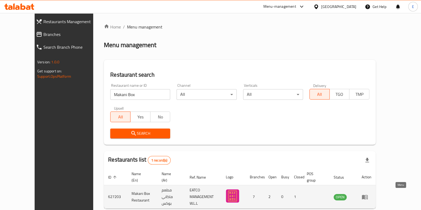
click at [368, 195] on icon "enhanced table" at bounding box center [365, 197] width 6 height 5
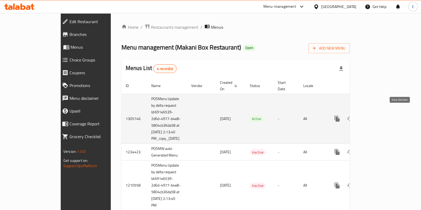
click at [379, 116] on icon "enhanced table" at bounding box center [376, 119] width 6 height 6
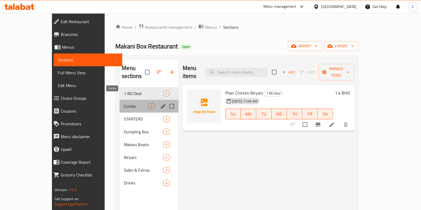
click at [124, 103] on span "Combo" at bounding box center [136, 106] width 24 height 6
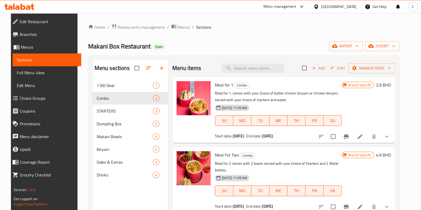
click at [274, 99] on p "Meal for 1, comes with your choice of butter chicken biriyani or chicken biriya…" at bounding box center [278, 96] width 127 height 13
click at [390, 135] on icon "show more" at bounding box center [387, 137] width 6 height 6
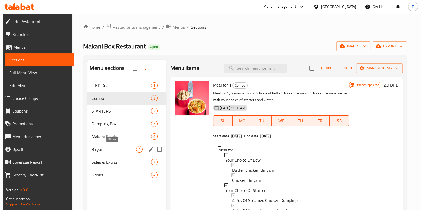
click at [106, 147] on span "Biryani" at bounding box center [114, 149] width 45 height 6
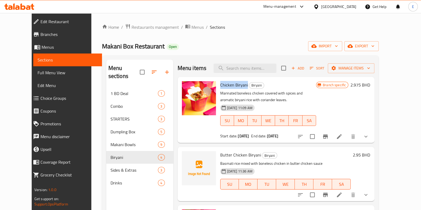
drag, startPoint x: 213, startPoint y: 83, endPoint x: 239, endPoint y: 84, distance: 26.4
click at [239, 84] on span "Chicken Biryani" at bounding box center [234, 85] width 28 height 8
copy span "Chicken Biryani"
drag, startPoint x: 211, startPoint y: 155, endPoint x: 252, endPoint y: 158, distance: 41.4
click at [252, 158] on div "Butter Chicken Biryani Biryani Basmati rice mixed with boneless chicken in butt…" at bounding box center [285, 174] width 135 height 50
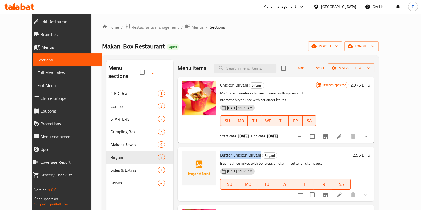
copy span "Butter Chicken Biryani"
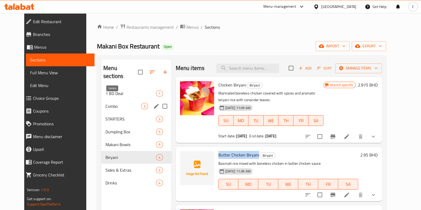
click at [111, 103] on span "Combo" at bounding box center [124, 106] width 36 height 6
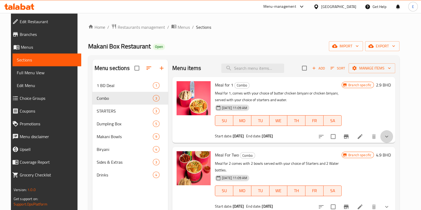
click at [393, 137] on button "show more" at bounding box center [387, 136] width 13 height 13
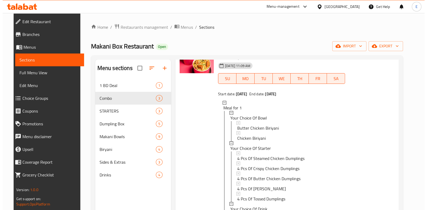
scroll to position [33, 0]
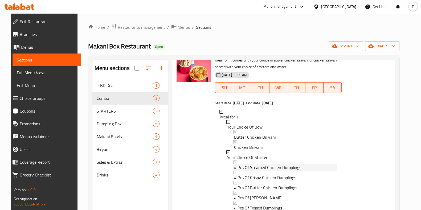
click at [281, 166] on span "4 Pcs Of Steamed Chicken Dumplings" at bounding box center [267, 167] width 67 height 6
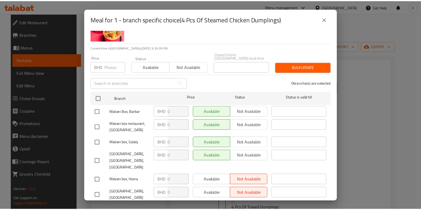
scroll to position [49, 0]
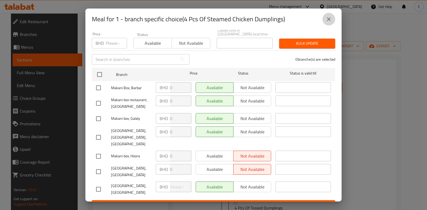
click at [329, 19] on icon "close" at bounding box center [328, 19] width 6 height 6
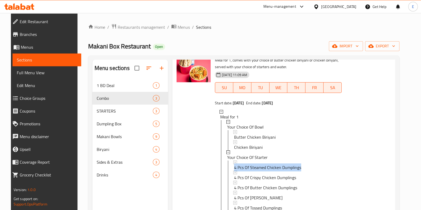
drag, startPoint x: 300, startPoint y: 168, endPoint x: 231, endPoint y: 170, distance: 69.3
click at [233, 170] on div "4 Pcs Of Steamed Chicken Dumplings" at bounding box center [285, 167] width 105 height 6
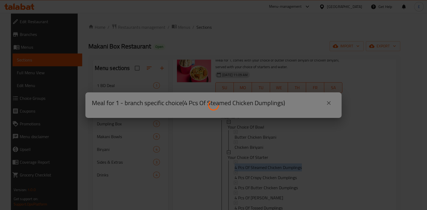
copy span "4 Pcs Of Steamed Chicken Dumplings"
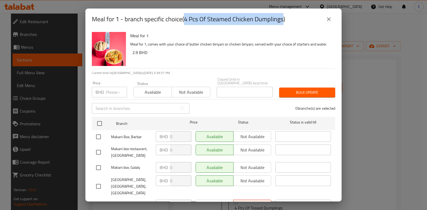
drag, startPoint x: 185, startPoint y: 21, endPoint x: 285, endPoint y: 23, distance: 100.5
click at [285, 23] on h2 "Meal for 1 - branch specific choice(4 Pcs Of Steamed Chicken Dumplings)" at bounding box center [188, 19] width 193 height 9
copy h2 "4 Pcs Of Steamed Chicken Dumplings"
drag, startPoint x: 332, startPoint y: 16, endPoint x: 307, endPoint y: 23, distance: 25.4
click at [332, 16] on button "close" at bounding box center [328, 19] width 13 height 13
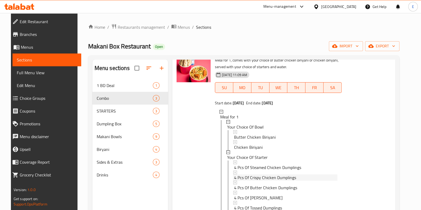
click at [248, 179] on span "4 Pcs Of Crispy Chicken Dumplings" at bounding box center [265, 178] width 62 height 6
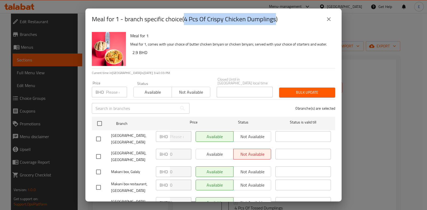
drag, startPoint x: 186, startPoint y: 19, endPoint x: 277, endPoint y: 25, distance: 91.1
click at [277, 23] on h2 "Meal for 1 - branch specific choice(4 Pcs Of Crispy Chicken Dumplings)" at bounding box center [185, 19] width 186 height 9
copy h2 "4 Pcs Of Crispy Chicken Dumplings"
click at [328, 20] on icon "close" at bounding box center [328, 19] width 6 height 6
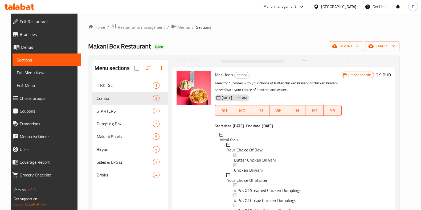
scroll to position [0, 0]
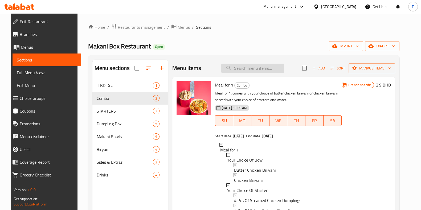
click at [248, 73] on input "search" at bounding box center [253, 68] width 63 height 9
paste input "butter chicke"
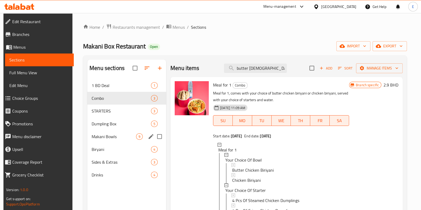
type input "butter chick"
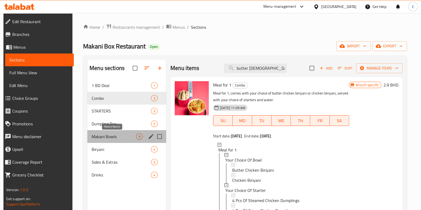
click at [109, 138] on span "Makani Bowls" at bounding box center [114, 137] width 45 height 6
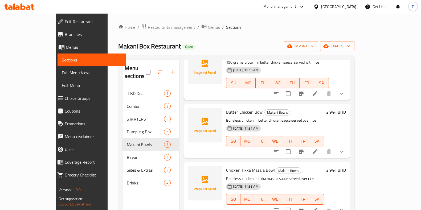
scroll to position [332, 0]
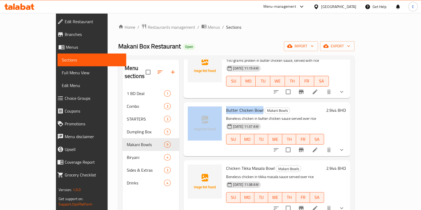
drag, startPoint x: 218, startPoint y: 103, endPoint x: 248, endPoint y: 105, distance: 30.2
click at [248, 105] on div "Butter Chicken Bowl Makani Bowls Boneless chicken in butter chicken sauce serve…" at bounding box center [267, 130] width 162 height 50
copy div "Butter Chicken Bowl"
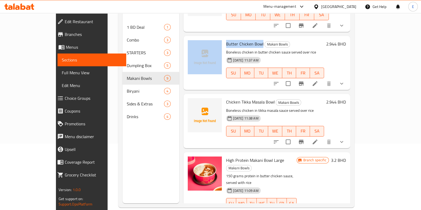
scroll to position [75, 0]
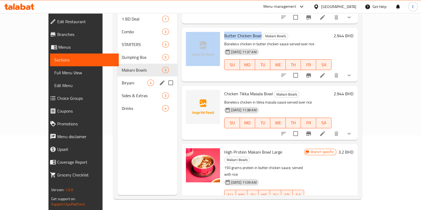
click at [118, 78] on div "Biryani 4" at bounding box center [148, 83] width 60 height 13
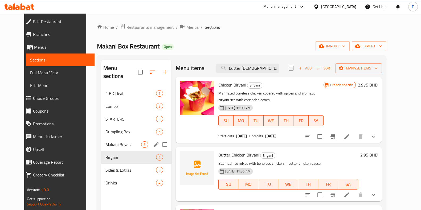
drag, startPoint x: 95, startPoint y: 135, endPoint x: 81, endPoint y: 142, distance: 15.5
click at [106, 142] on span "Makani Bowls" at bounding box center [124, 145] width 36 height 6
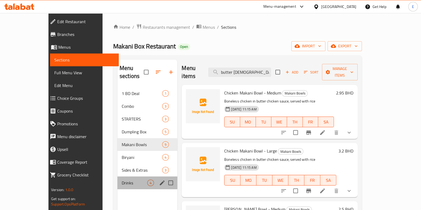
click at [118, 179] on div "Drinks 4" at bounding box center [148, 183] width 60 height 13
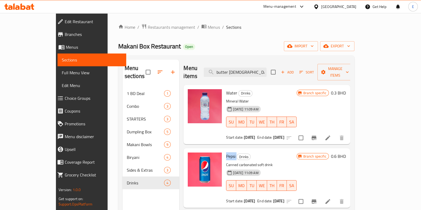
drag, startPoint x: 212, startPoint y: 146, endPoint x: 230, endPoint y: 149, distance: 18.6
click at [224, 151] on div "Pepsi Drinks Canned carbonated soft drink 14-08-2025 11:09 AM SU MO TU WE TH FR…" at bounding box center [261, 178] width 75 height 55
copy h6 "Pepsi"
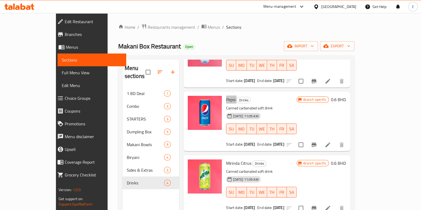
scroll to position [57, 0]
drag, startPoint x: 212, startPoint y: 154, endPoint x: 237, endPoint y: 155, distance: 25.1
click at [237, 159] on h6 "Mirinda Citrus Drinks" at bounding box center [261, 162] width 70 height 7
copy span "Mirinda Citrus"
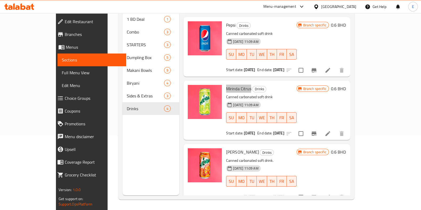
scroll to position [75, 0]
drag, startPoint x: 212, startPoint y: 144, endPoint x: 240, endPoint y: 145, distance: 28.3
click at [240, 148] on h6 "Mirinda Orange Drinks" at bounding box center [261, 151] width 70 height 7
copy h6 "Mirinda Orange"
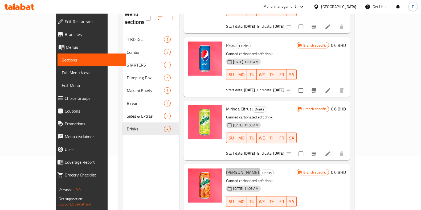
scroll to position [0, 0]
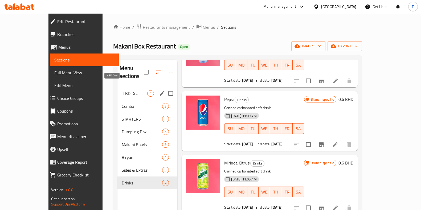
click at [122, 90] on span "1 BD Deal" at bounding box center [135, 93] width 26 height 6
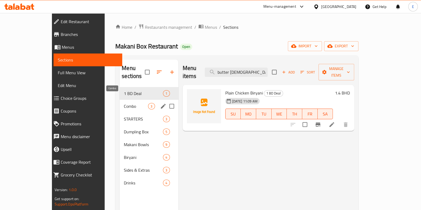
drag, startPoint x: 109, startPoint y: 98, endPoint x: 78, endPoint y: 101, distance: 31.0
click at [124, 103] on span "Combo" at bounding box center [136, 106] width 24 height 6
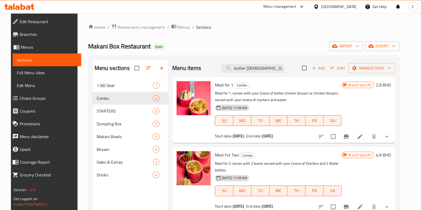
click at [322, 33] on div "Home / Restaurants management / Menus / Sections Makani Box Restaurant Open imp…" at bounding box center [244, 149] width 312 height 251
click at [118, 25] on span "Restaurants management" at bounding box center [141, 27] width 47 height 6
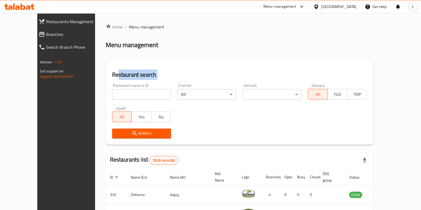
drag, startPoint x: 93, startPoint y: 79, endPoint x: 98, endPoint y: 89, distance: 10.6
click at [106, 88] on div "Restaurant search Restaurant name or ID Restaurant name or ID Channel All ​ Ver…" at bounding box center [240, 102] width 268 height 85
click at [112, 94] on input "search" at bounding box center [141, 94] width 59 height 11
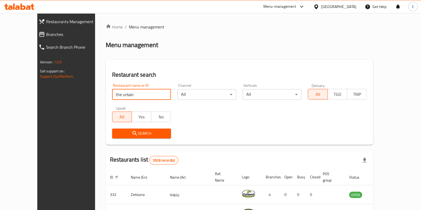
type input "the urban"
click button "Search" at bounding box center [141, 134] width 59 height 10
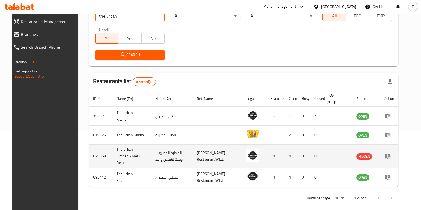
scroll to position [80, 0]
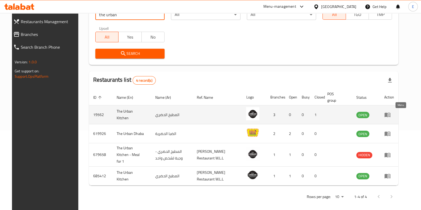
click at [391, 118] on icon "enhanced table" at bounding box center [388, 115] width 6 height 6
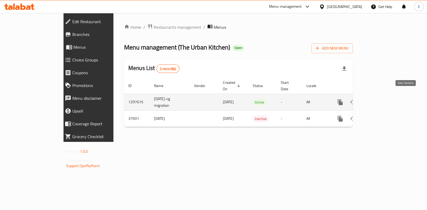
click at [381, 99] on icon "enhanced table" at bounding box center [378, 102] width 6 height 6
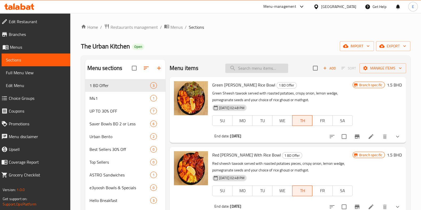
click at [248, 73] on div "Menu items Add Sort Manage items" at bounding box center [288, 68] width 237 height 17
click at [249, 71] on input "search" at bounding box center [257, 68] width 63 height 9
click at [242, 63] on div "Menu items Add Sort Manage items" at bounding box center [288, 68] width 237 height 17
click at [246, 70] on input "search" at bounding box center [257, 68] width 63 height 9
paste input "Sticky toasted ses"
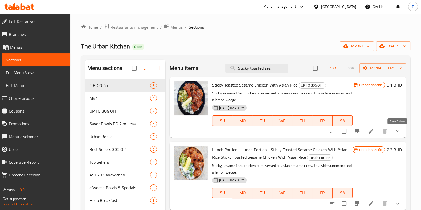
type input "Sticky toasted ses"
click at [396, 131] on icon "show more" at bounding box center [398, 131] width 6 height 6
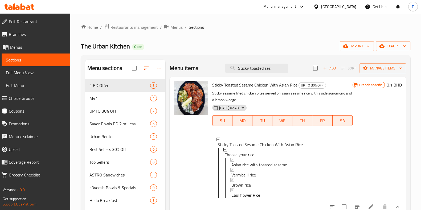
drag, startPoint x: 169, startPoint y: 63, endPoint x: 168, endPoint y: 54, distance: 8.9
drag, startPoint x: 168, startPoint y: 54, endPoint x: 165, endPoint y: 47, distance: 7.5
click at [165, 47] on div "The Urban Kitchen Open import export" at bounding box center [246, 46] width 330 height 10
drag, startPoint x: 209, startPoint y: 63, endPoint x: 196, endPoint y: 62, distance: 13.6
click at [196, 62] on div "Menu items Sticky toasted ses Add Sort Manage items" at bounding box center [288, 68] width 237 height 17
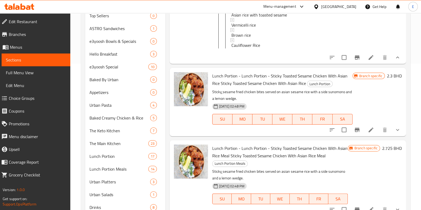
scroll to position [167, 0]
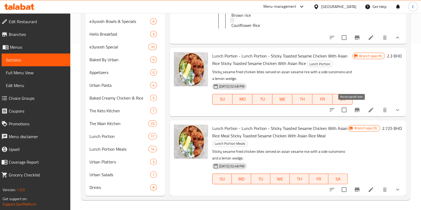
click at [355, 110] on icon "Branch-specific-item" at bounding box center [357, 110] width 5 height 4
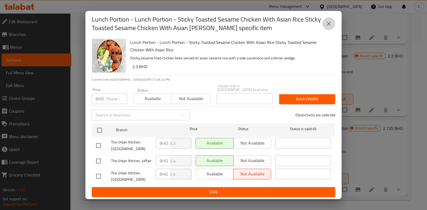
click at [330, 25] on icon "close" at bounding box center [328, 24] width 6 height 6
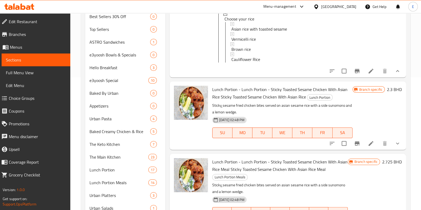
scroll to position [8, 0]
click at [395, 145] on icon "show more" at bounding box center [398, 143] width 6 height 6
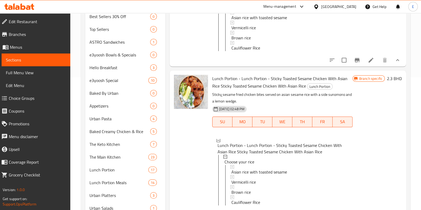
scroll to position [0, 0]
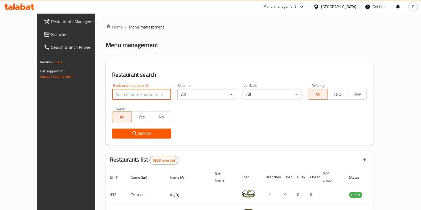
click at [116, 95] on input "search" at bounding box center [141, 94] width 59 height 11
paste input "Tbakh"
drag, startPoint x: 116, startPoint y: 95, endPoint x: 24, endPoint y: 90, distance: 92.4
click at [37, 90] on div "Restaurants Management Branches Search Branch Phone Version: 1.0.0 Get support …" at bounding box center [210, 194] width 347 height 363
type input "طباخ"
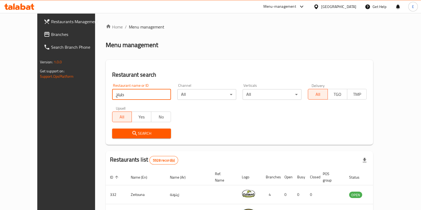
click button "Search" at bounding box center [141, 134] width 59 height 10
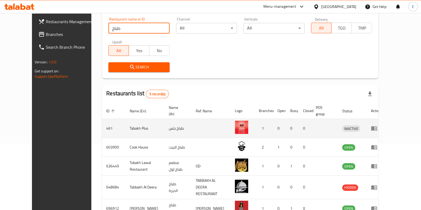
scroll to position [99, 0]
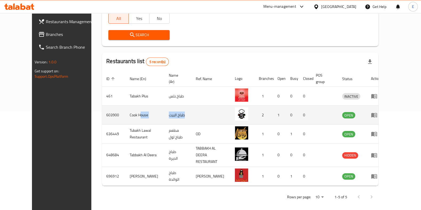
drag, startPoint x: 175, startPoint y: 115, endPoint x: 120, endPoint y: 119, distance: 55.3
click at [120, 119] on tr "603900 Cook House طباخ البيت 2 1 0 0 OPEN" at bounding box center [243, 115] width 283 height 19
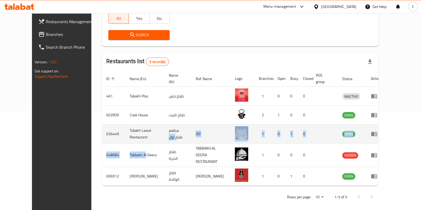
drag, startPoint x: 177, startPoint y: 129, endPoint x: 125, endPoint y: 141, distance: 52.8
click at [125, 144] on tbody "461 Tabakh Plus طباخ بلس 1 0 0 0 INACTIVE 603900 Cook House طباخ البيت 2 1 0 0 …" at bounding box center [243, 136] width 283 height 99
click at [126, 137] on td "Tubakh Lawal Restaurant" at bounding box center [145, 134] width 39 height 19
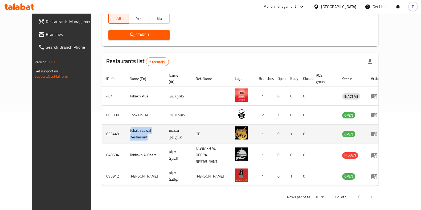
drag, startPoint x: 109, startPoint y: 130, endPoint x: 138, endPoint y: 138, distance: 30.2
click at [138, 138] on td "Tubakh Lawal Restaurant" at bounding box center [145, 134] width 39 height 19
drag, startPoint x: 115, startPoint y: 134, endPoint x: 105, endPoint y: 131, distance: 10.5
click at [126, 134] on td "Tubakh Lawal Restaurant" at bounding box center [145, 134] width 39 height 19
click at [126, 130] on td "Tubakh Lawal Restaurant" at bounding box center [145, 134] width 39 height 19
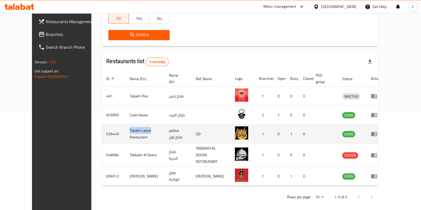
drag, startPoint x: 107, startPoint y: 129, endPoint x: 157, endPoint y: 142, distance: 51.5
click at [148, 128] on td "Tubakh Lawal Restaurant" at bounding box center [145, 134] width 39 height 19
copy td "Tubakh Lawal"
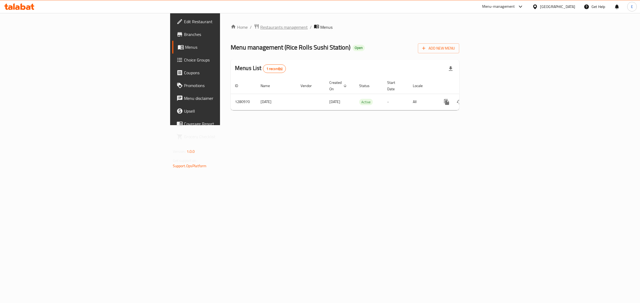
click at [260, 28] on span "Restaurants management" at bounding box center [283, 27] width 47 height 6
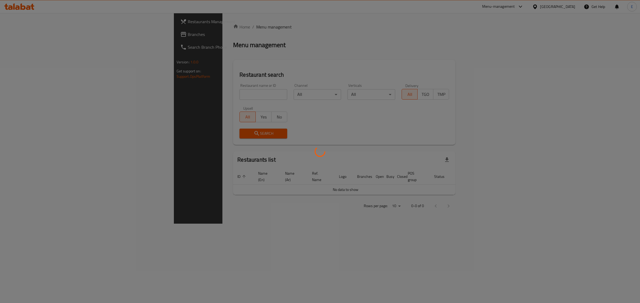
drag, startPoint x: 115, startPoint y: 14, endPoint x: 292, endPoint y: 25, distance: 177.6
click at [292, 25] on div at bounding box center [320, 151] width 640 height 303
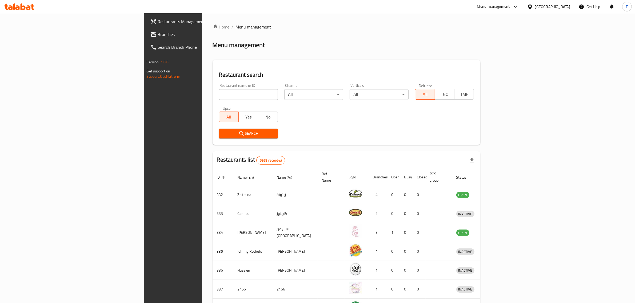
click at [219, 92] on input "search" at bounding box center [248, 94] width 59 height 11
type input "peme"
click button "Search" at bounding box center [248, 134] width 59 height 10
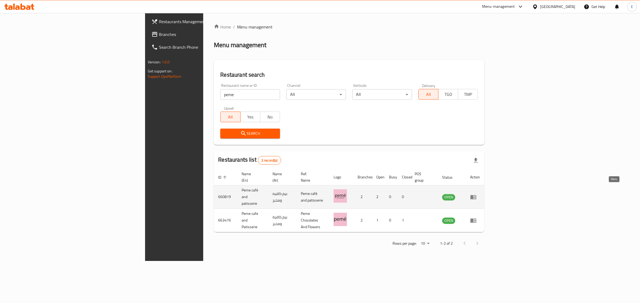
click at [476, 195] on icon "enhanced table" at bounding box center [473, 197] width 6 height 5
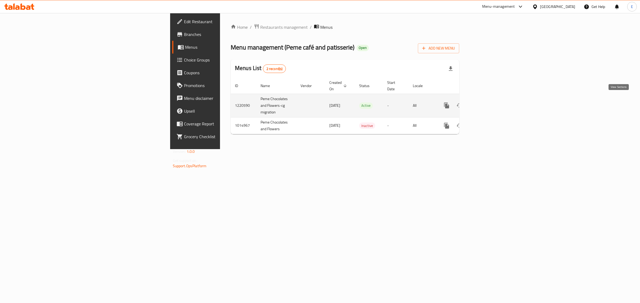
click at [488, 102] on icon "enhanced table" at bounding box center [485, 105] width 6 height 6
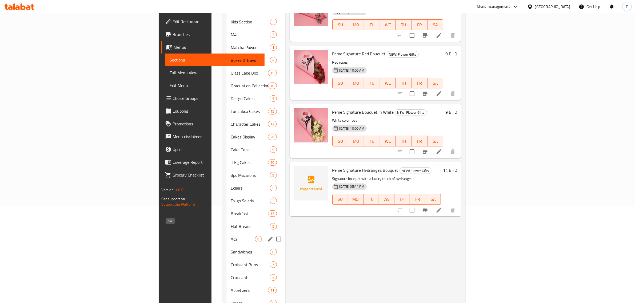
scroll to position [33, 0]
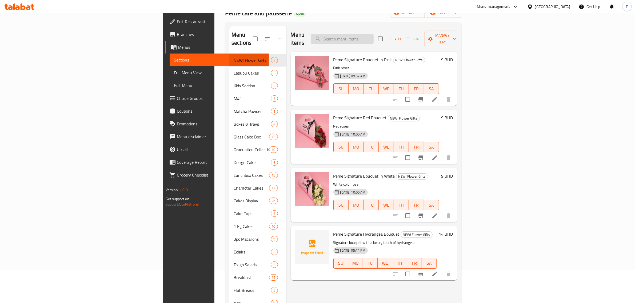
click at [392, 40] on div "Menu items Add Sort Manage items" at bounding box center [374, 38] width 167 height 25
click at [374, 37] on input "search" at bounding box center [342, 38] width 63 height 9
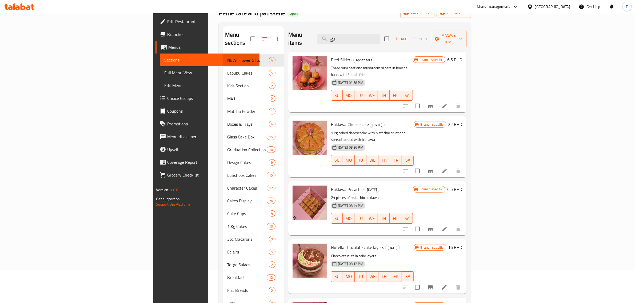
type input "ب"
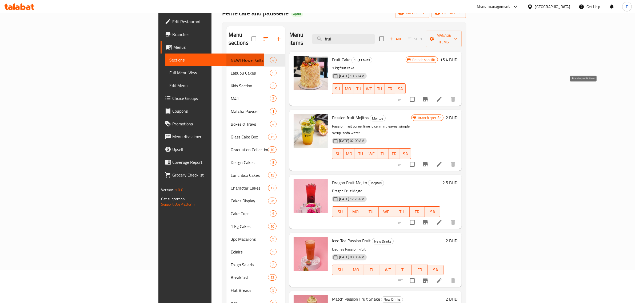
type input "frui"
click at [428, 96] on icon "Branch-specific-item" at bounding box center [425, 99] width 6 height 6
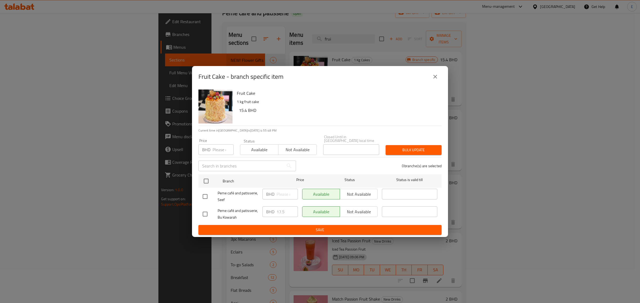
click at [219, 148] on input "number" at bounding box center [222, 149] width 21 height 11
type input "17.5"
click at [202, 182] on input "checkbox" at bounding box center [205, 181] width 11 height 11
checkbox input "true"
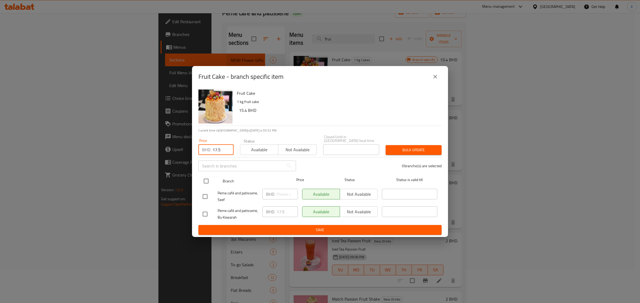
checkbox input "true"
click at [407, 151] on span "Bulk update" at bounding box center [413, 150] width 47 height 7
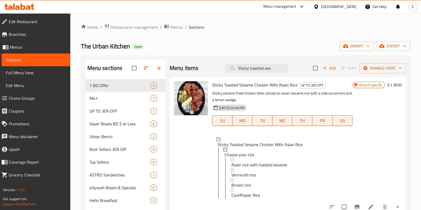
scroll to position [1, 0]
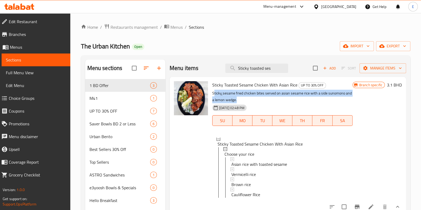
drag, startPoint x: 215, startPoint y: 93, endPoint x: 265, endPoint y: 101, distance: 51.3
click at [266, 101] on p "Sticky ٍsesame fried chicken bites served on asian sesame rice with a side suno…" at bounding box center [282, 96] width 140 height 13
click at [264, 102] on p "Sticky ٍsesame fried chicken bites served on asian sesame rice with a side suno…" at bounding box center [282, 96] width 140 height 13
click at [253, 97] on p "Sticky ٍsesame fried chicken bites served on asian sesame rice with a side suno…" at bounding box center [282, 96] width 140 height 13
click at [248, 92] on p "Sticky ٍsesame fried chicken bites served on asian sesame rice with a side suno…" at bounding box center [282, 96] width 140 height 13
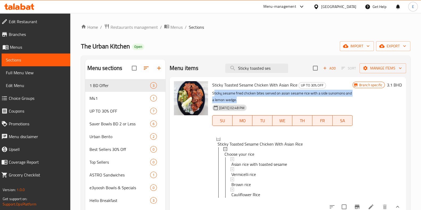
click at [229, 90] on p "Sticky ٍsesame fried chicken bites served on asian sesame rice with a side suno…" at bounding box center [282, 96] width 140 height 13
drag, startPoint x: 213, startPoint y: 92, endPoint x: 225, endPoint y: 99, distance: 14.0
click at [234, 98] on p "Sticky ٍsesame fried chicken bites served on asian sesame rice with a side suno…" at bounding box center [282, 96] width 140 height 13
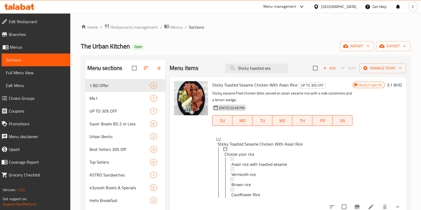
click at [251, 99] on p "Sticky ٍsesame fried chicken bites served on asian sesame rice with a side suno…" at bounding box center [282, 96] width 140 height 13
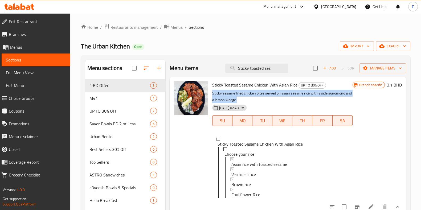
drag, startPoint x: 245, startPoint y: 101, endPoint x: 212, endPoint y: 93, distance: 33.8
click at [212, 93] on p "Sticky ٍsesame fried chicken bites served on asian sesame rice with a side suno…" at bounding box center [282, 96] width 140 height 13
copy p "Sticky ٍsesame fried chicken bites served on asian sesame rice with a side suno…"
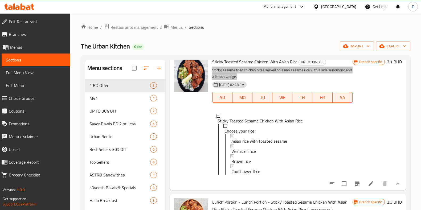
scroll to position [66, 0]
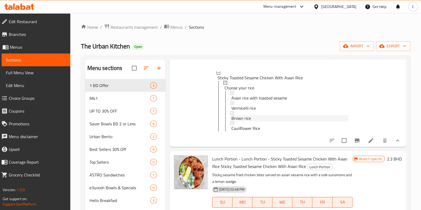
click at [251, 117] on div "Brown rice" at bounding box center [290, 118] width 117 height 6
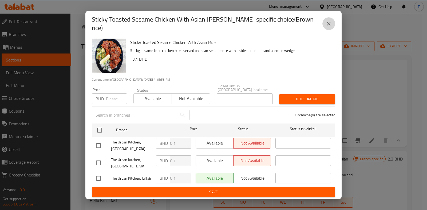
drag, startPoint x: 326, startPoint y: 28, endPoint x: 294, endPoint y: 38, distance: 33.5
click at [326, 27] on icon "close" at bounding box center [328, 24] width 6 height 6
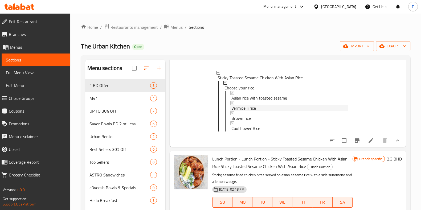
click at [245, 107] on span "Vermicelli rice" at bounding box center [244, 108] width 25 height 6
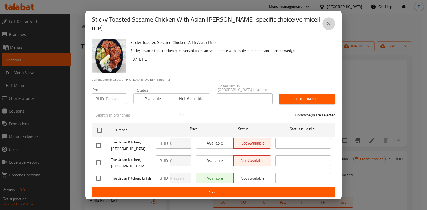
click at [332, 27] on button "close" at bounding box center [328, 23] width 13 height 13
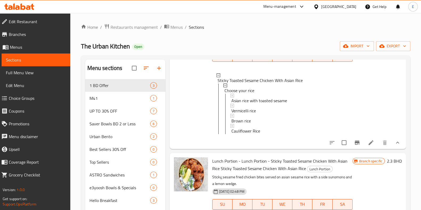
scroll to position [95, 0]
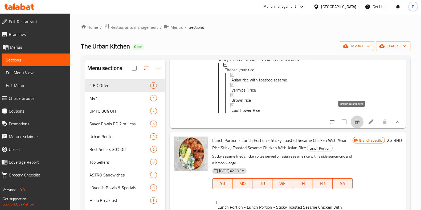
click at [351, 120] on button "Branch-specific-item" at bounding box center [357, 122] width 13 height 13
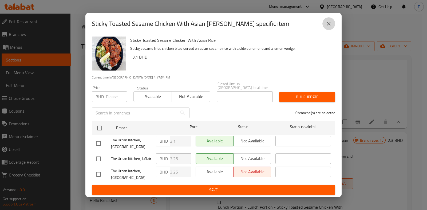
click at [328, 23] on icon "close" at bounding box center [328, 24] width 6 height 6
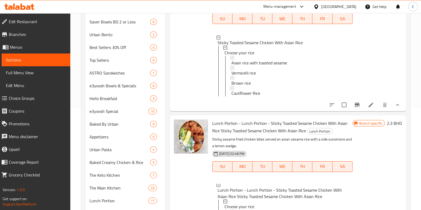
scroll to position [167, 0]
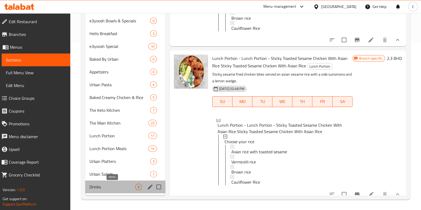
click at [108, 186] on span "Drinks" at bounding box center [113, 187] width 46 height 6
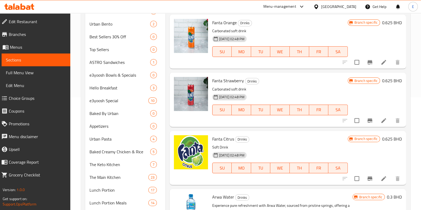
scroll to position [167, 0]
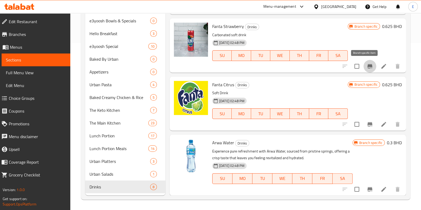
click at [367, 67] on icon "Branch-specific-item" at bounding box center [370, 66] width 6 height 6
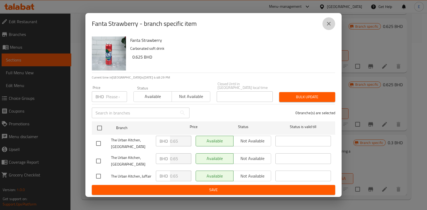
click at [330, 23] on icon "close" at bounding box center [328, 24] width 6 height 6
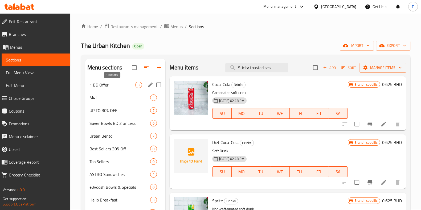
scroll to position [0, 0]
